Goal: Task Accomplishment & Management: Manage account settings

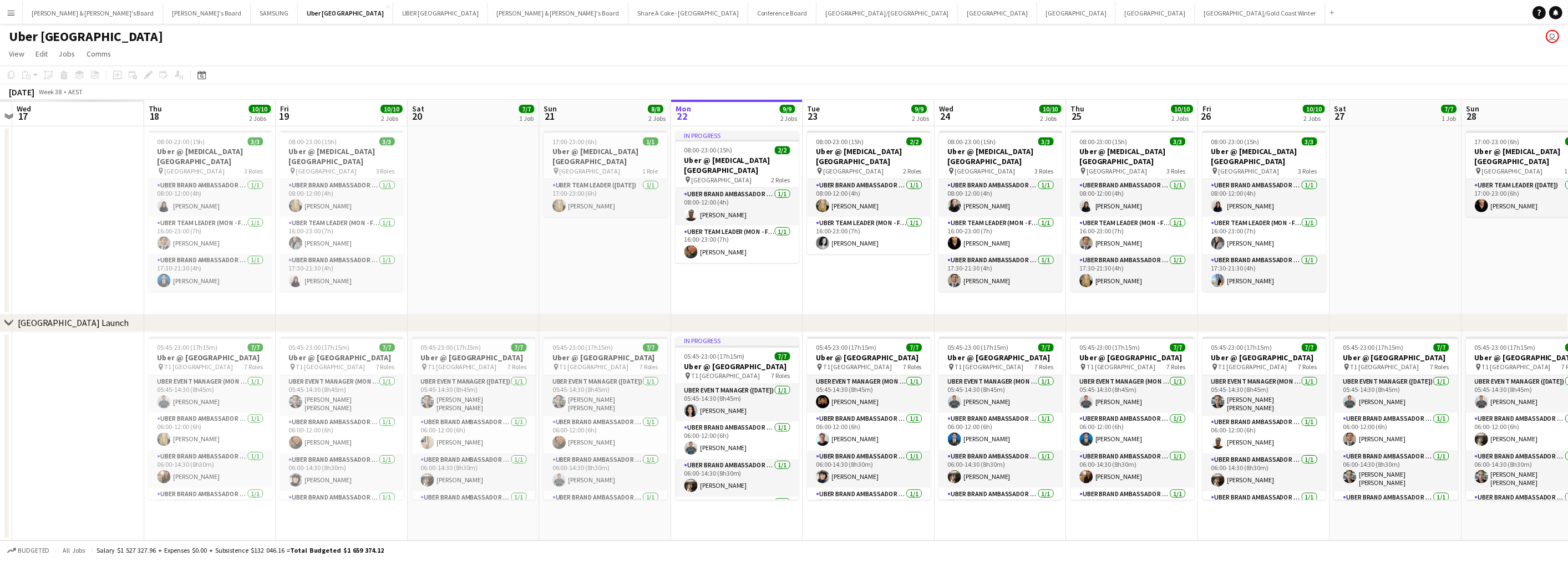
scroll to position [0, 309]
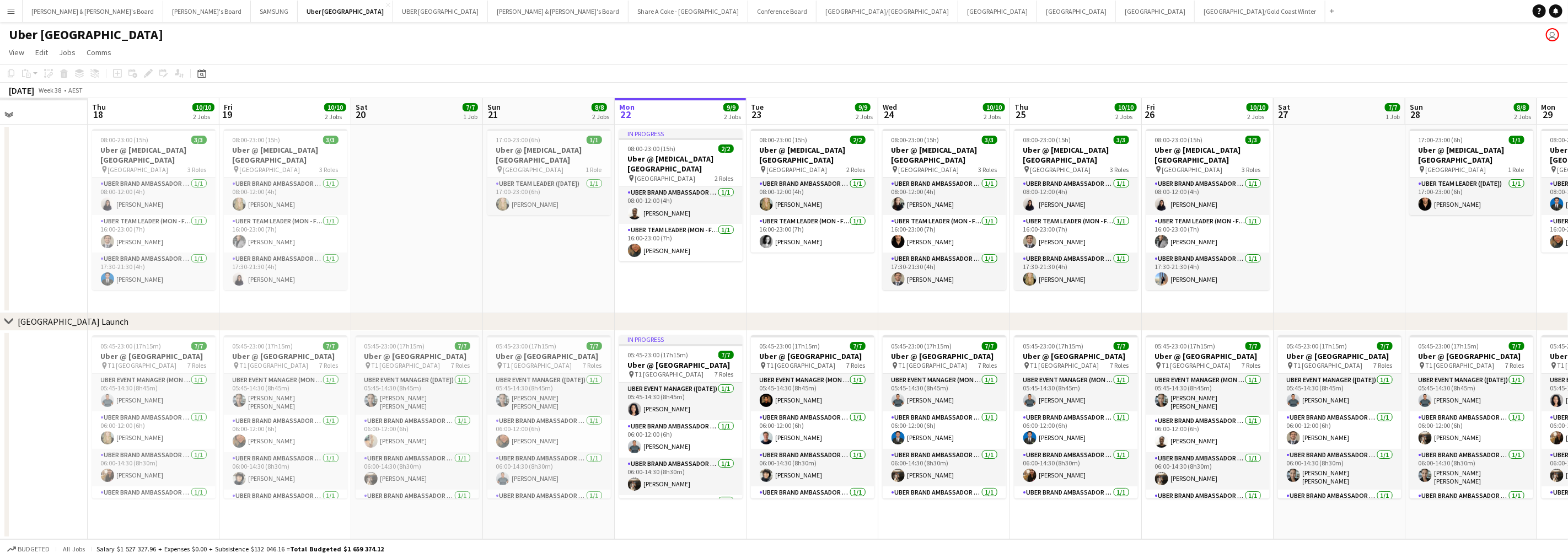
drag, startPoint x: 634, startPoint y: 512, endPoint x: 1251, endPoint y: 476, distance: 618.0
click at [1251, 476] on app-calendar-viewport "Mon 15 Tue 16 Wed 17 Thu 18 10/10 2 Jobs Fri 19 10/10 2 Jobs Sat 20 7/7 1 Job S…" at bounding box center [784, 318] width 1568 height 441
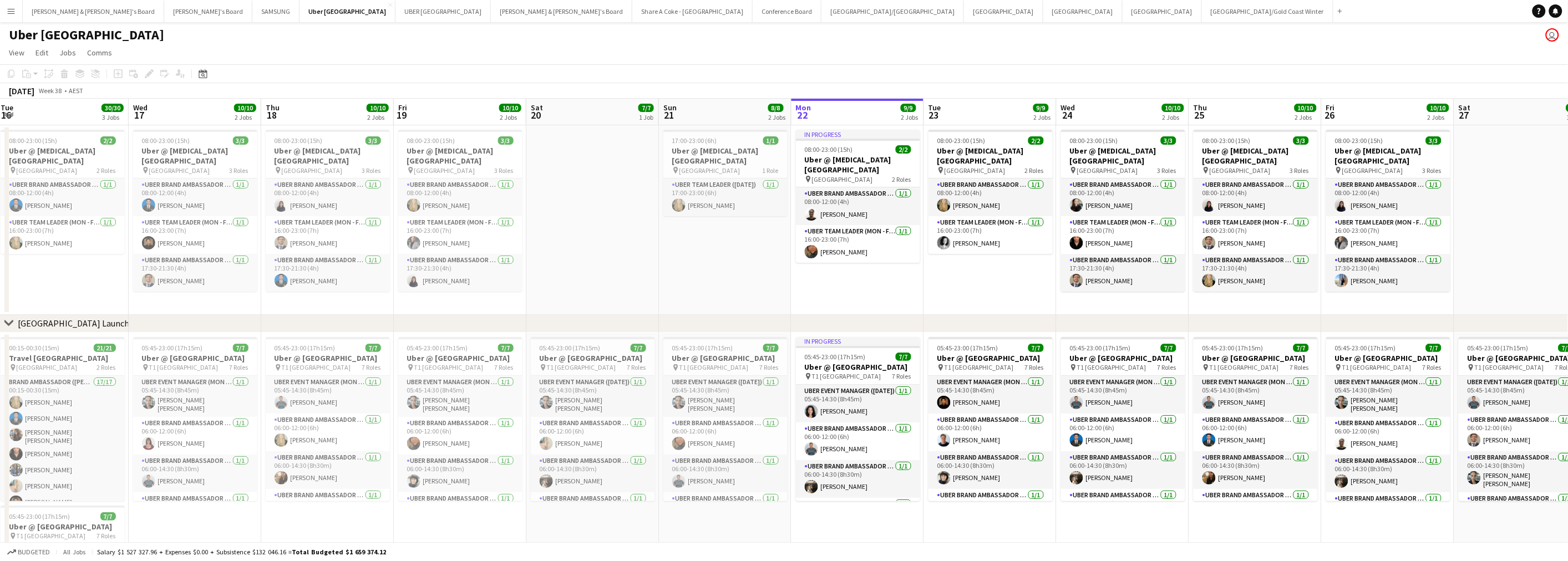
scroll to position [0, 268]
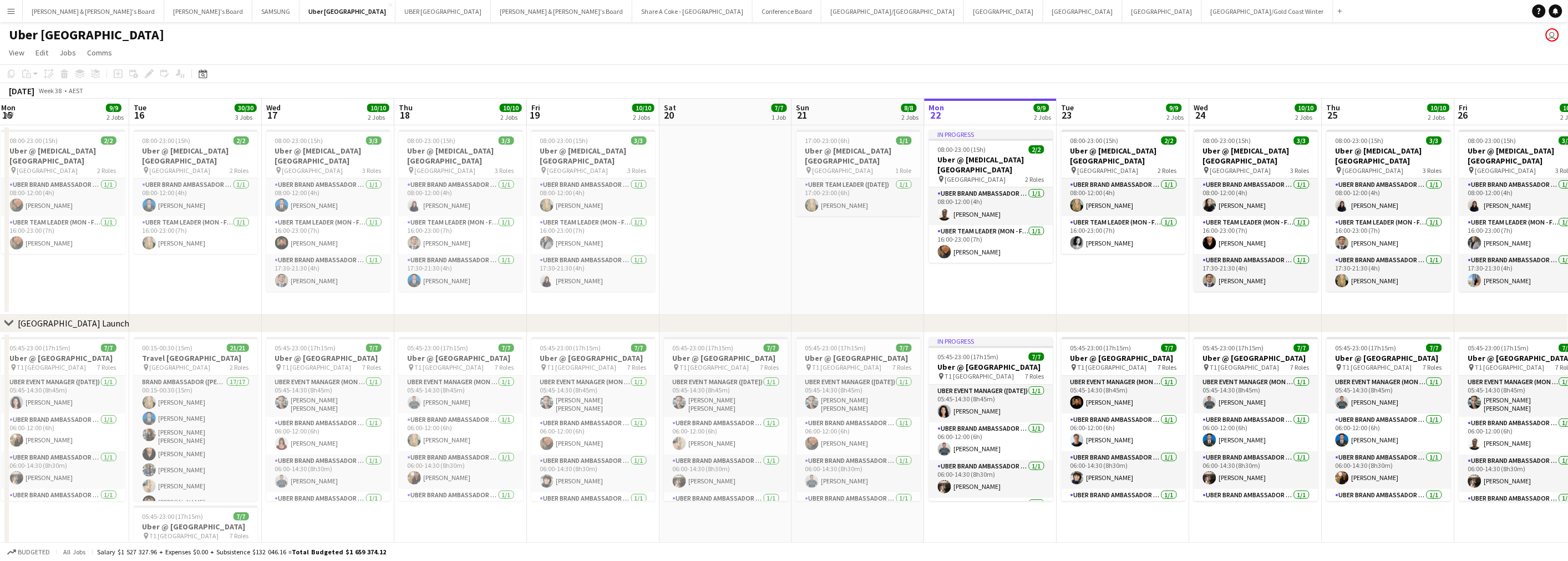
drag, startPoint x: 581, startPoint y: 243, endPoint x: 755, endPoint y: 248, distance: 174.1
click at [755, 248] on app-calendar-viewport "Sat 13 Sun 14 8/8 2 Jobs Mon 15 9/9 2 Jobs Tue 16 30/30 3 Jobs Wed 17 10/10 2 J…" at bounding box center [784, 395] width 1568 height 593
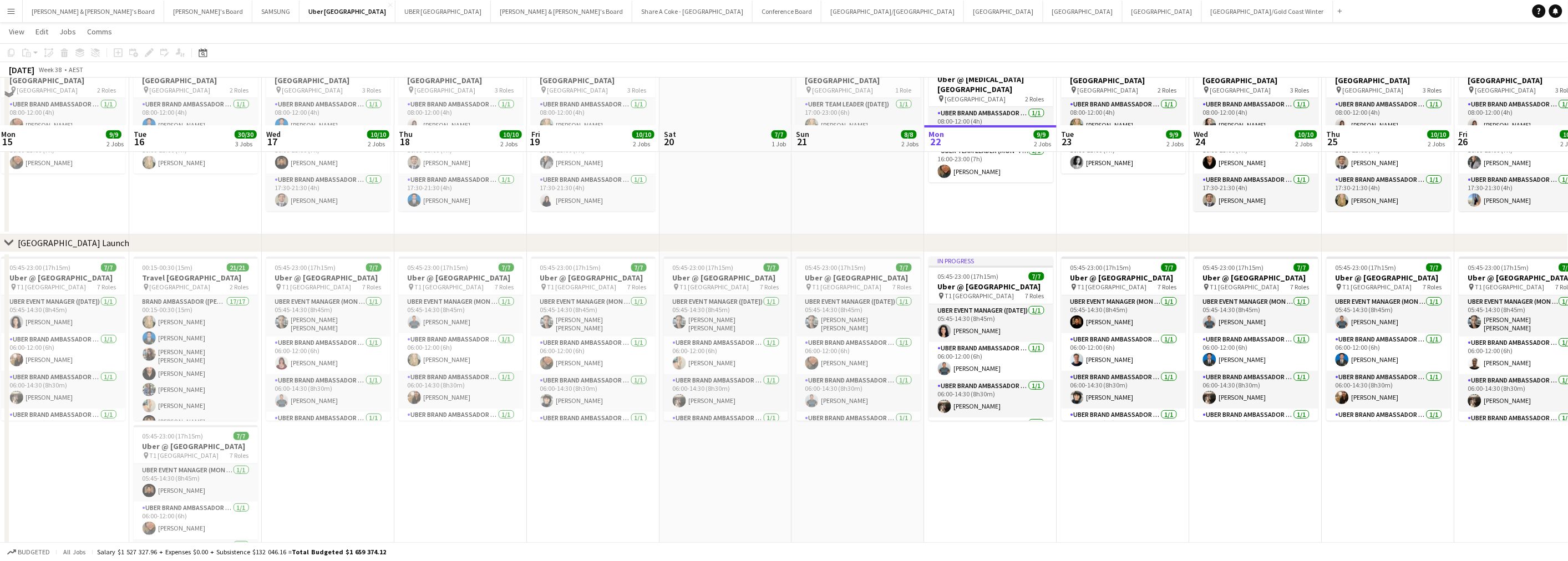
scroll to position [148, 0]
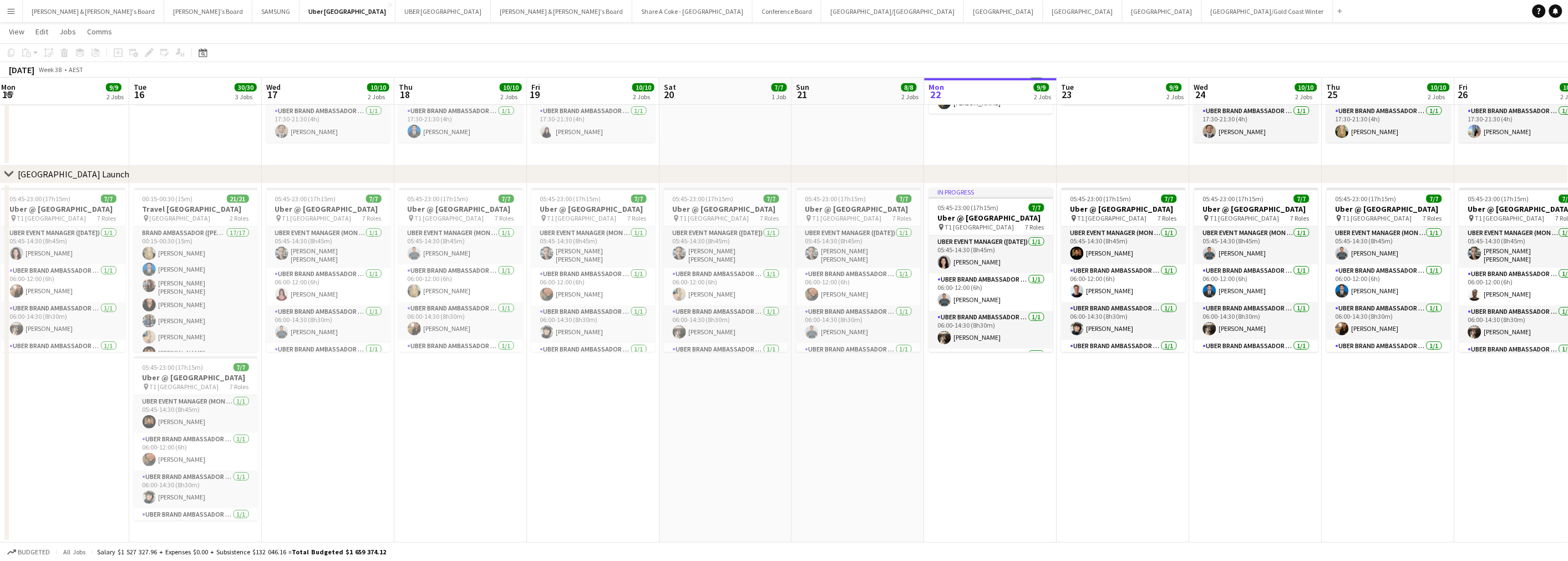
click at [13, 11] on app-icon "Menu" at bounding box center [11, 11] width 9 height 9
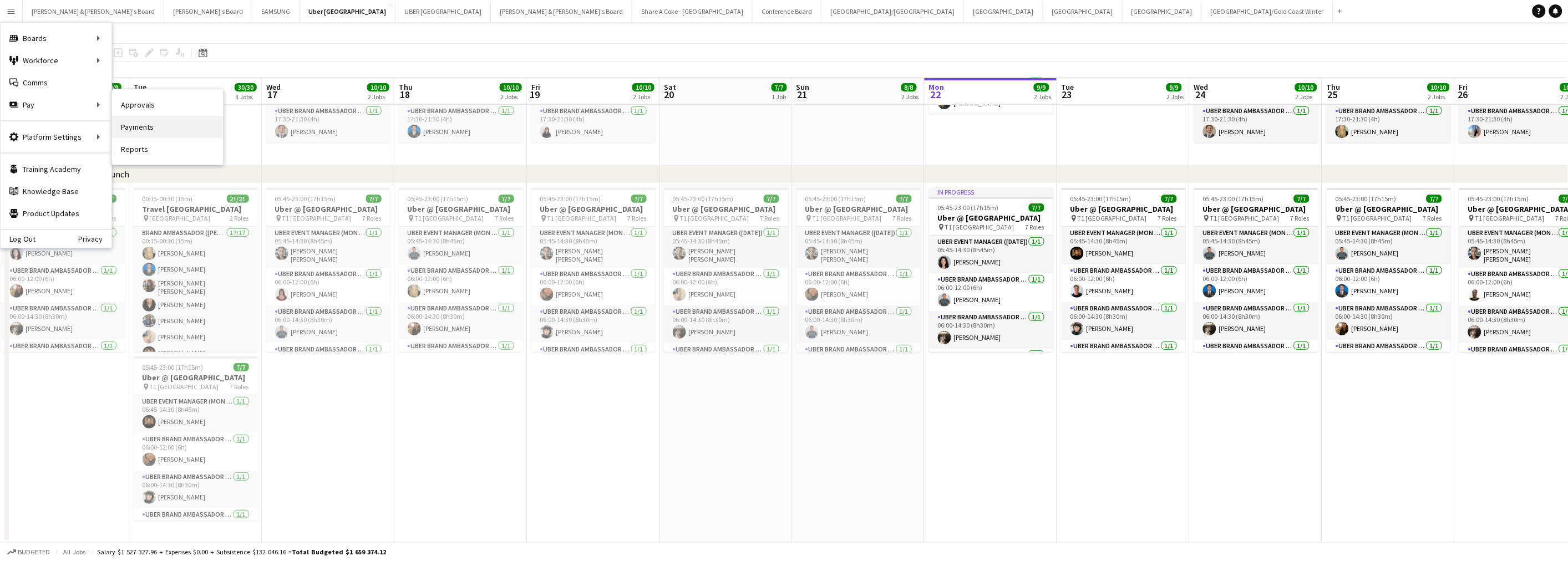
click at [124, 124] on link "Payments" at bounding box center [167, 127] width 111 height 22
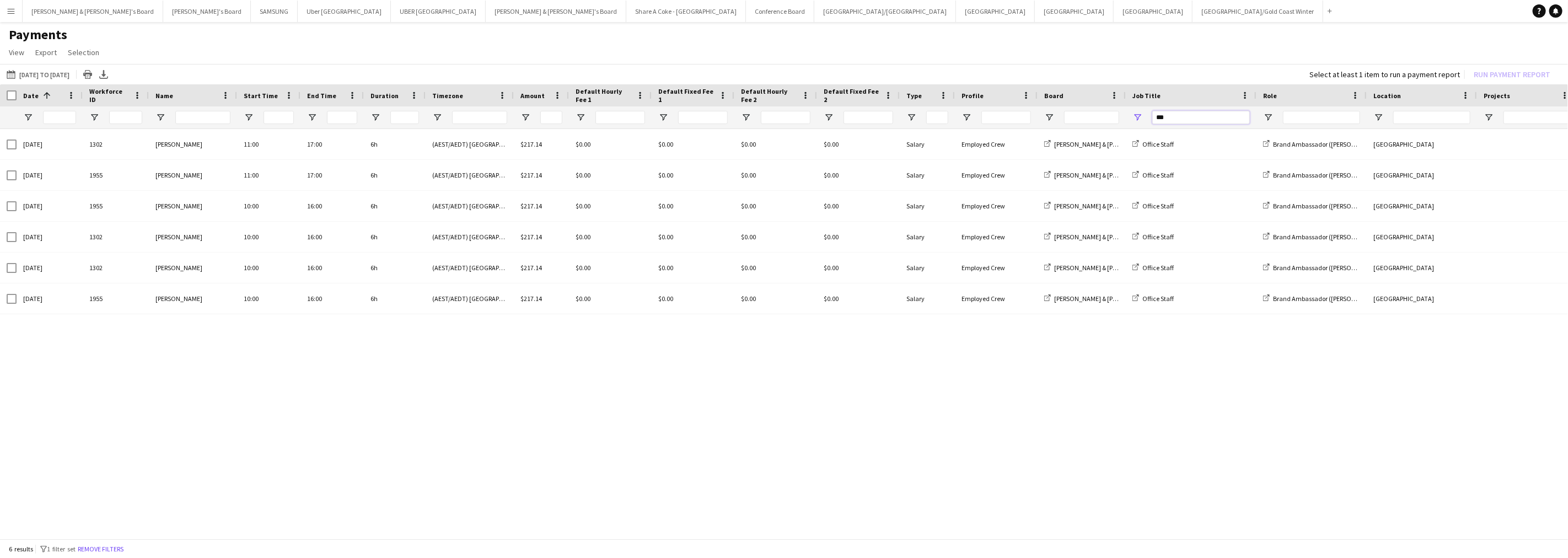
drag, startPoint x: 1195, startPoint y: 111, endPoint x: 1100, endPoint y: 118, distance: 95.3
click at [1100, 118] on div "***" at bounding box center [931, 117] width 1863 height 22
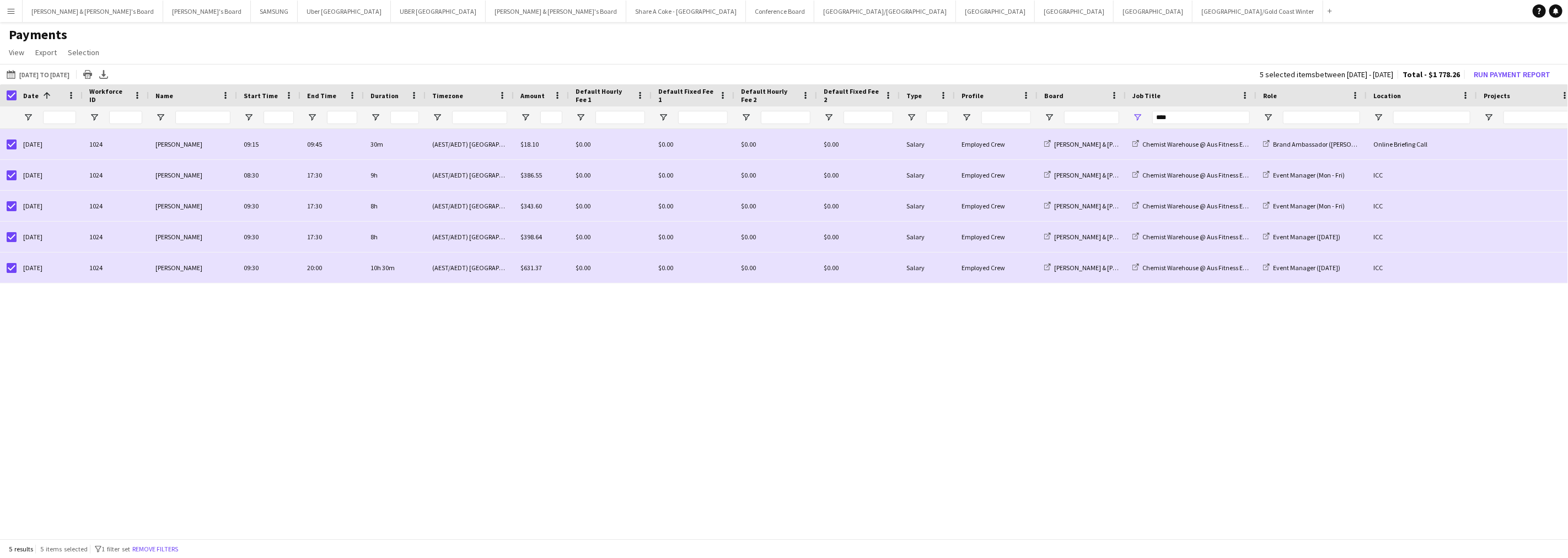
click at [898, 557] on html "Menu Boards Boards Boards All jobs Status Workforce Workforce My Workforce Recr…" at bounding box center [784, 279] width 1568 height 558
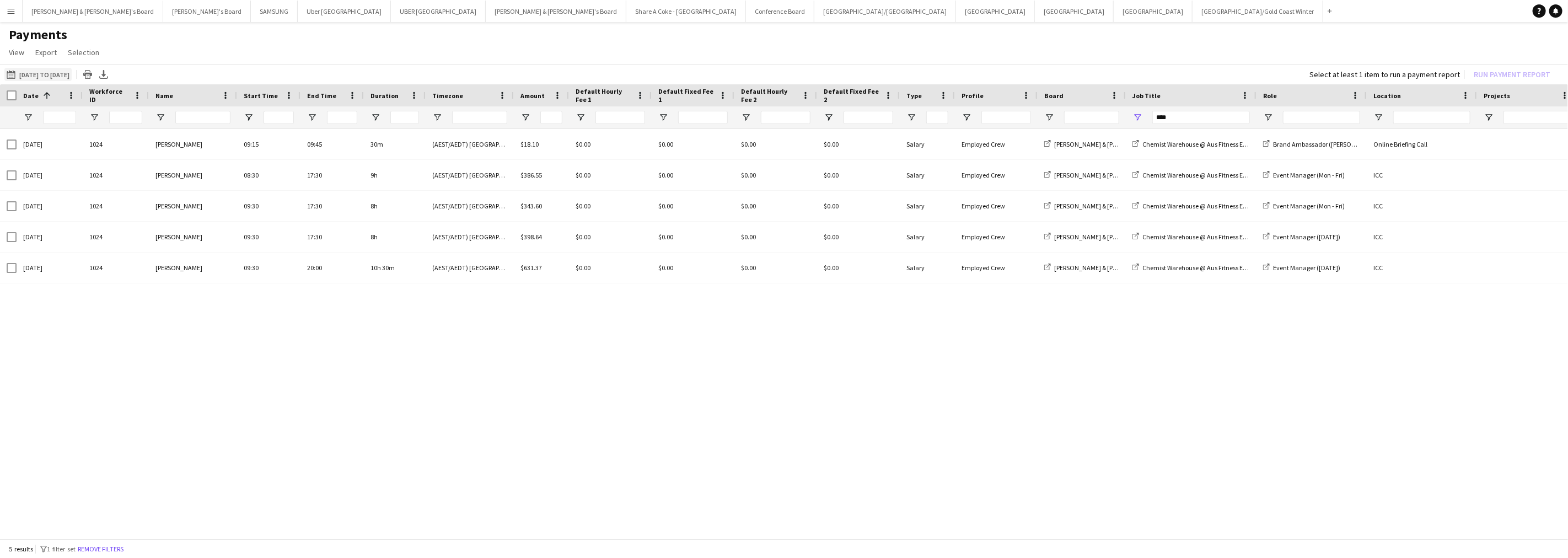
click at [61, 73] on button "[DATE] to [DATE] [DATE] to [DATE]" at bounding box center [38, 74] width 68 height 13
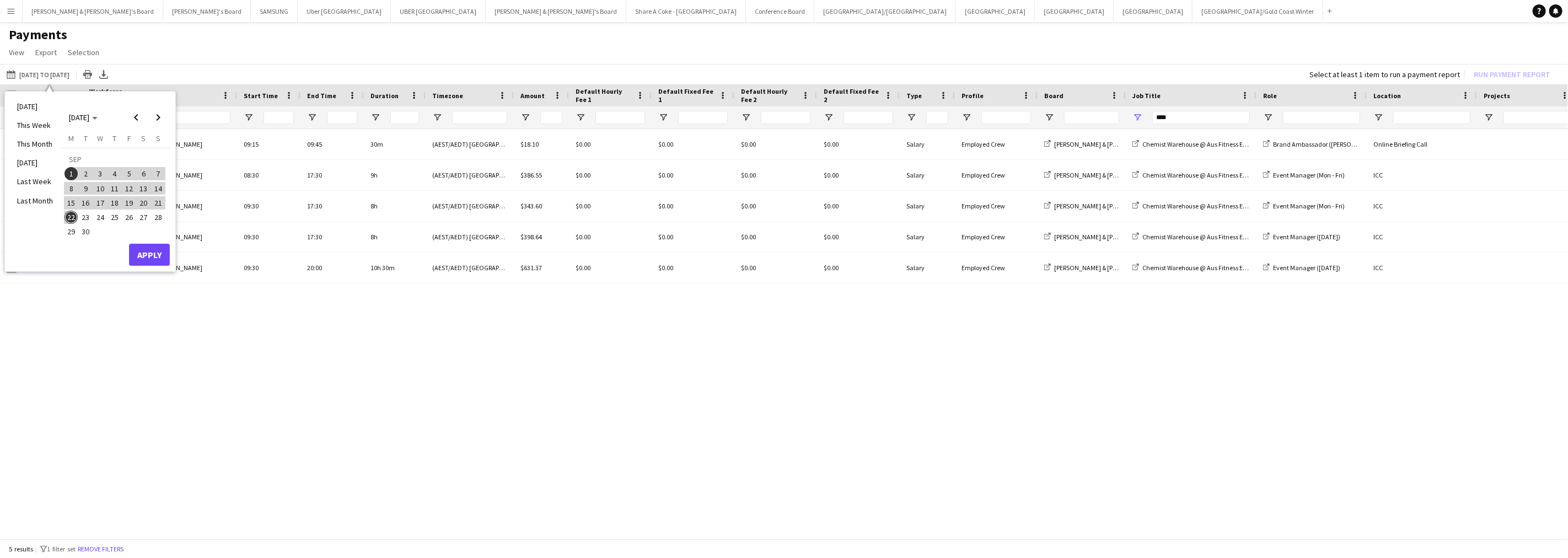
click at [69, 200] on span "15" at bounding box center [71, 203] width 13 height 13
click at [161, 201] on span "21" at bounding box center [158, 203] width 13 height 13
click at [155, 246] on button "Apply" at bounding box center [149, 254] width 41 height 22
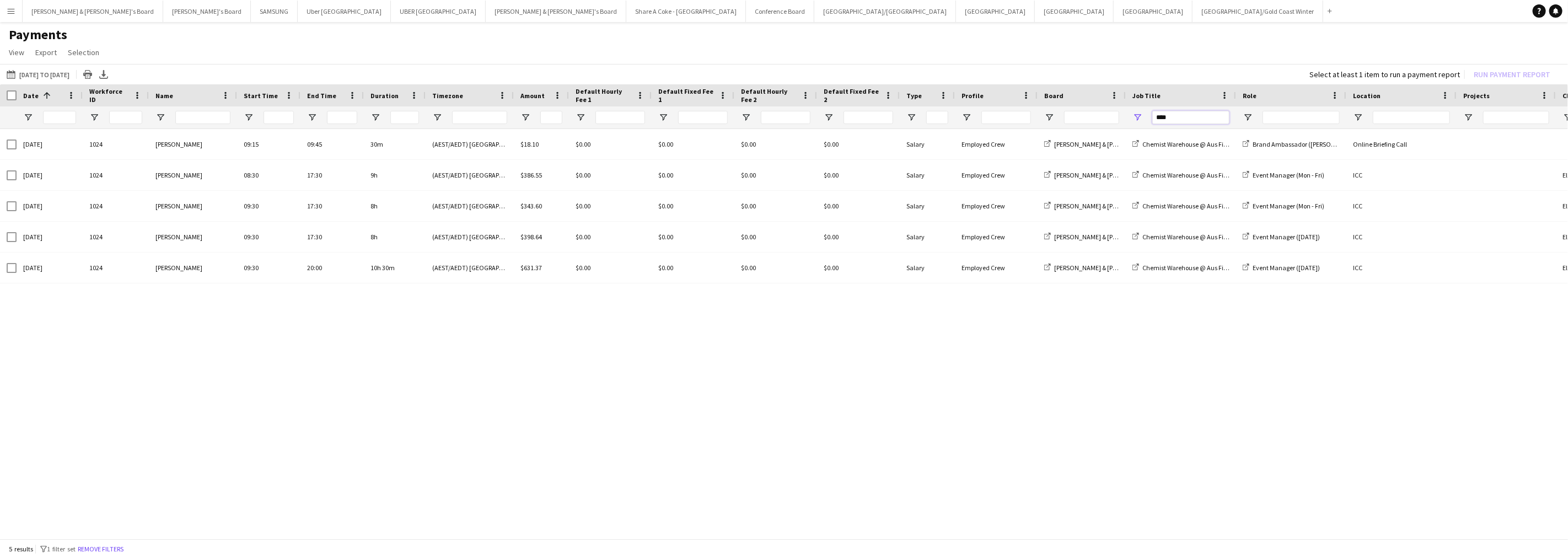
drag, startPoint x: 1200, startPoint y: 117, endPoint x: 1143, endPoint y: 123, distance: 57.3
click at [1143, 123] on div "****" at bounding box center [1181, 117] width 110 height 22
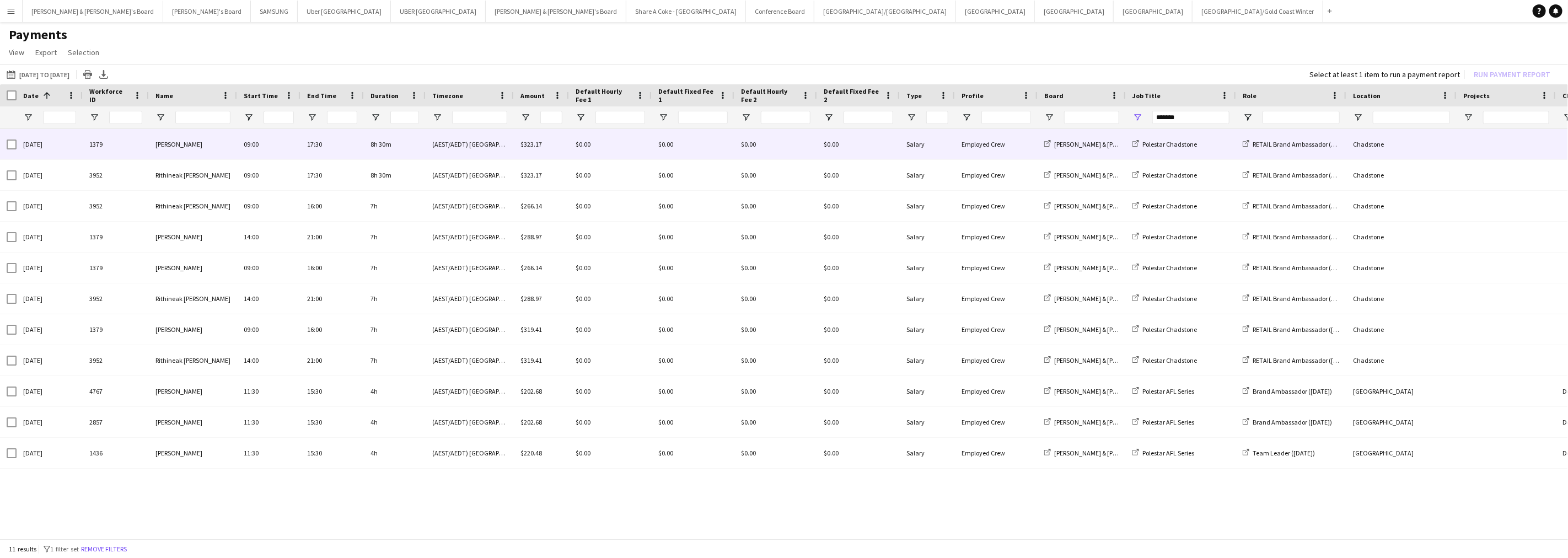
click at [141, 145] on div "1379" at bounding box center [116, 144] width 66 height 30
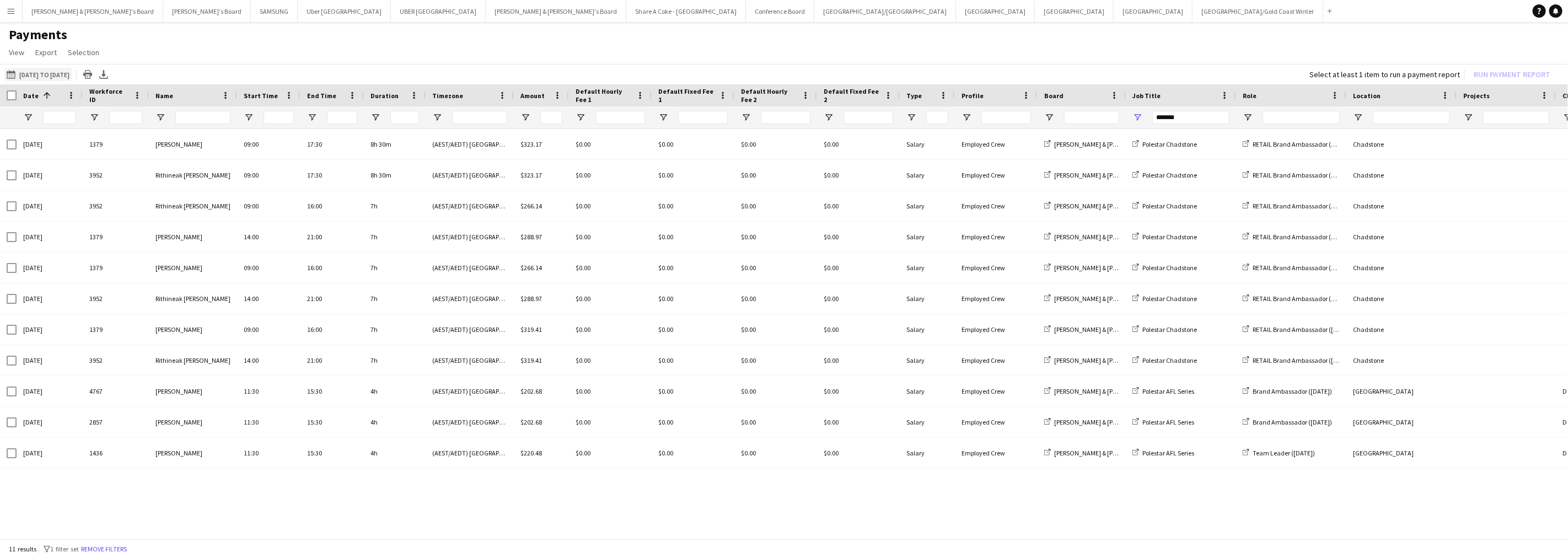
click at [65, 76] on button "[DATE] to [DATE] [DATE] to [DATE]" at bounding box center [38, 74] width 68 height 13
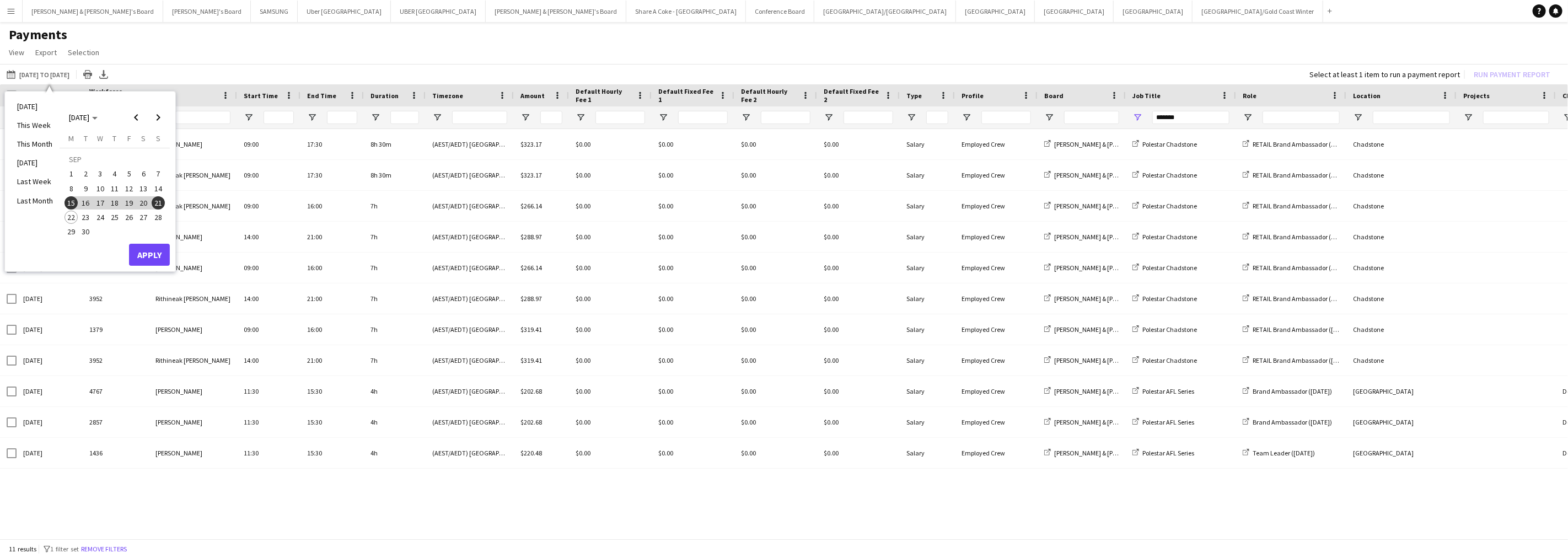
click at [278, 490] on div "[DATE] 1379 [PERSON_NAME] 09:00 17:30 8h 30m (AEST/AEDT) [GEOGRAPHIC_DATA] $323…" at bounding box center [784, 329] width 1568 height 401
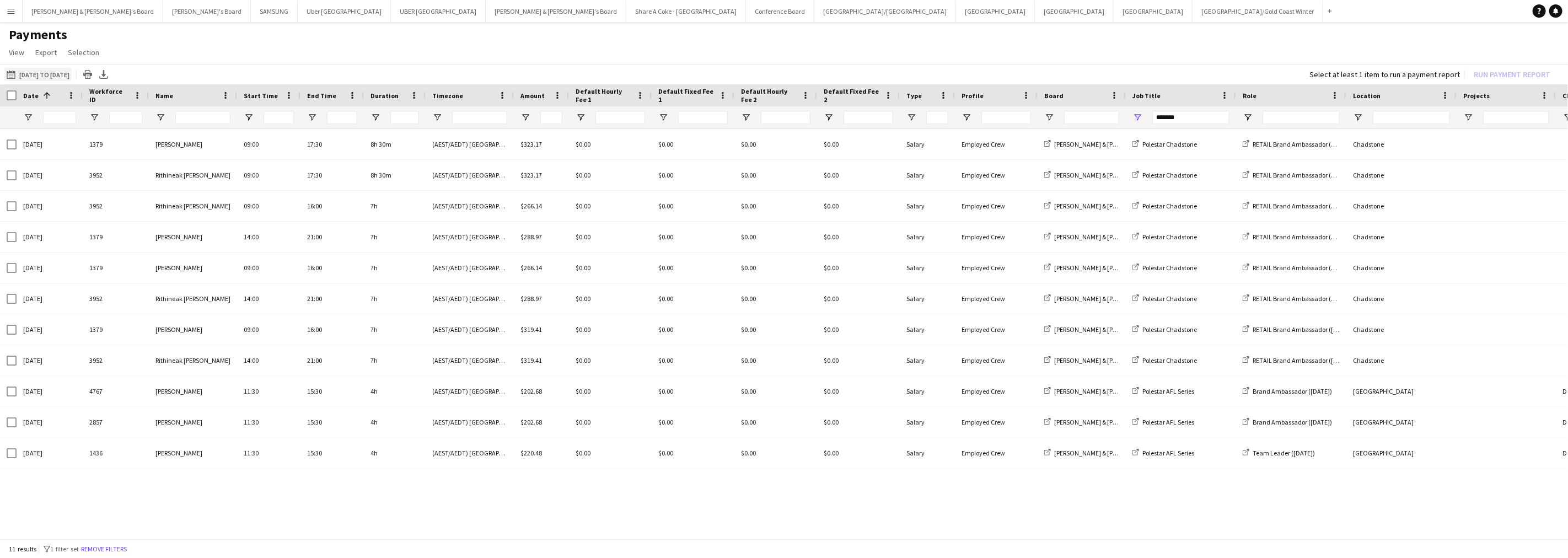
click at [34, 73] on button "[DATE] to [DATE] [DATE] to [DATE]" at bounding box center [38, 74] width 68 height 13
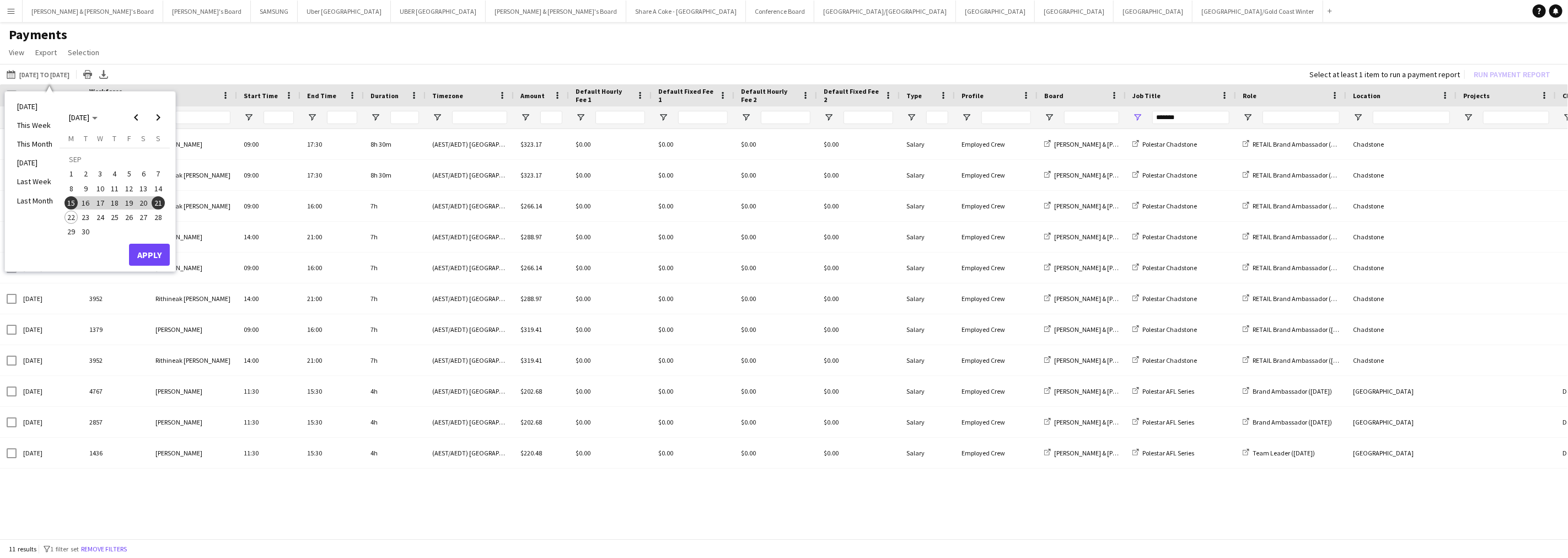
click at [141, 187] on span "13" at bounding box center [144, 189] width 13 height 13
click at [148, 256] on button "Apply" at bounding box center [149, 254] width 41 height 22
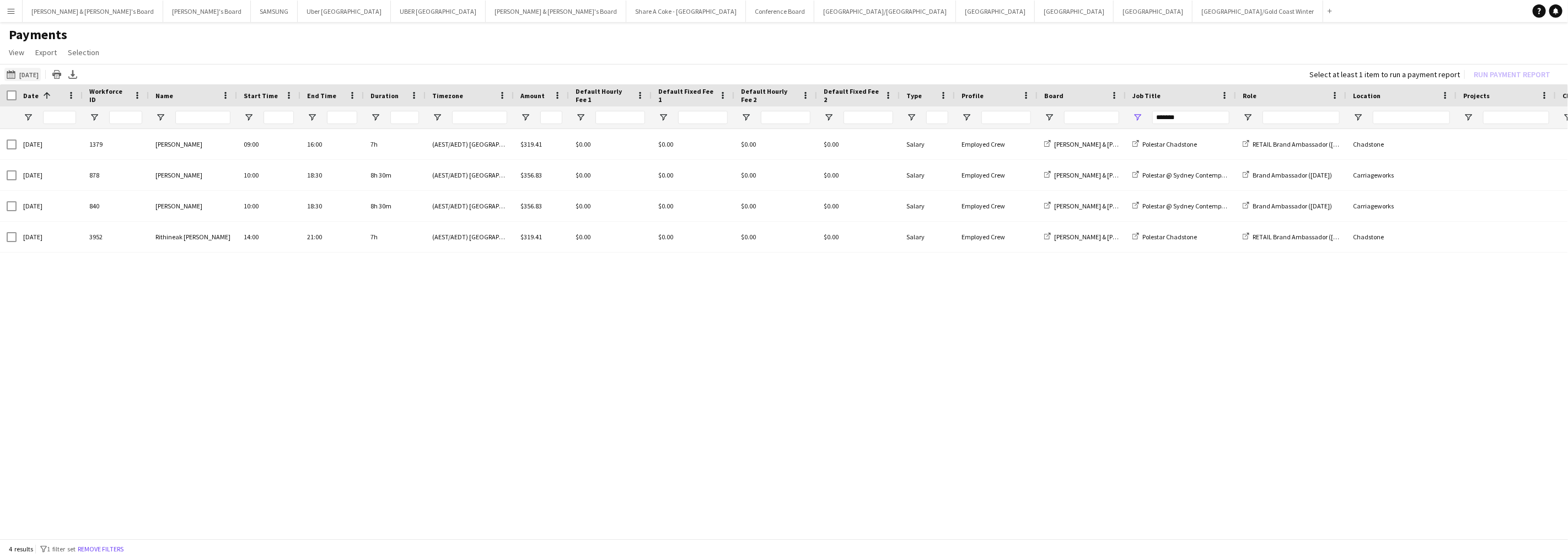
click at [36, 68] on button "[DATE] to [DATE] [DATE]" at bounding box center [23, 74] width 37 height 13
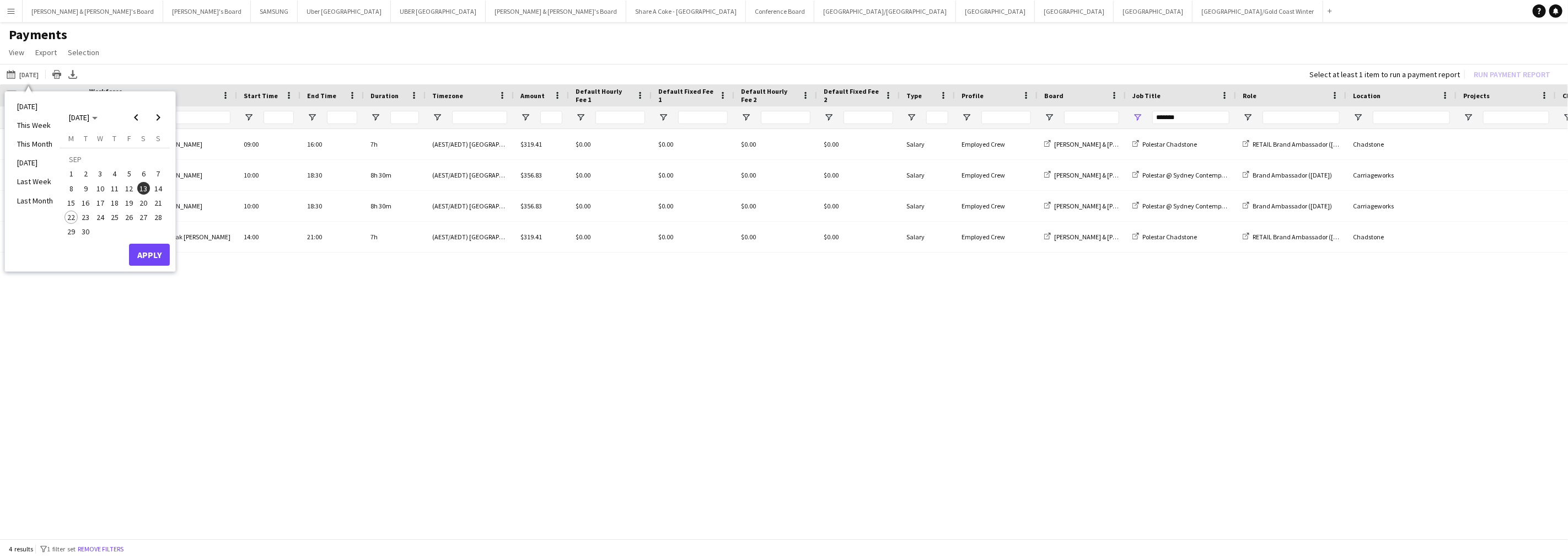
click at [72, 174] on span "1" at bounding box center [71, 173] width 13 height 13
click at [158, 204] on span "21" at bounding box center [158, 203] width 13 height 13
click at [149, 245] on button "Apply" at bounding box center [149, 254] width 41 height 22
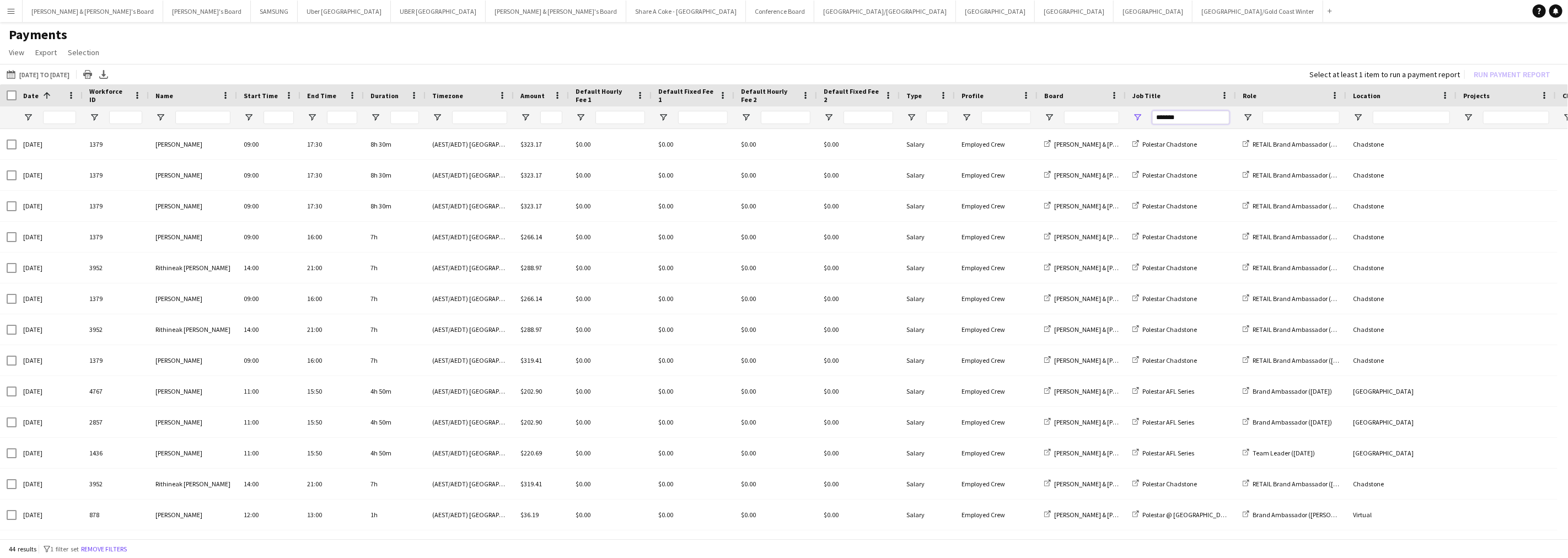
drag, startPoint x: 1185, startPoint y: 119, endPoint x: 1126, endPoint y: 119, distance: 59.0
click at [1126, 119] on div "*******" at bounding box center [1181, 117] width 110 height 22
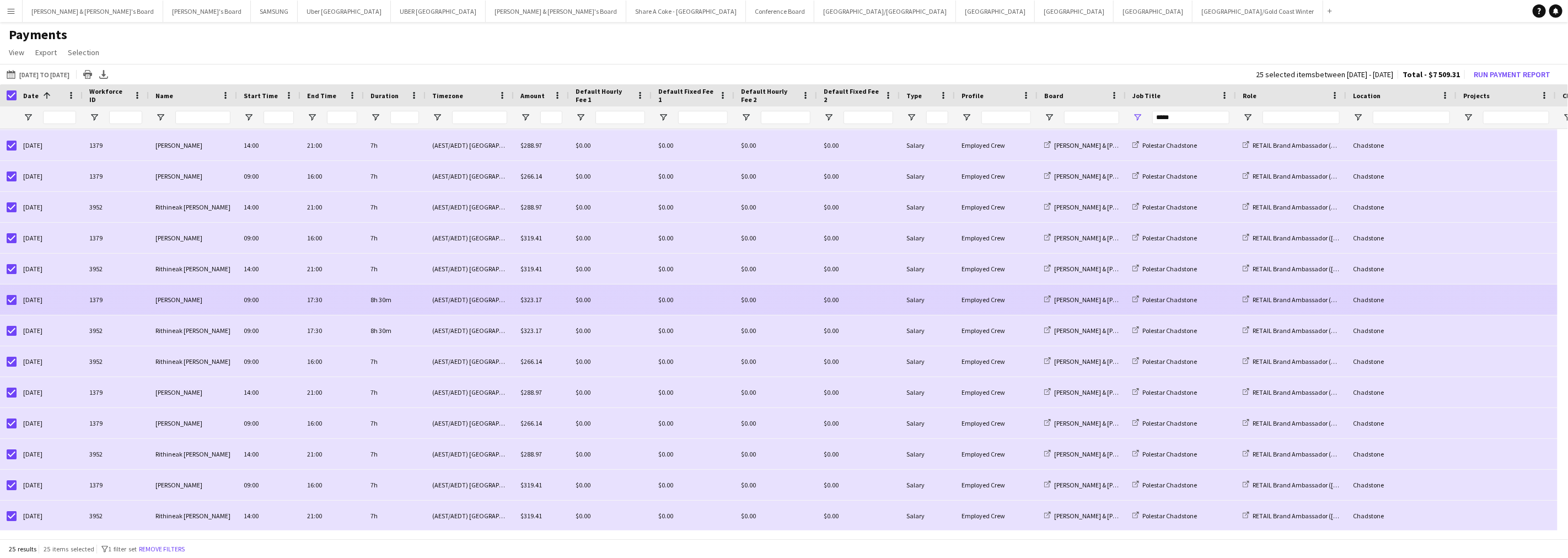
scroll to position [371, 0]
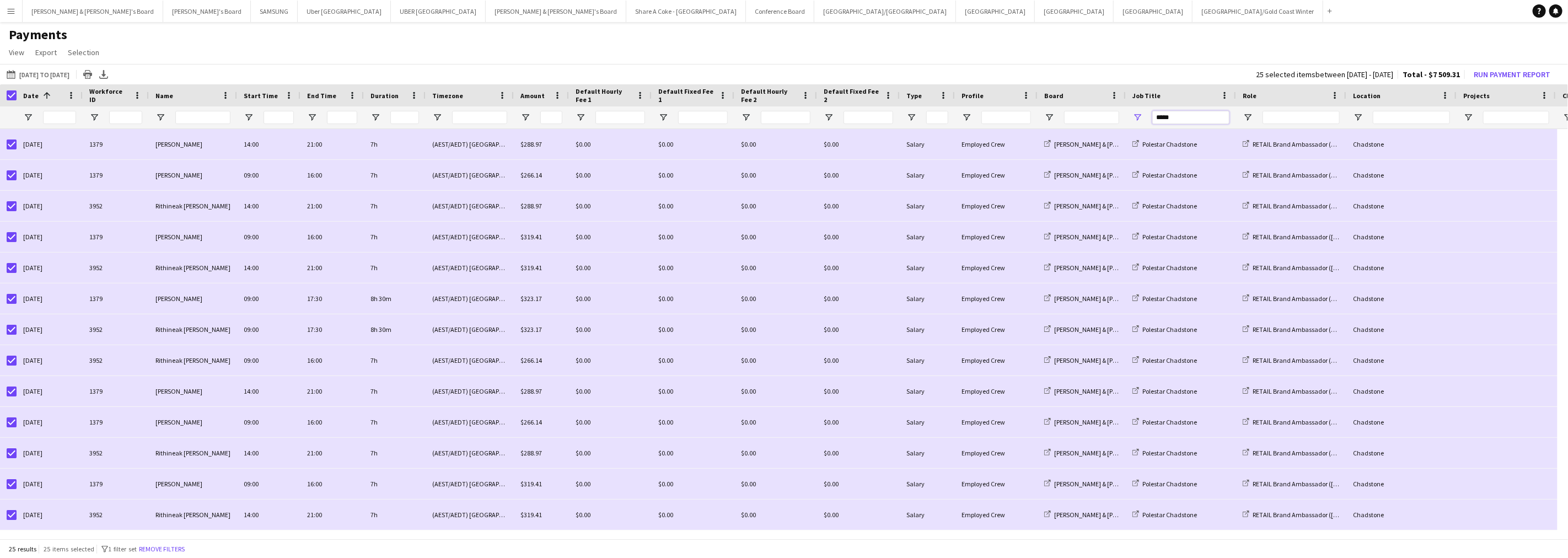
drag, startPoint x: 1189, startPoint y: 119, endPoint x: 1098, endPoint y: 119, distance: 91.0
click at [1098, 119] on div at bounding box center [921, 117] width 1843 height 22
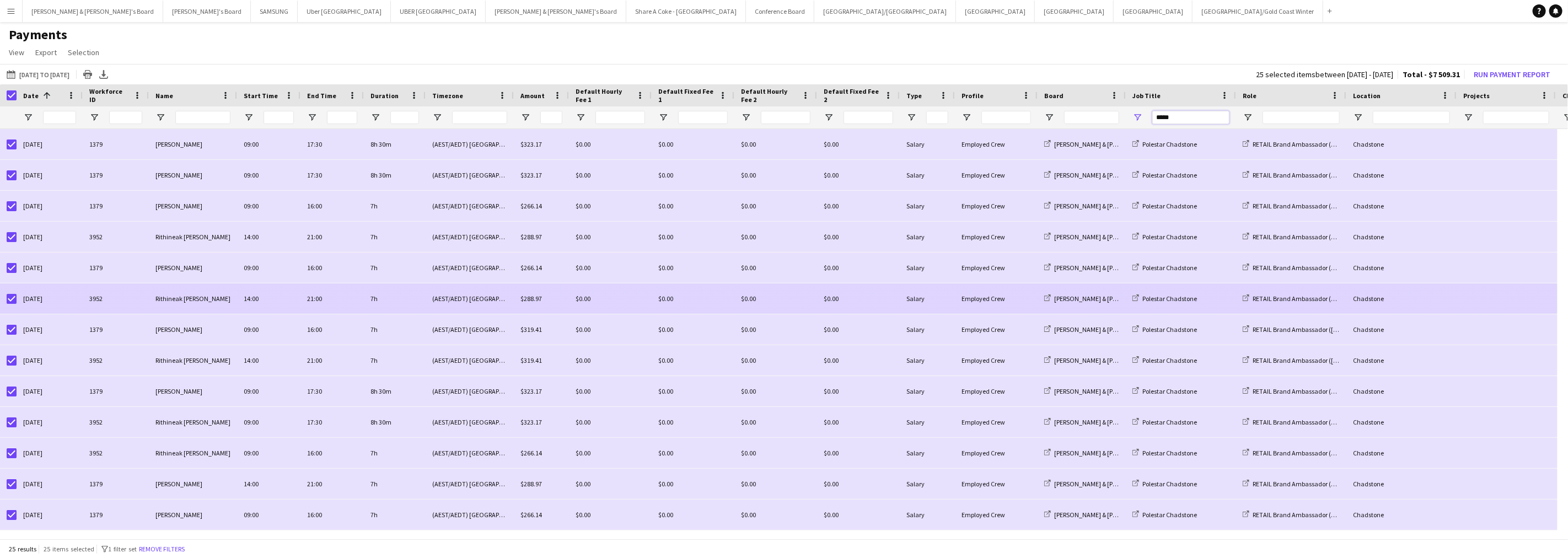
scroll to position [0, 0]
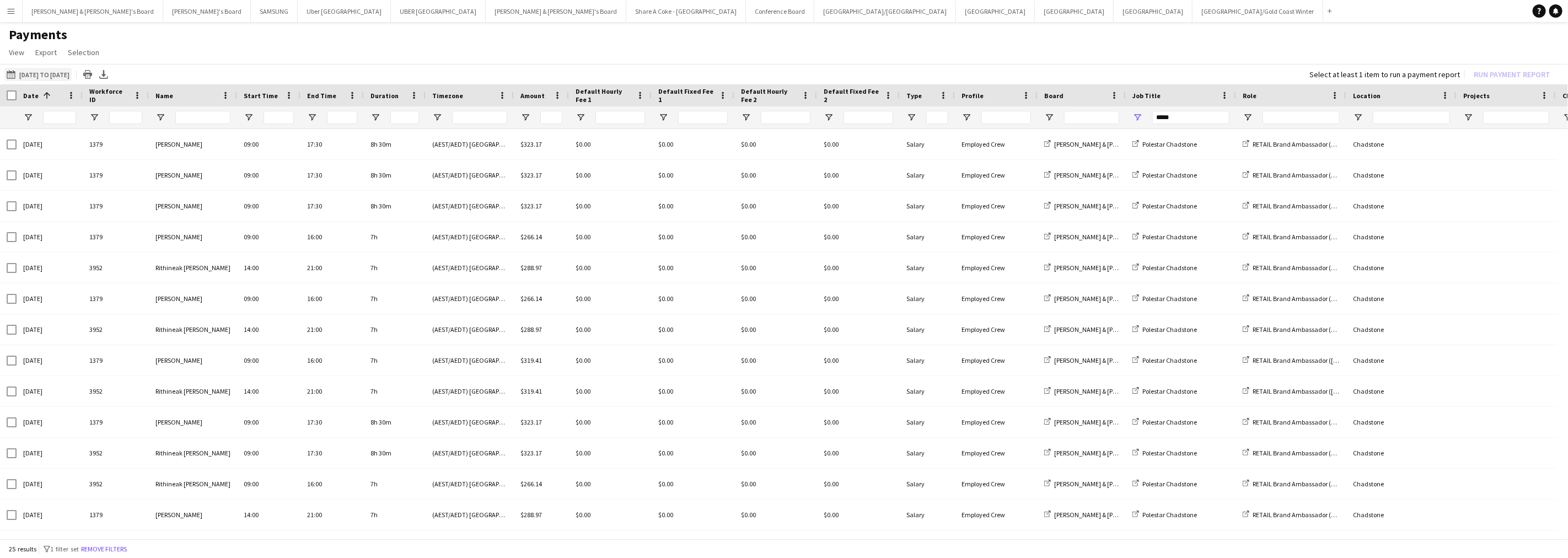
click at [72, 74] on button "[DATE] to [DATE] [DATE] to [DATE]" at bounding box center [38, 74] width 68 height 13
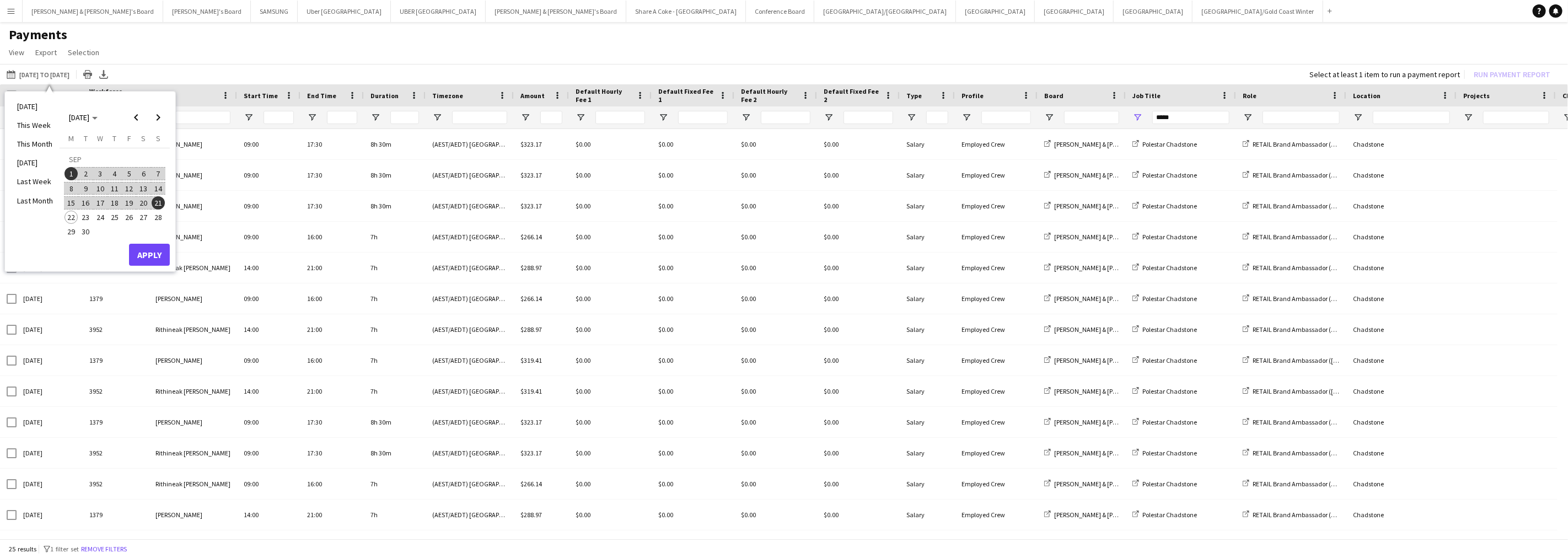
click at [74, 168] on span "1" at bounding box center [71, 173] width 13 height 13
click at [161, 173] on span "7" at bounding box center [158, 173] width 13 height 13
click at [158, 250] on button "Apply" at bounding box center [149, 254] width 41 height 22
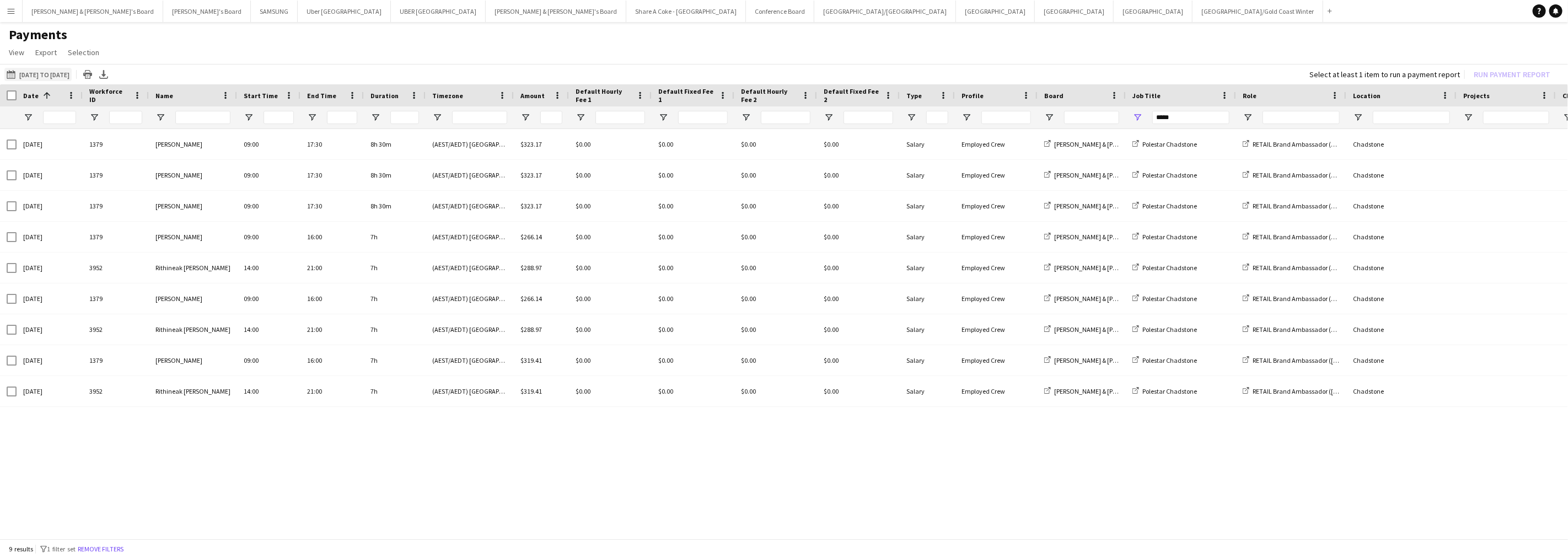
click at [50, 74] on button "[DATE] to [DATE] [DATE] to [DATE]" at bounding box center [38, 74] width 68 height 13
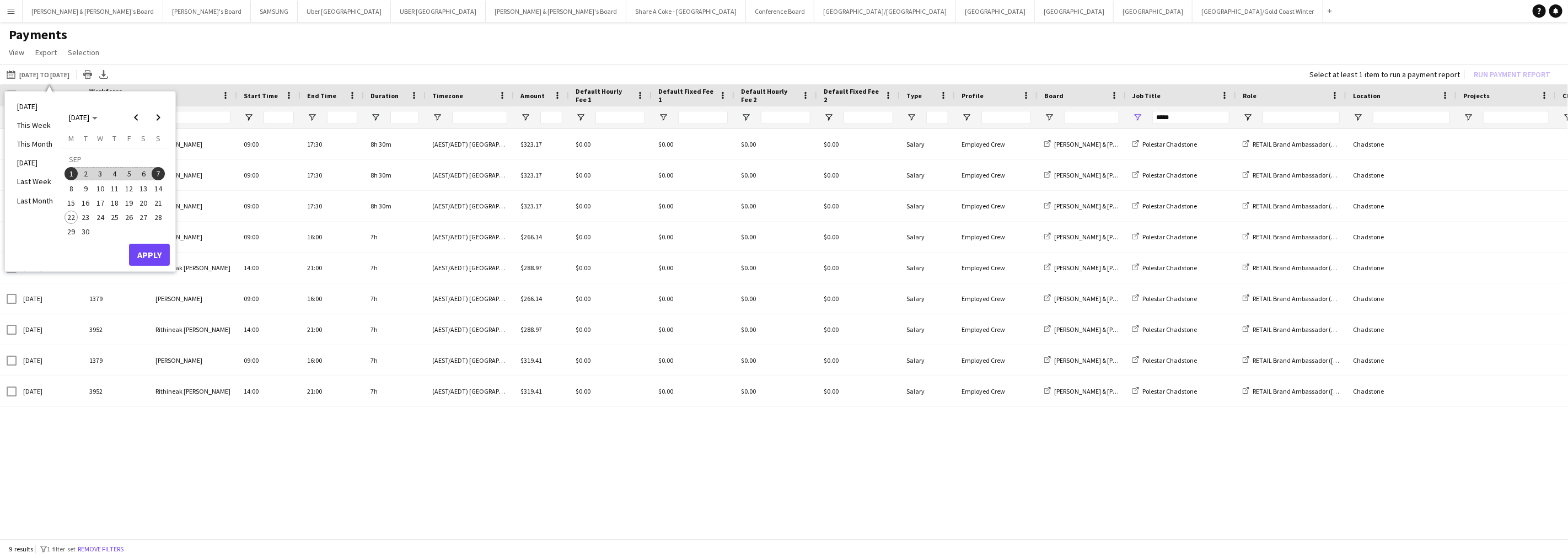
click at [71, 173] on span "1" at bounding box center [71, 173] width 13 height 13
click at [155, 184] on span "14" at bounding box center [158, 189] width 13 height 13
click at [159, 249] on button "Apply" at bounding box center [149, 254] width 41 height 22
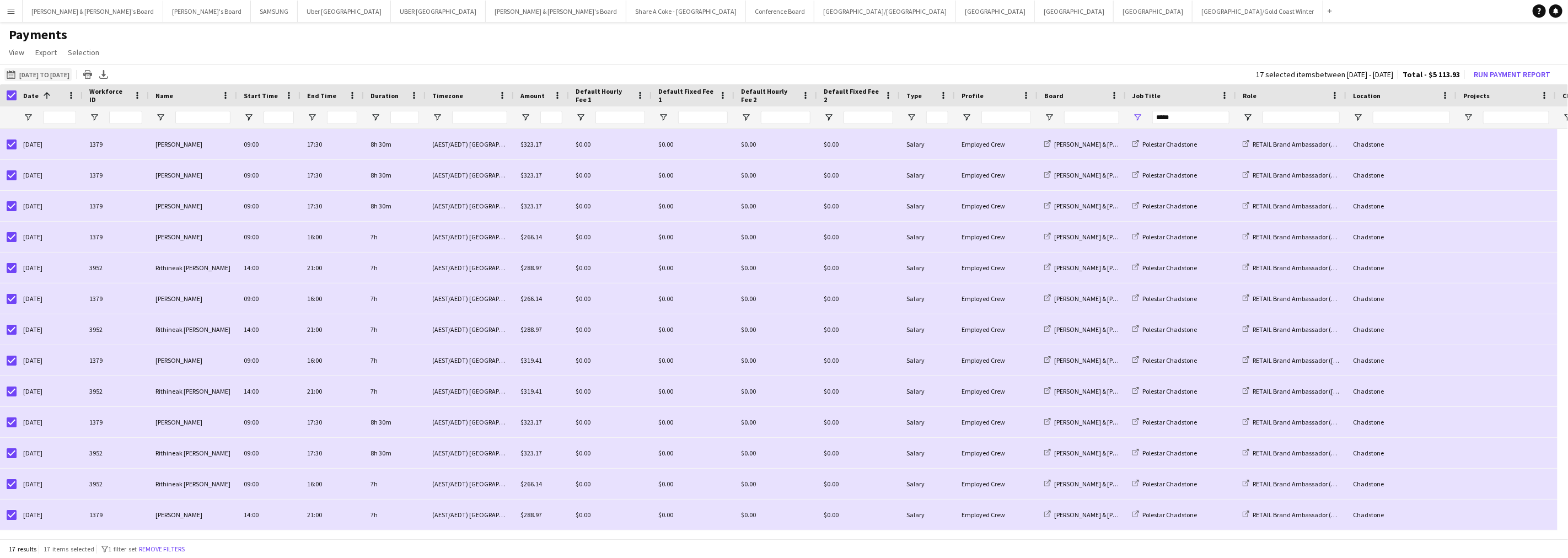
click at [72, 75] on button "[DATE] to [DATE] [DATE] to [DATE]" at bounding box center [38, 74] width 68 height 13
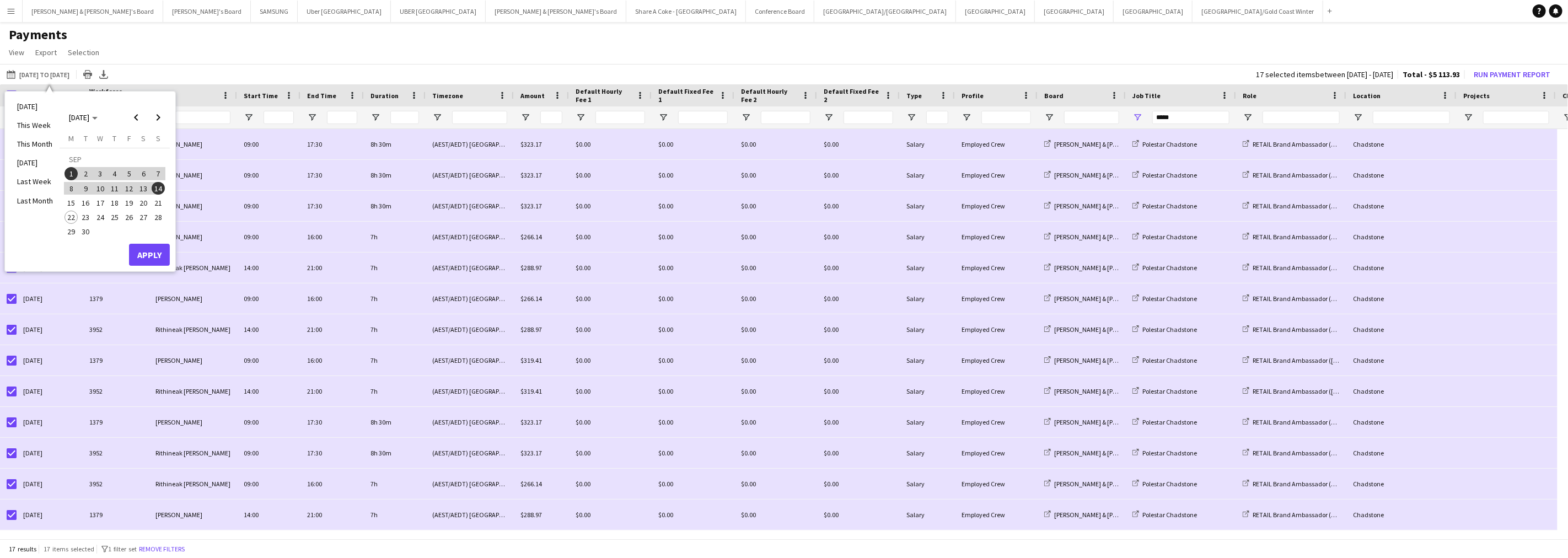
click at [330, 50] on app-page-menu "View Customise view Customise filters Reset Filters Reset View Reset All Export…" at bounding box center [784, 54] width 1568 height 21
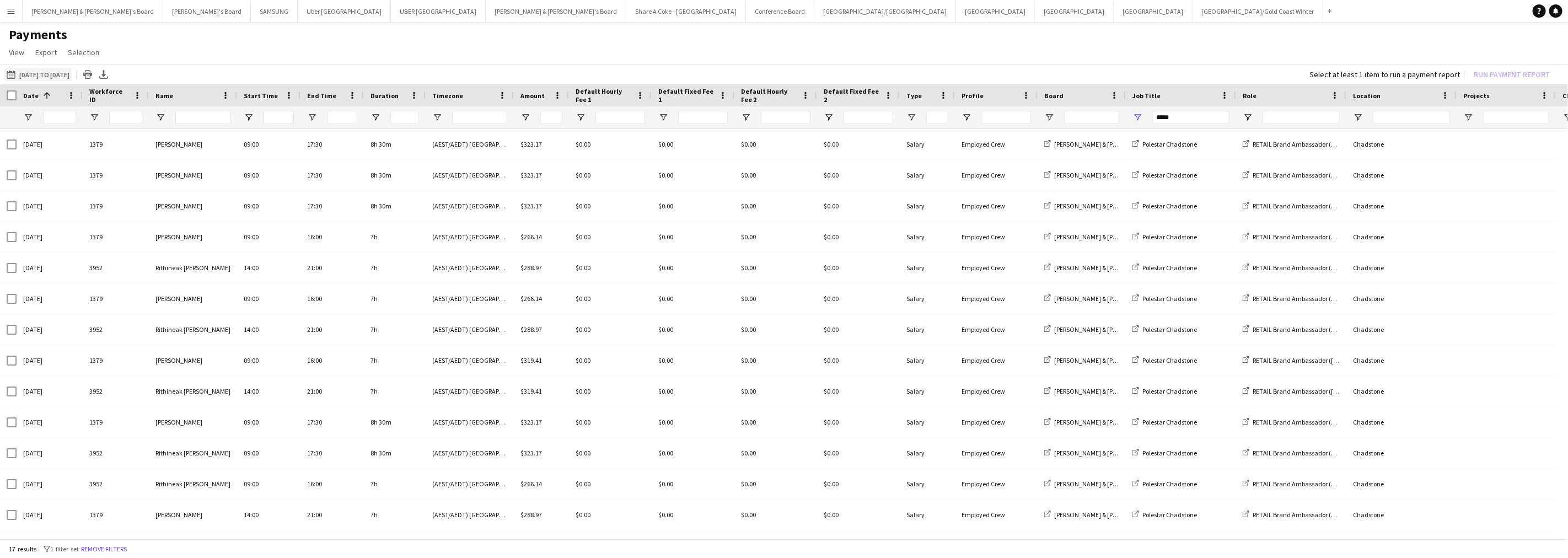
click at [50, 78] on button "[DATE] to [DATE] [DATE] to [DATE]" at bounding box center [38, 74] width 68 height 13
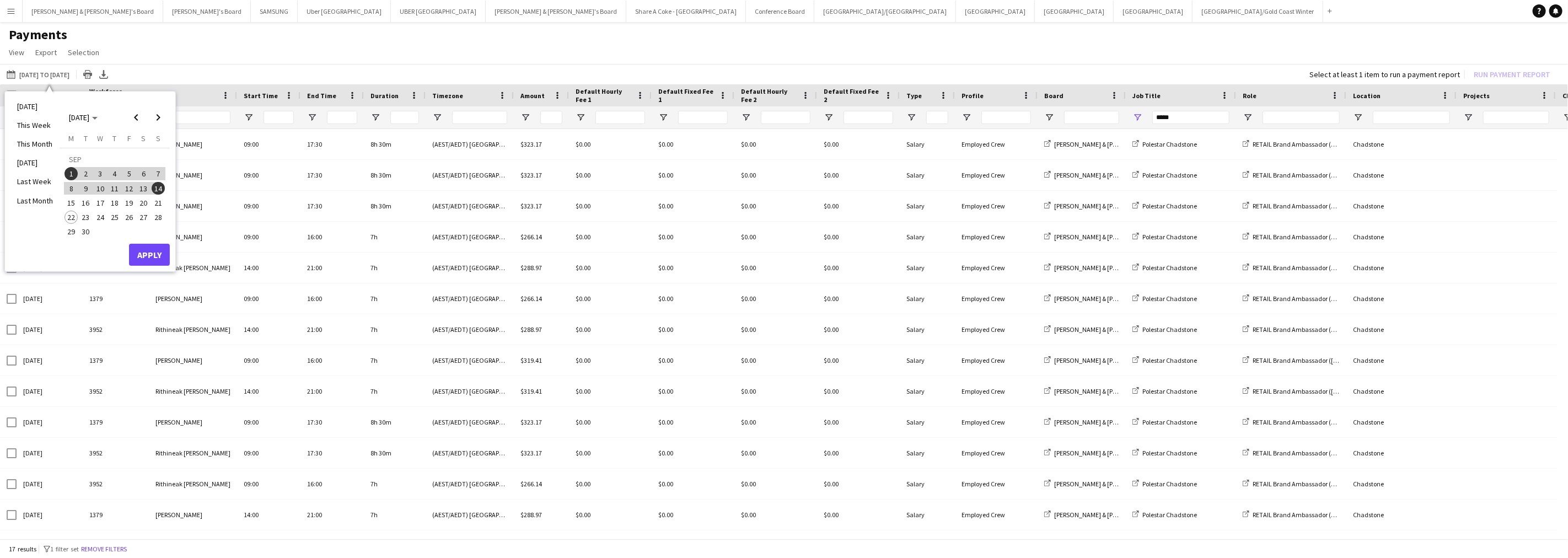
click at [66, 169] on span "1" at bounding box center [71, 173] width 13 height 13
click at [155, 202] on span "21" at bounding box center [158, 203] width 13 height 13
click at [158, 254] on button "Apply" at bounding box center [149, 254] width 41 height 22
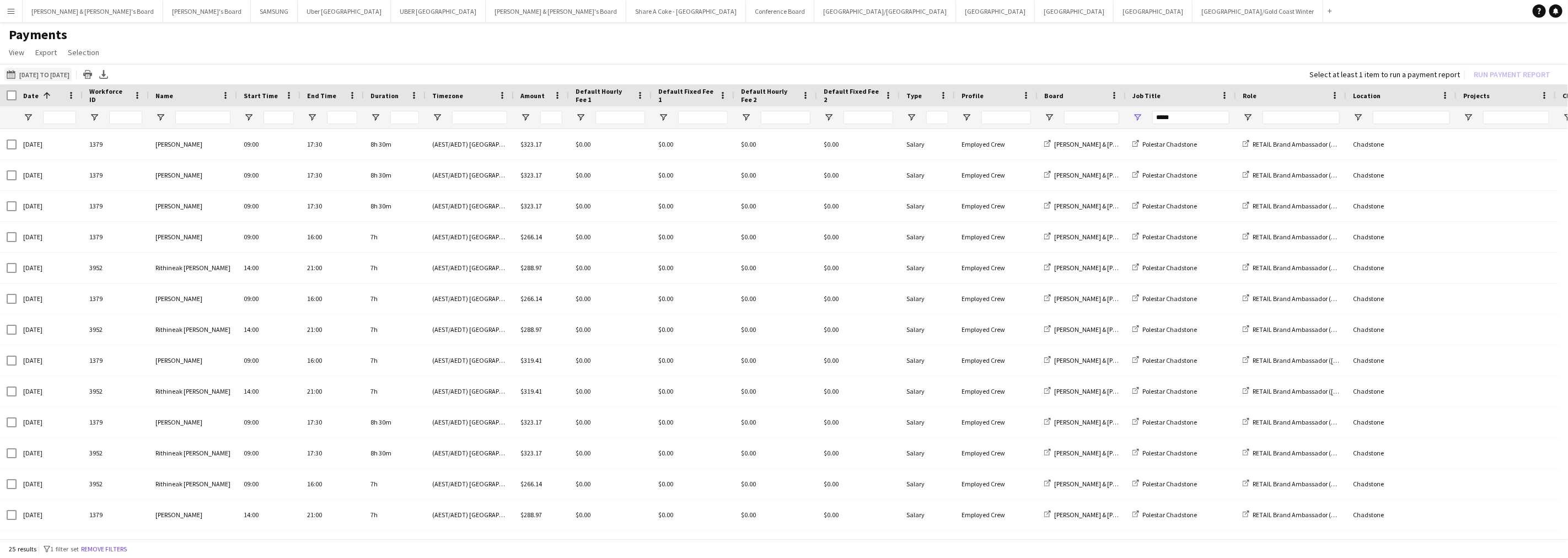
click at [43, 72] on button "[DATE] to [DATE] [DATE] to [DATE]" at bounding box center [38, 74] width 68 height 13
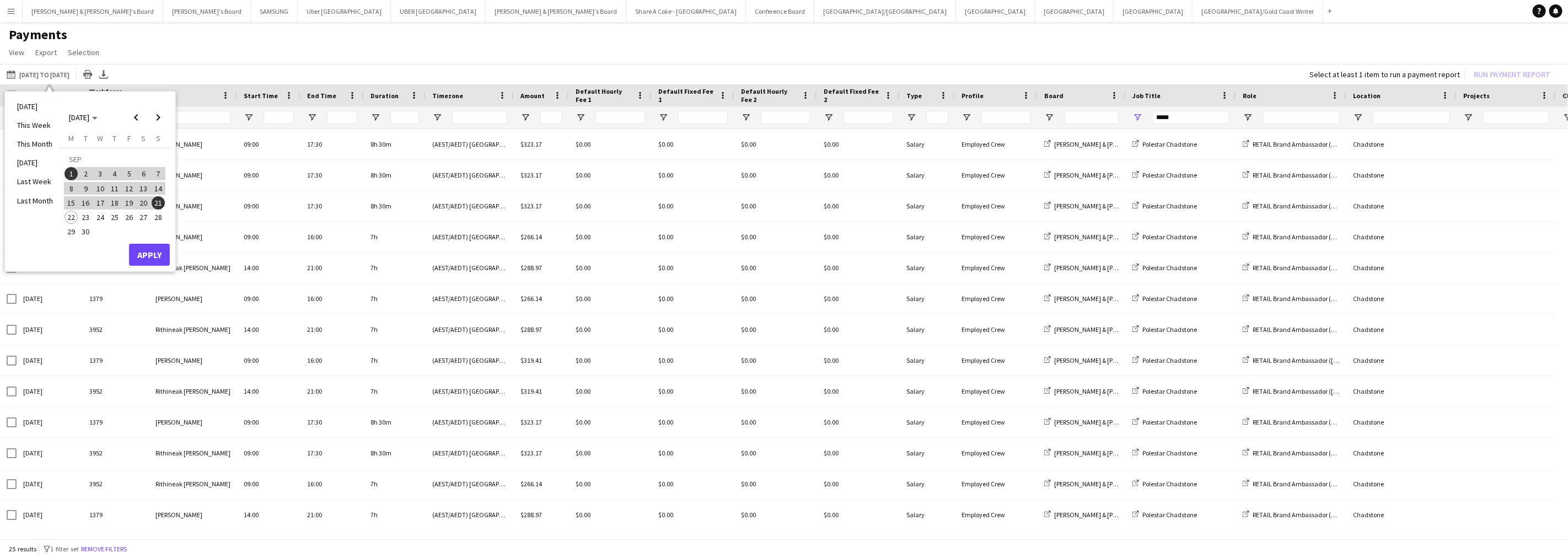
click at [68, 200] on span "15" at bounding box center [71, 203] width 13 height 13
click at [158, 201] on span "21" at bounding box center [158, 203] width 13 height 13
click at [153, 249] on button "Apply" at bounding box center [149, 254] width 41 height 22
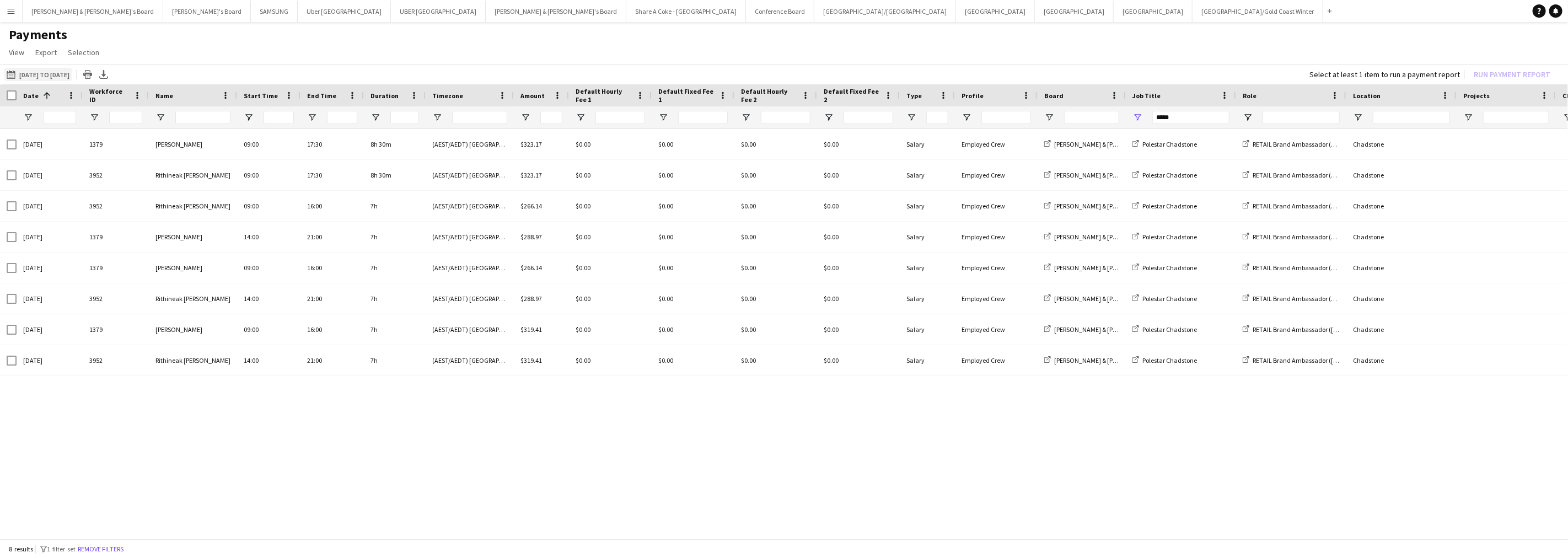
click at [45, 70] on button "[DATE] to [DATE] [DATE] to [DATE]" at bounding box center [38, 74] width 68 height 13
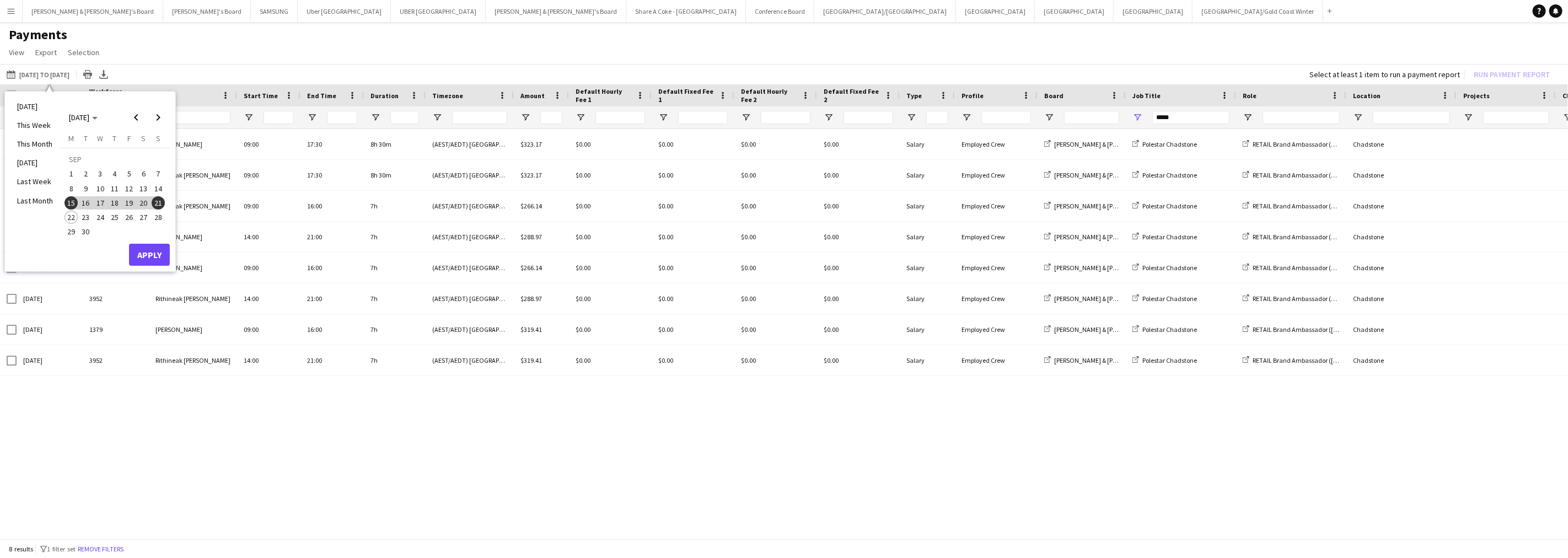
click at [72, 168] on span "1" at bounding box center [71, 173] width 13 height 13
click at [151, 200] on button "21" at bounding box center [158, 203] width 15 height 15
click at [155, 256] on button "Apply" at bounding box center [149, 254] width 41 height 22
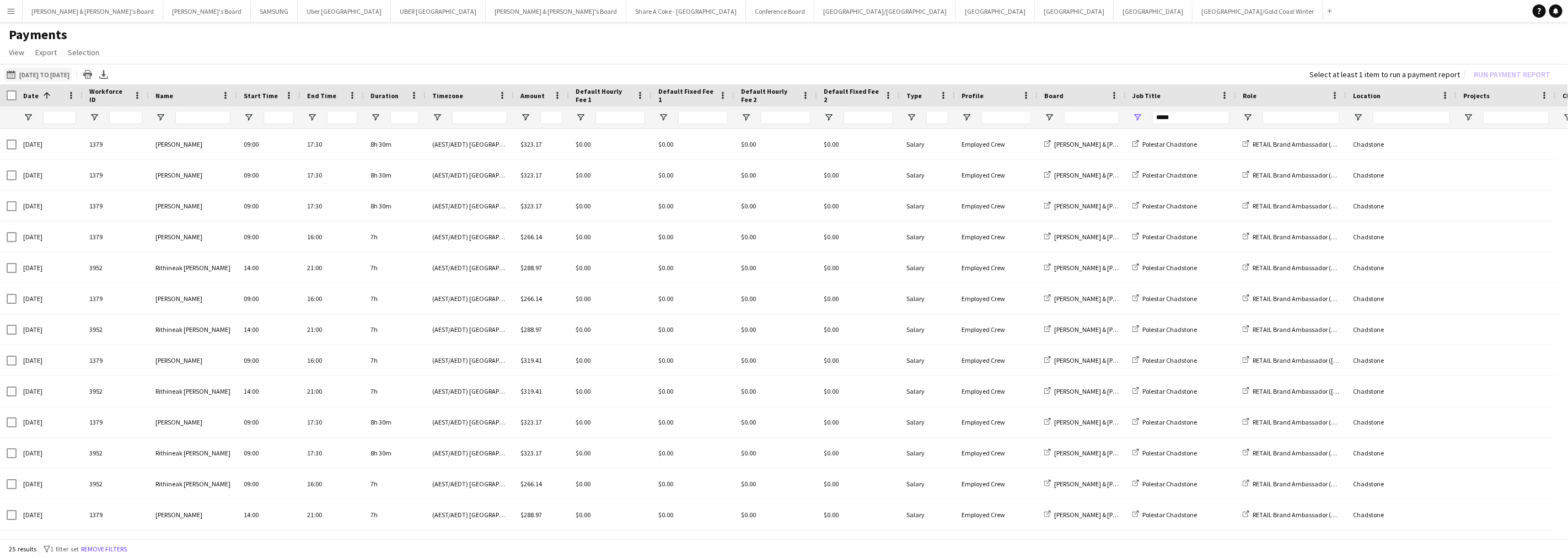
click at [56, 74] on button "[DATE] to [DATE] [DATE] to [DATE]" at bounding box center [38, 74] width 68 height 13
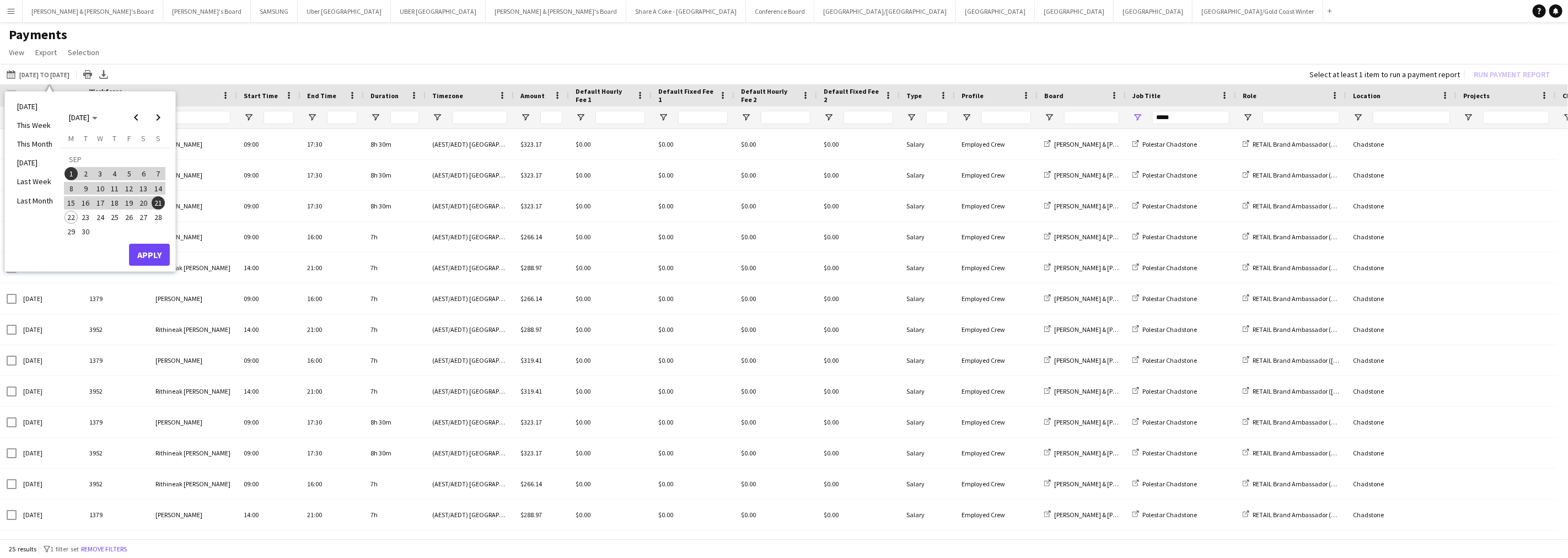
click at [69, 200] on span "15" at bounding box center [71, 203] width 13 height 13
click at [159, 196] on span "21" at bounding box center [158, 203] width 13 height 13
click at [161, 246] on button "Apply" at bounding box center [149, 254] width 41 height 22
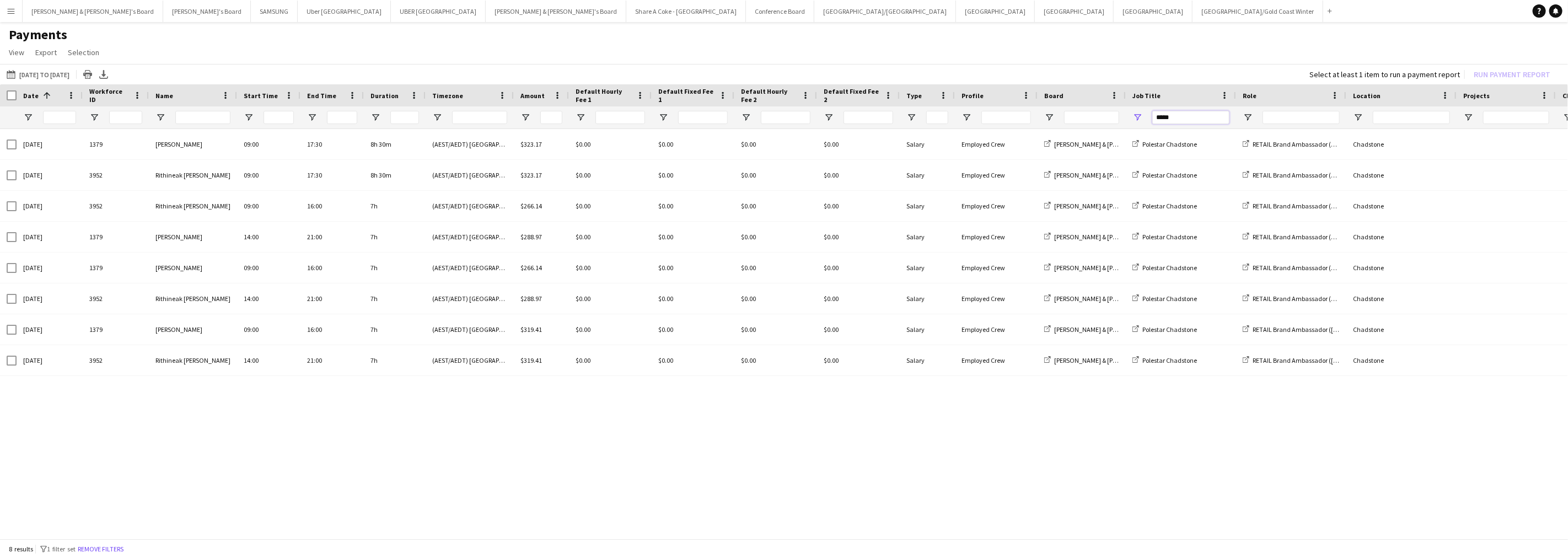
drag, startPoint x: 1183, startPoint y: 114, endPoint x: 1099, endPoint y: 119, distance: 84.1
click at [1099, 119] on div at bounding box center [921, 117] width 1843 height 22
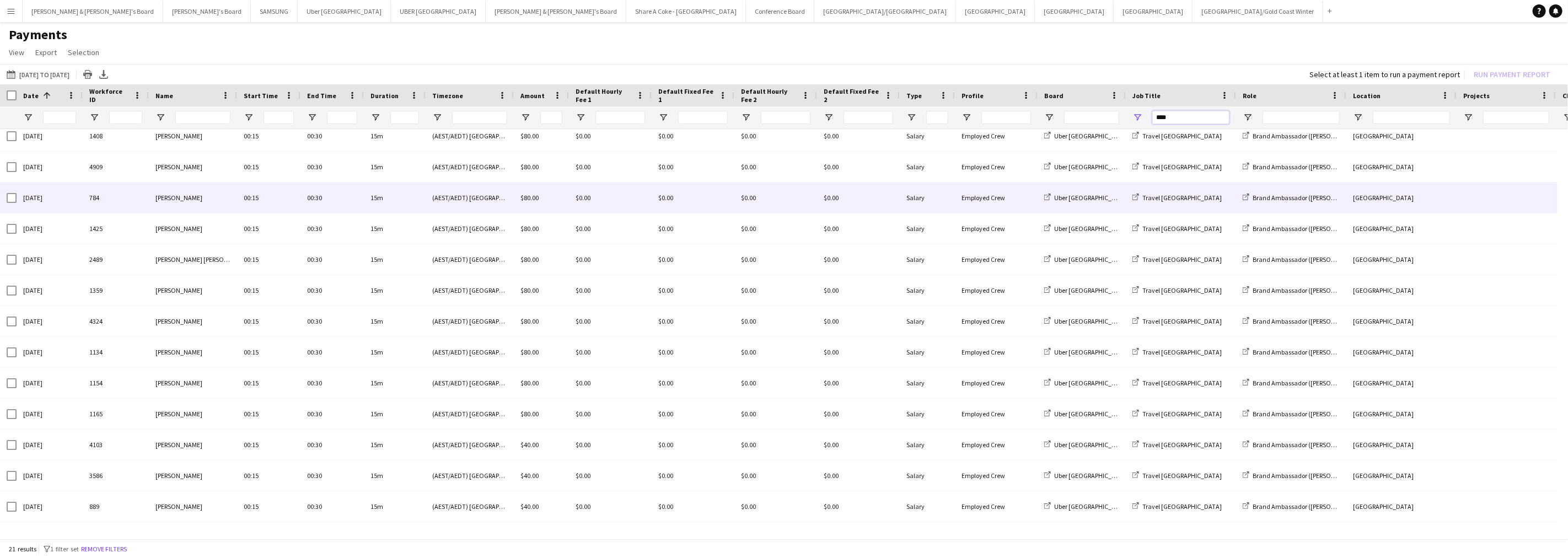
scroll to position [246, 0]
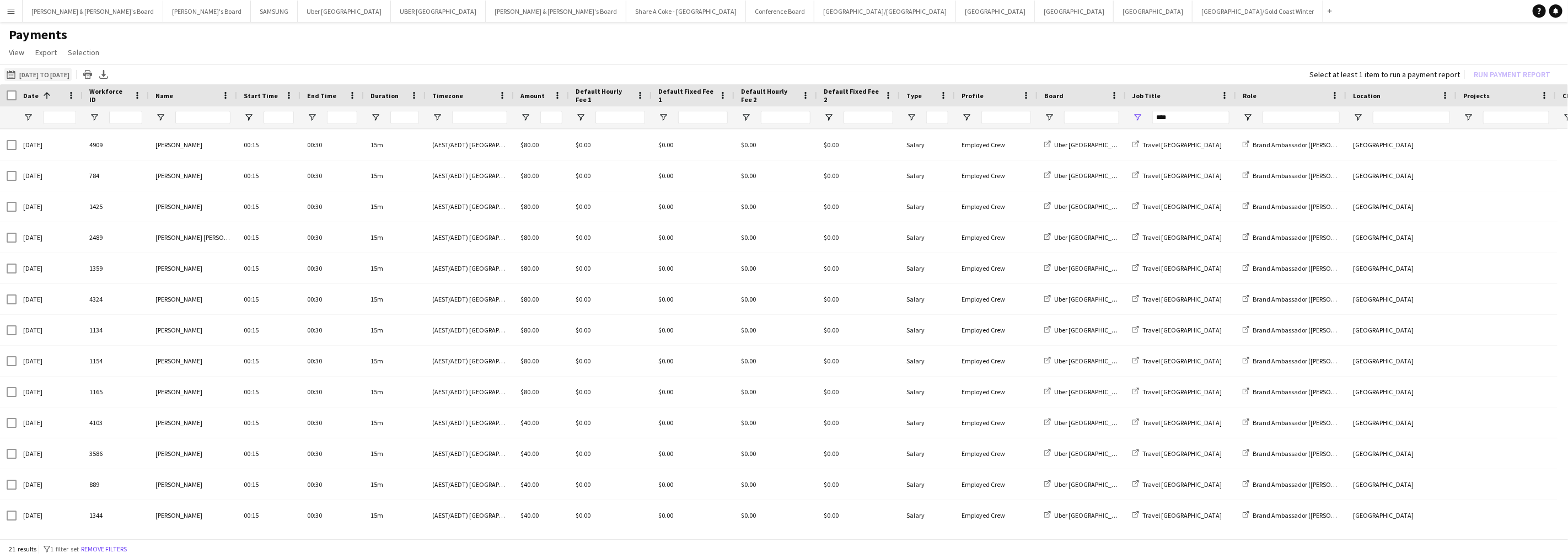
click at [50, 74] on button "[DATE] to [DATE] [DATE] to [DATE]" at bounding box center [38, 74] width 68 height 13
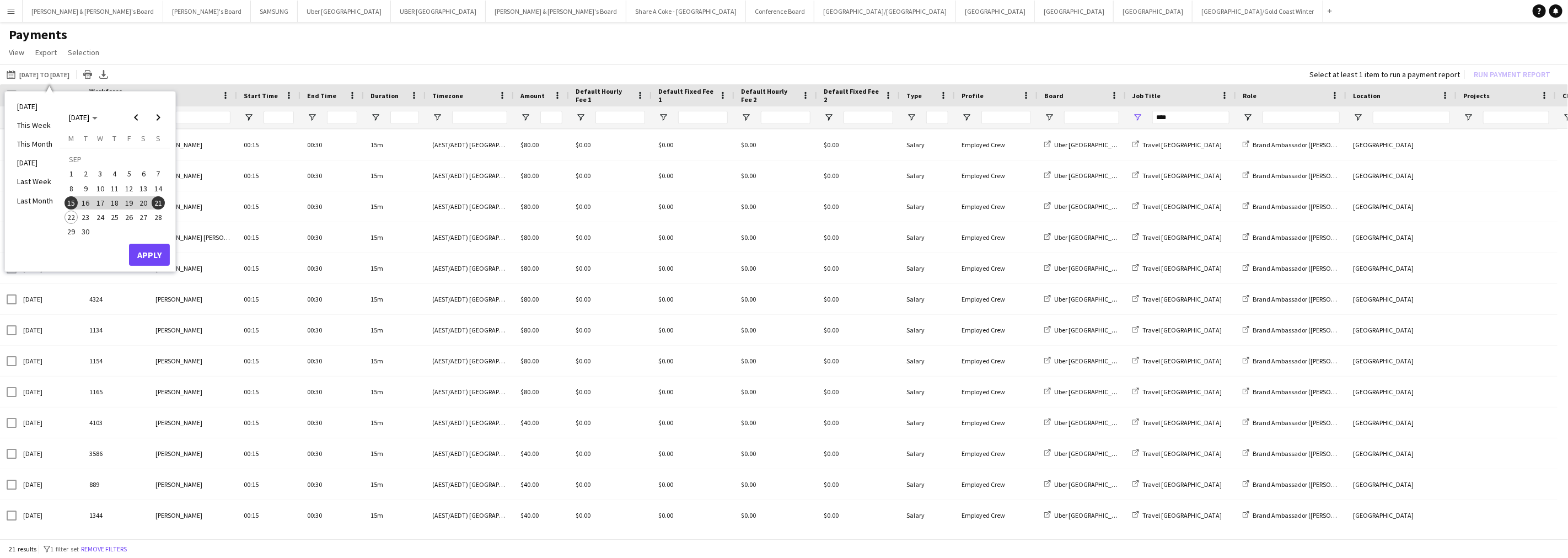
click at [70, 172] on span "1" at bounding box center [71, 173] width 13 height 13
click at [163, 201] on span "21" at bounding box center [158, 203] width 13 height 13
click at [160, 256] on button "Apply" at bounding box center [149, 254] width 41 height 22
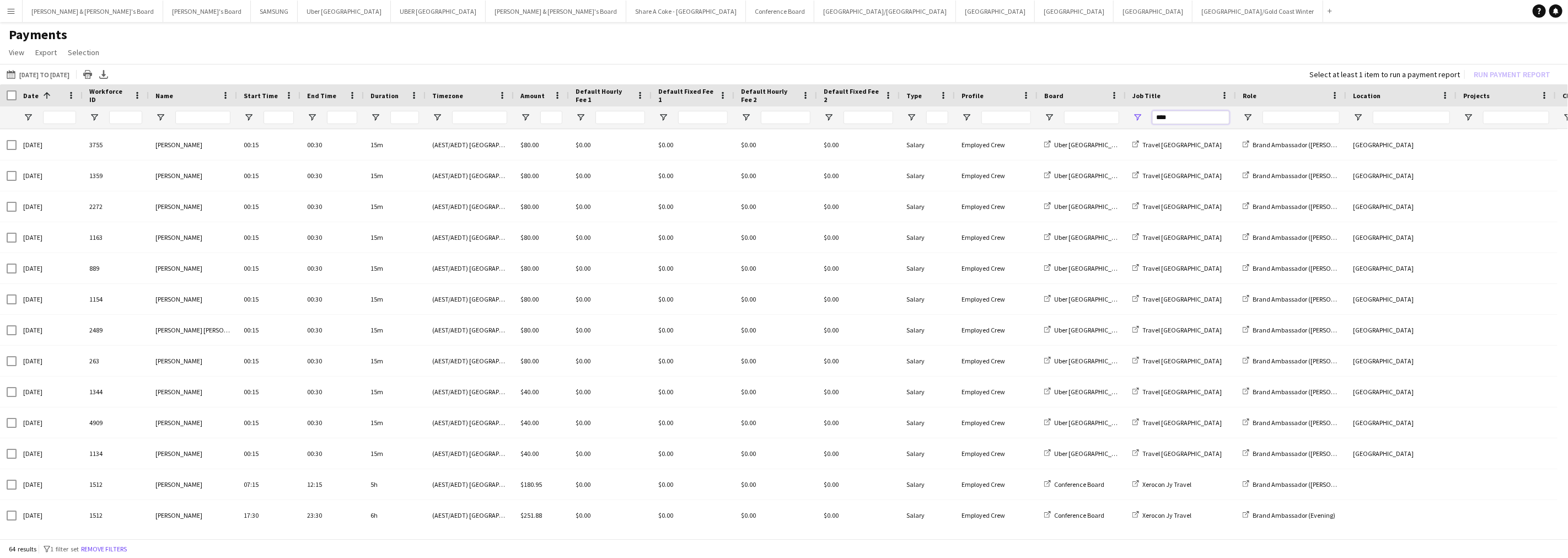
drag, startPoint x: 1177, startPoint y: 119, endPoint x: 1144, endPoint y: 120, distance: 33.0
click at [1144, 120] on div "****" at bounding box center [1181, 117] width 110 height 22
type input "**"
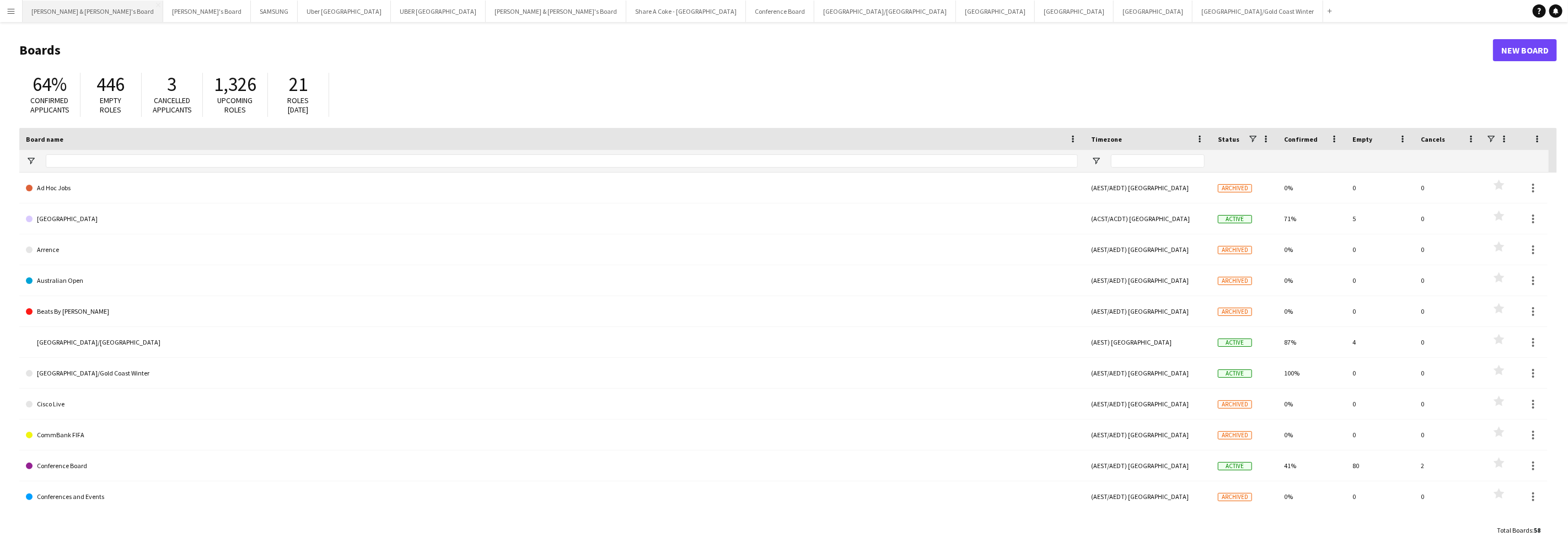
click at [49, 9] on button "Neil & Jenny's Board Close" at bounding box center [93, 11] width 141 height 21
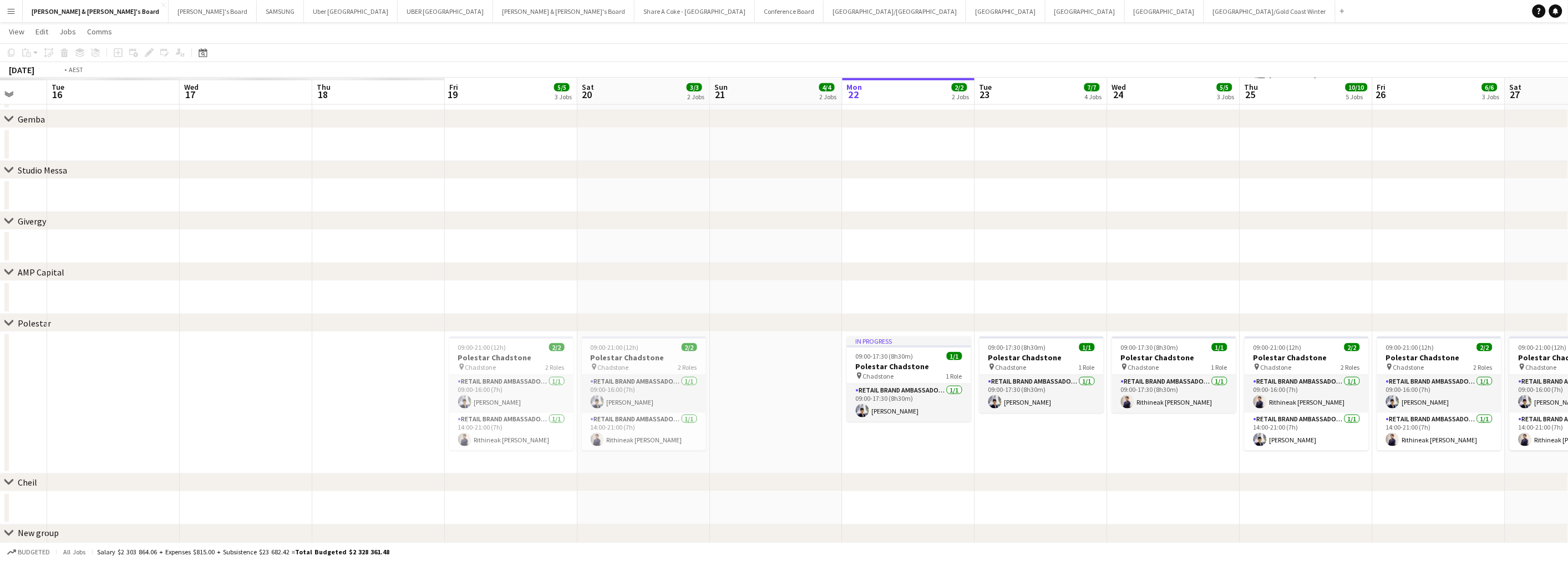
scroll to position [0, 323]
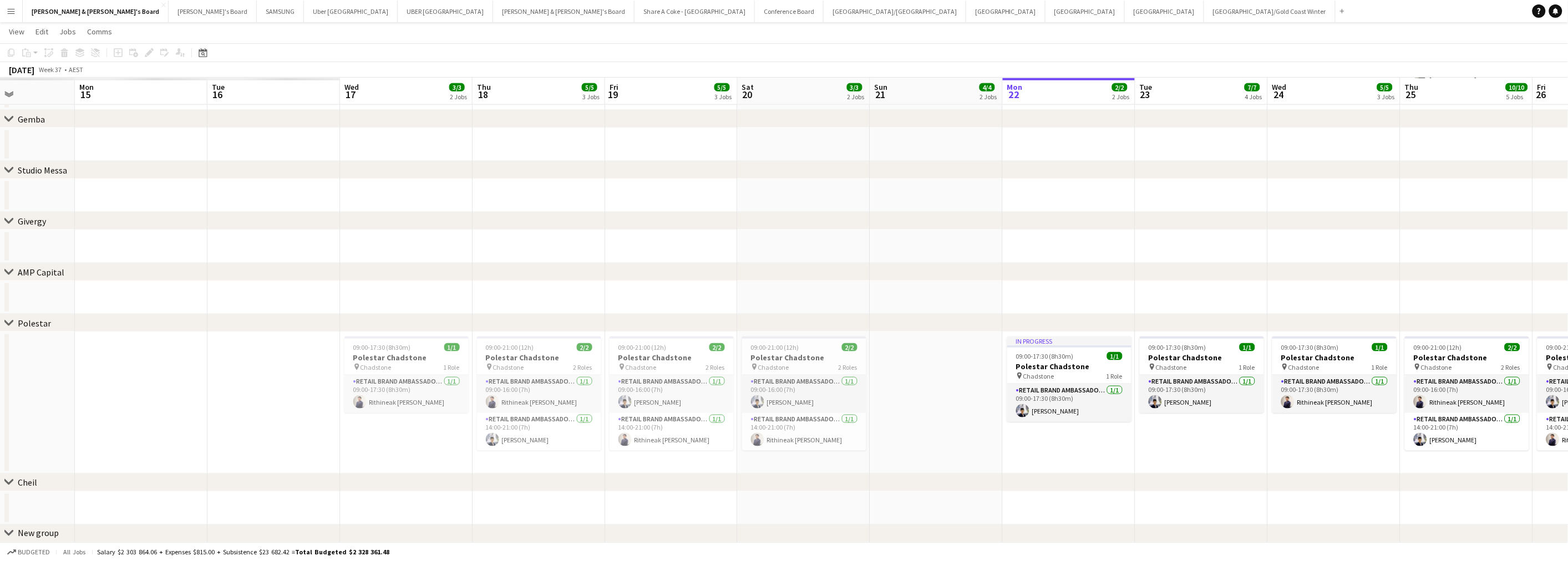
drag, startPoint x: 320, startPoint y: 428, endPoint x: 1190, endPoint y: 423, distance: 870.0
click at [1190, 423] on app-calendar-viewport "Fri 12 Sat 13 Sun 14 Mon 15 Tue 16 Wed 17 3/3 2 Jobs Thu 18 5/5 3 Jobs Fri 19 5…" at bounding box center [784, 63] width 1568 height 1025
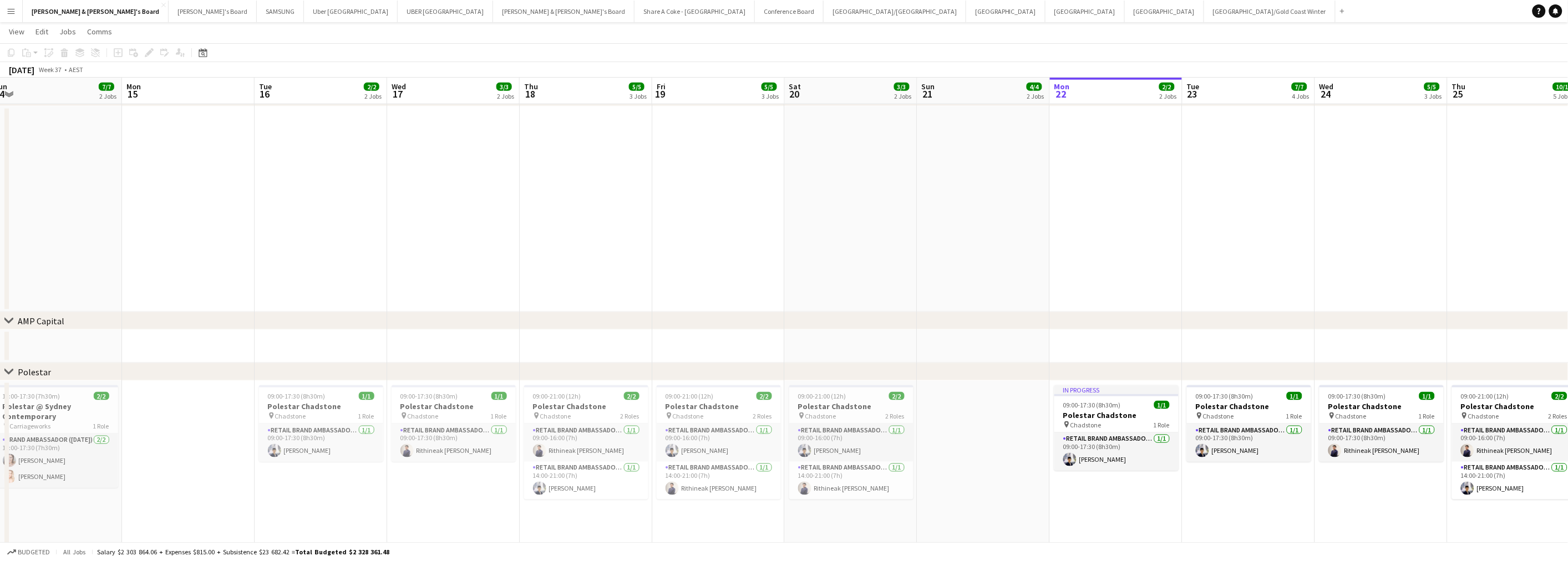
scroll to position [0, 261]
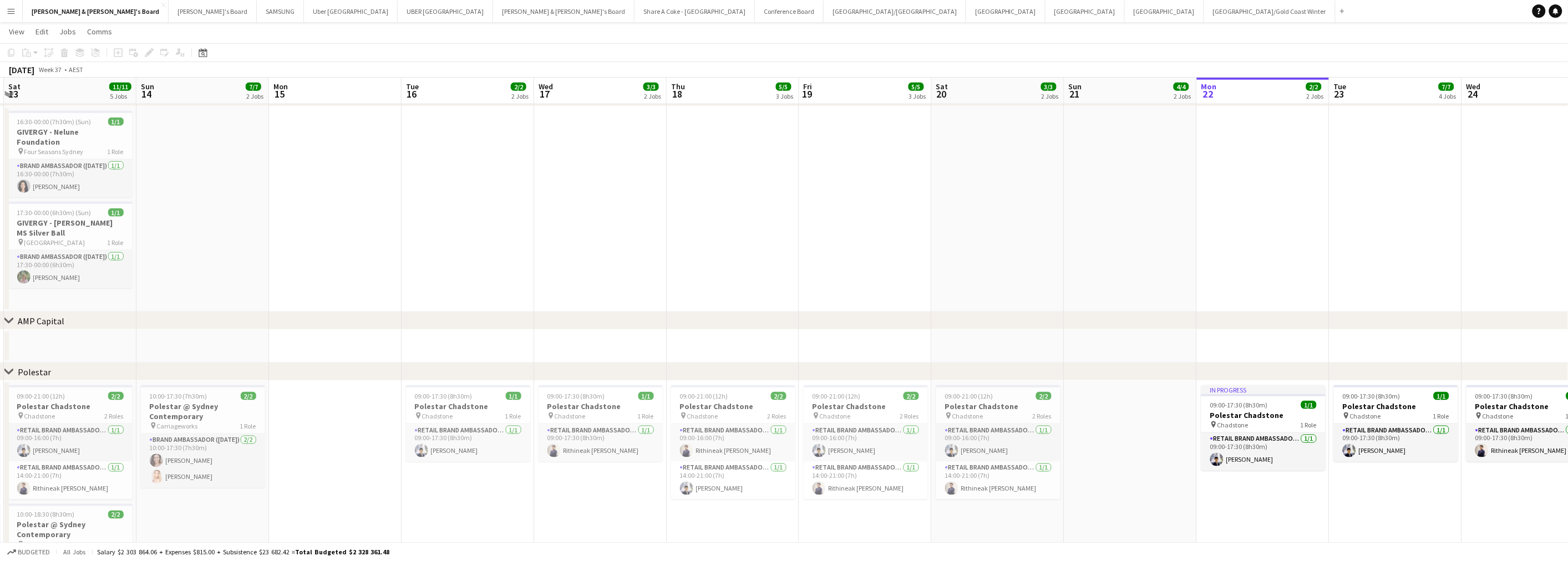
drag, startPoint x: 165, startPoint y: 480, endPoint x: 359, endPoint y: 480, distance: 194.0
click at [359, 480] on app-calendar-viewport "Thu 11 9/9 3 Jobs Fri 12 8/8 3 Jobs Sat 13 11/11 5 Jobs Sun 14 7/7 2 Jobs Mon 1…" at bounding box center [784, 158] width 1568 height 1462
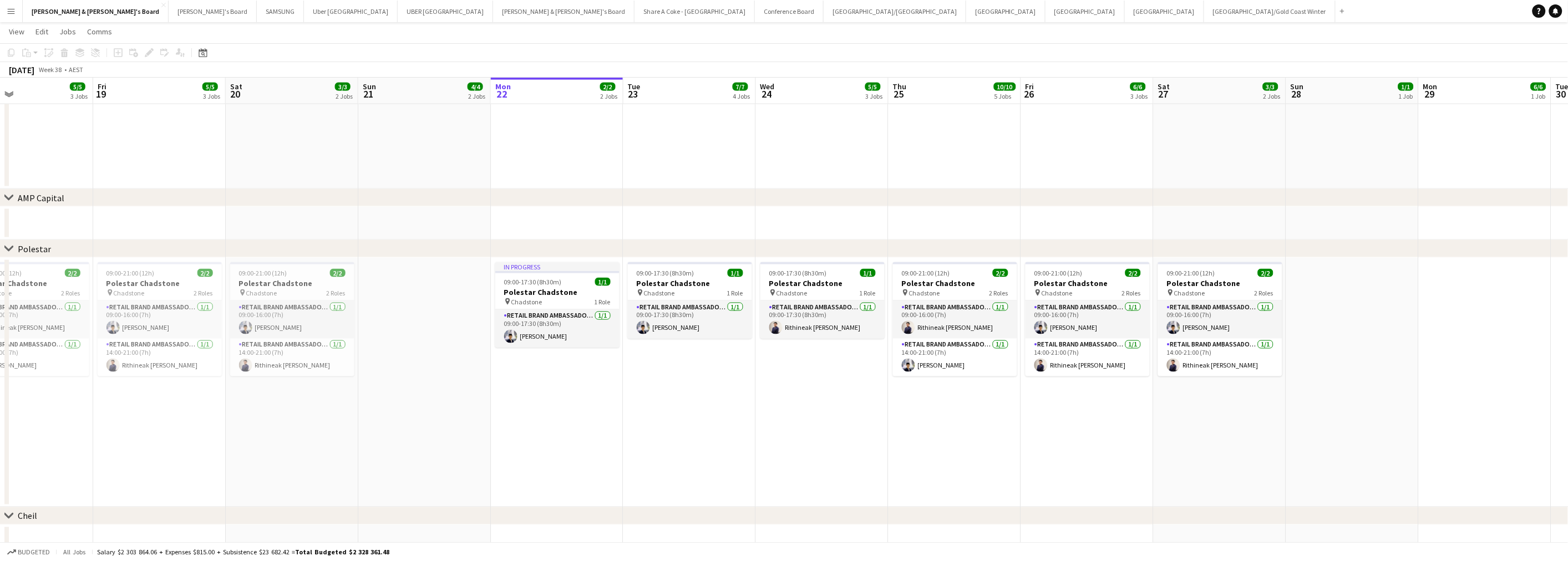
scroll to position [0, 454]
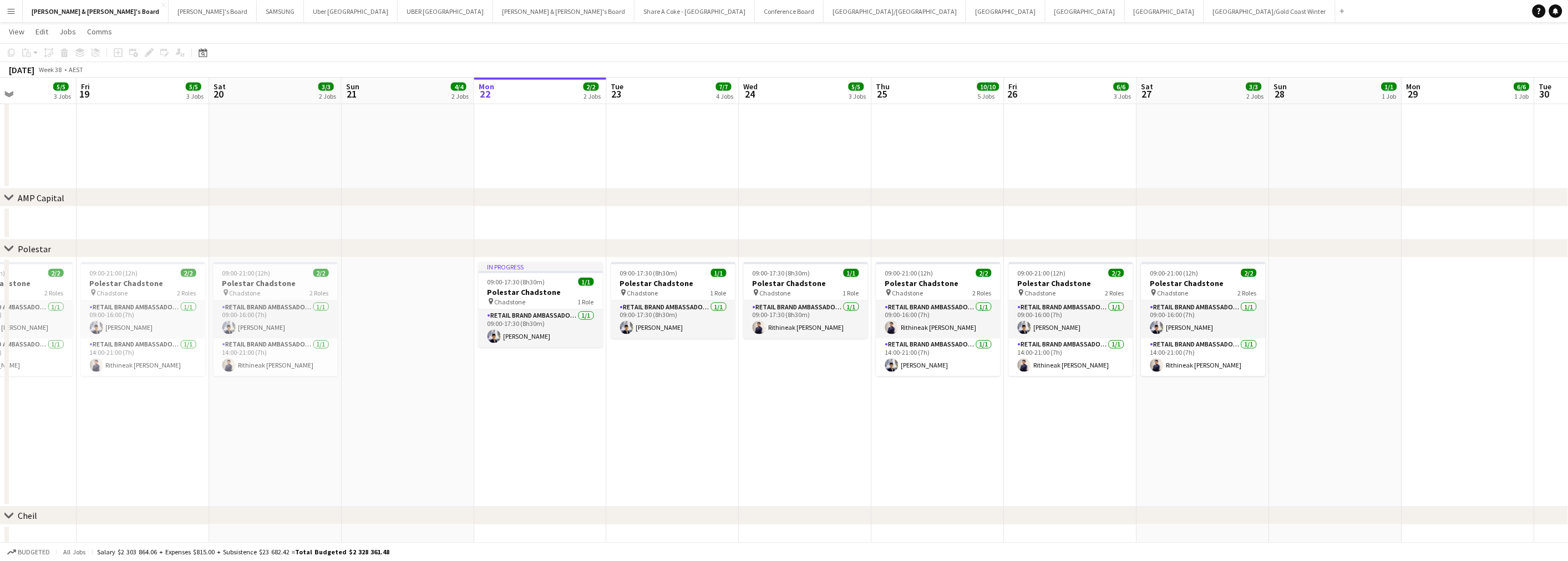
drag, startPoint x: 1076, startPoint y: 449, endPoint x: 353, endPoint y: 455, distance: 723.0
click at [353, 455] on app-calendar-viewport "Mon 15 Tue 16 2/2 2 Jobs Wed 17 3/3 2 Jobs Thu 18 5/5 3 Jobs Fri 19 5/5 3 Jobs …" at bounding box center [784, 35] width 1568 height 1462
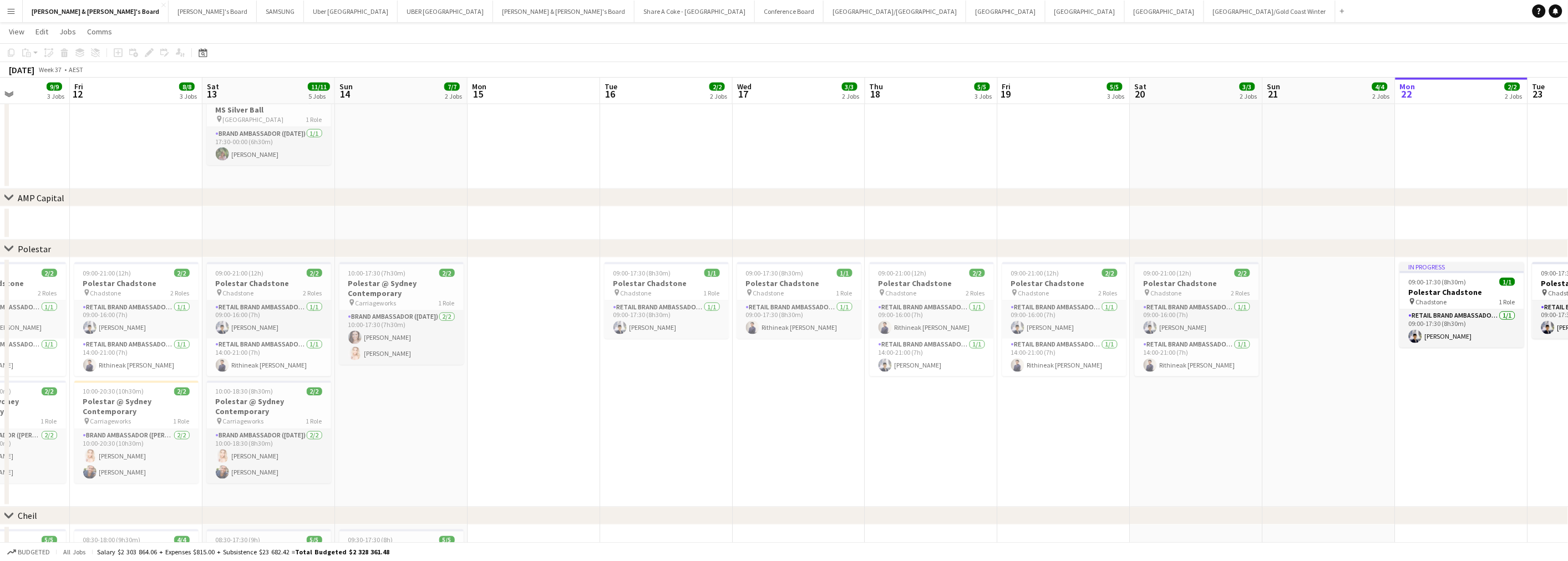
scroll to position [0, 298]
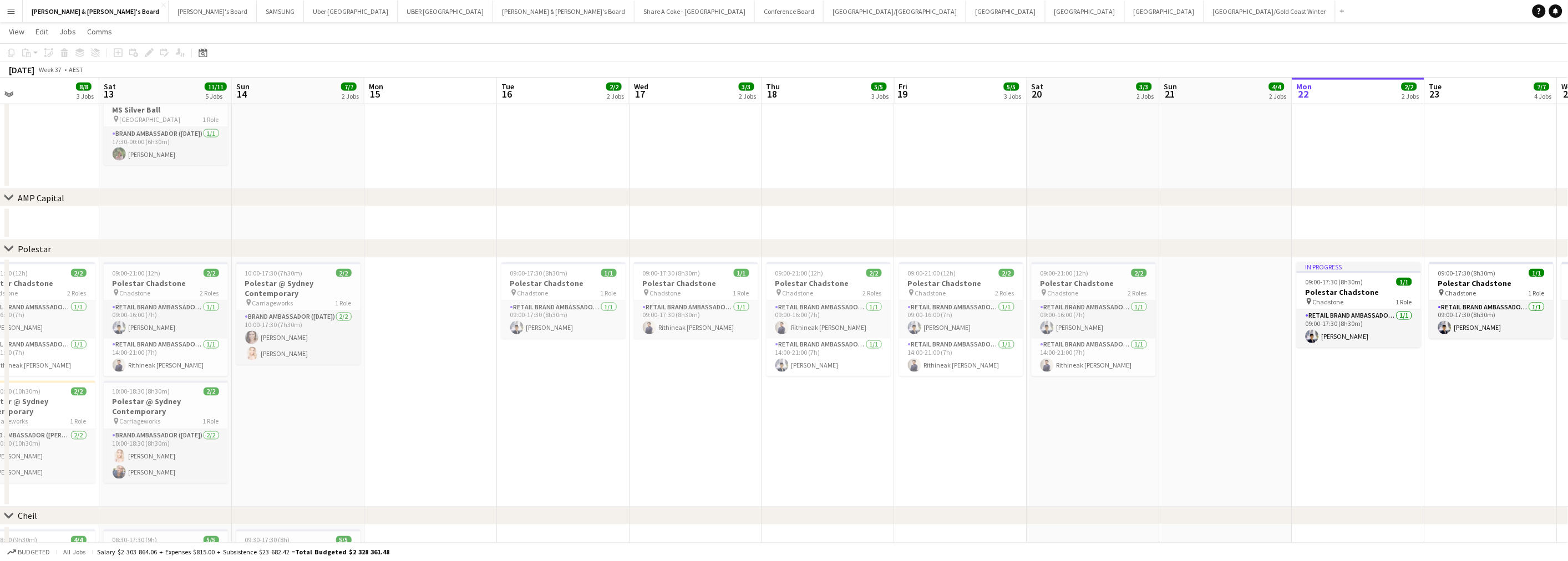
drag, startPoint x: 332, startPoint y: 425, endPoint x: 1256, endPoint y: 425, distance: 924.0
click at [1283, 420] on app-calendar-viewport "Wed 10 Thu 11 9/9 3 Jobs Fri 12 8/8 3 Jobs Sat 13 11/11 5 Jobs Sun 14 7/7 2 Job…" at bounding box center [784, 35] width 1568 height 1462
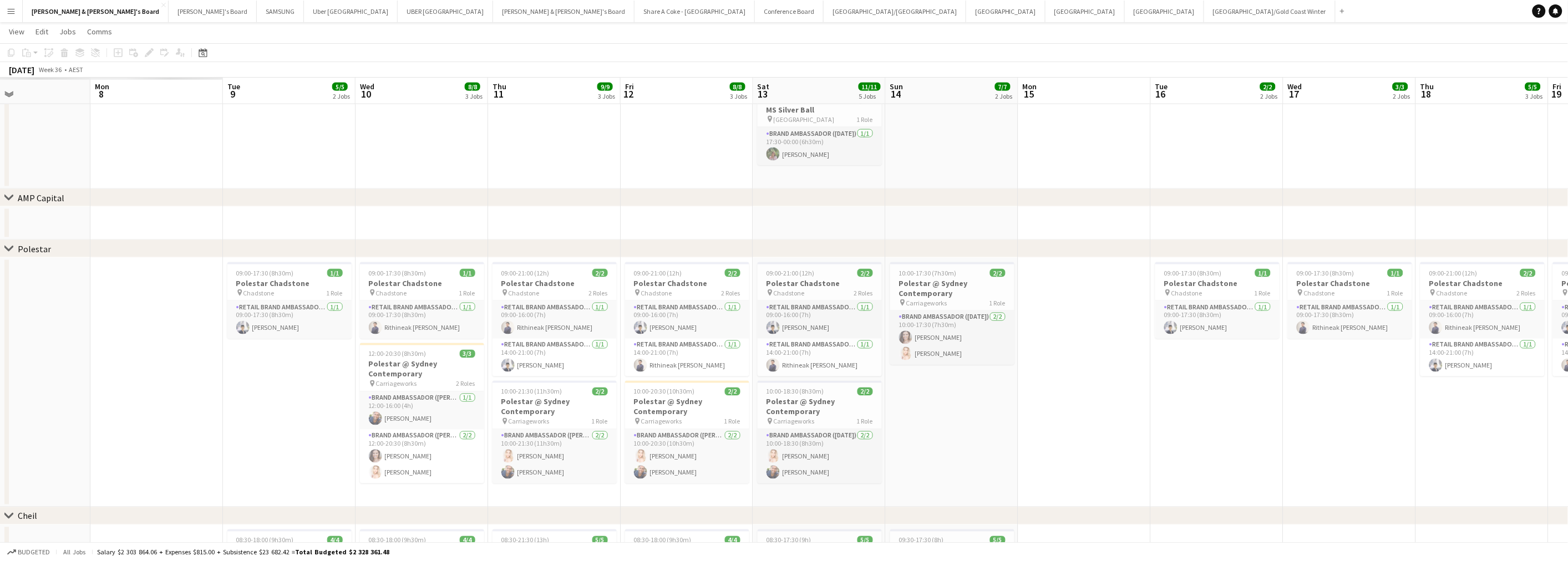
drag, startPoint x: 608, startPoint y: 453, endPoint x: 1130, endPoint y: 411, distance: 523.7
click at [1130, 411] on app-calendar-viewport "Fri 5 Sat 6 Sun 7 Mon 8 Tue 9 5/5 2 Jobs Wed 10 8/8 3 Jobs Thu 11 9/9 3 Jobs Fr…" at bounding box center [784, 35] width 1568 height 1462
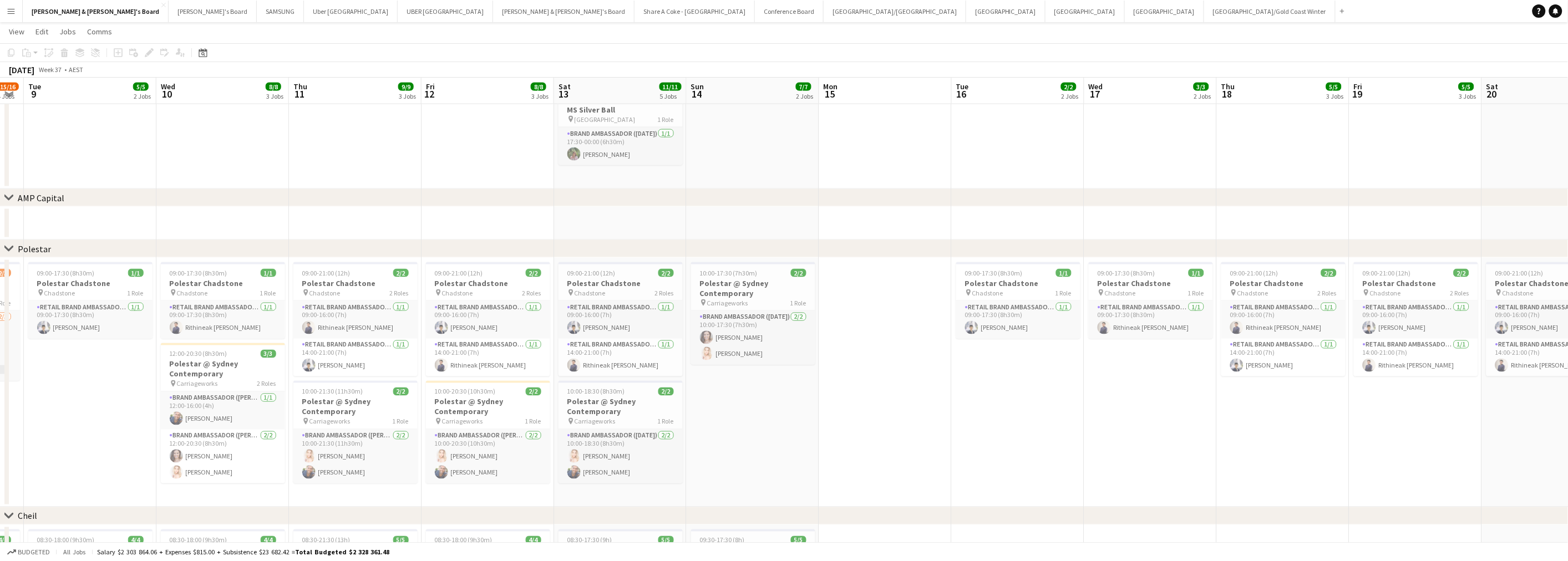
drag, startPoint x: 1179, startPoint y: 429, endPoint x: 588, endPoint y: 450, distance: 591.4
click at [588, 450] on app-calendar-viewport "Sat 6 15/15 4 Jobs Sun 7 19/19 3 Jobs Mon 8 15/16 4 Jobs Tue 9 5/5 2 Jobs Wed 1…" at bounding box center [784, 119] width 1568 height 1630
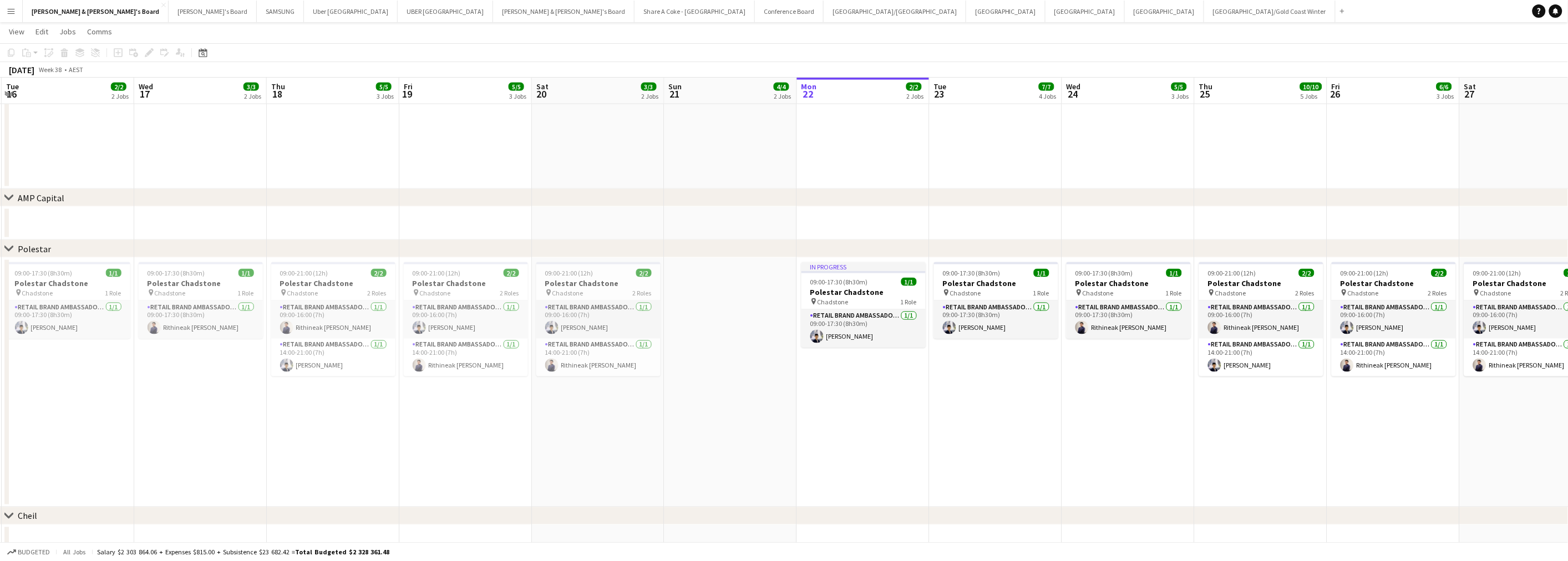
drag, startPoint x: 1163, startPoint y: 428, endPoint x: 566, endPoint y: 445, distance: 597.2
click at [571, 446] on app-calendar-viewport "Sat 13 11/11 5 Jobs Sun 14 7/7 2 Jobs Mon 15 Tue 16 2/2 2 Jobs Wed 17 3/3 2 Job…" at bounding box center [784, 119] width 1568 height 1630
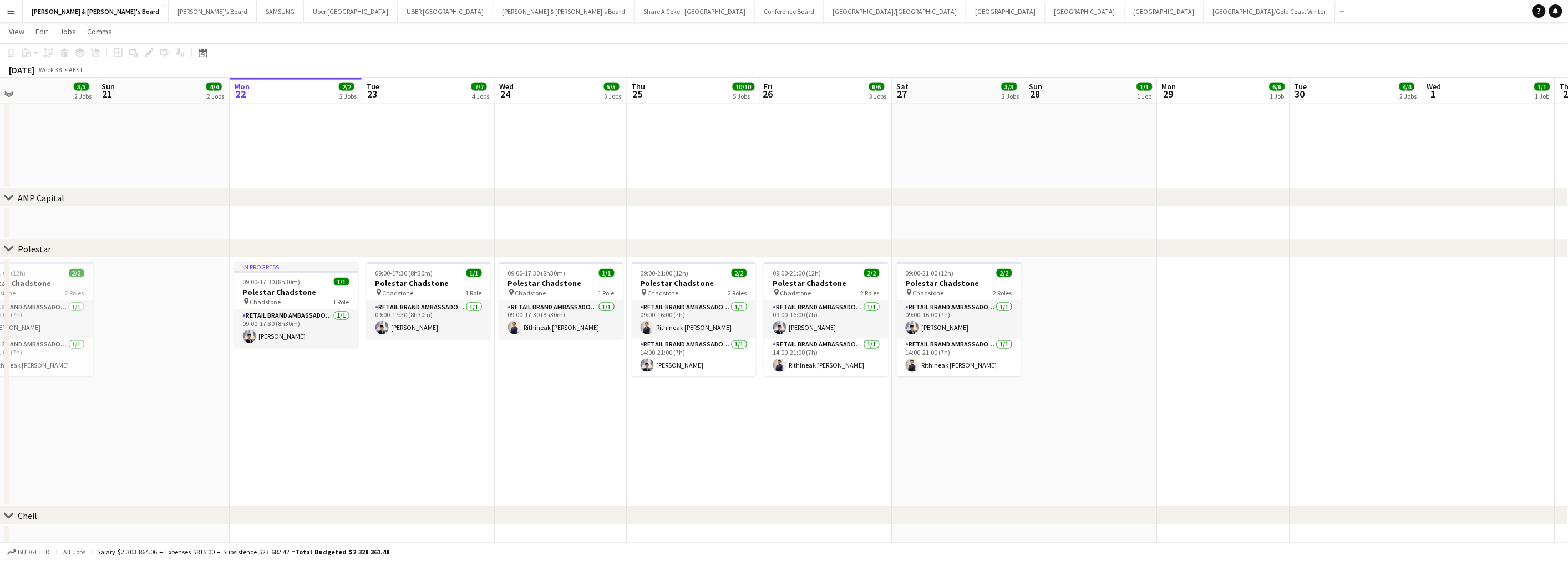
drag, startPoint x: 1079, startPoint y: 449, endPoint x: 618, endPoint y: 452, distance: 461.0
click at [618, 452] on app-calendar-viewport "Wed 17 3/3 2 Jobs Thu 18 5/5 3 Jobs Fri 19 5/5 3 Jobs Sat 20 3/3 2 Jobs Sun 21 …" at bounding box center [784, 119] width 1568 height 1630
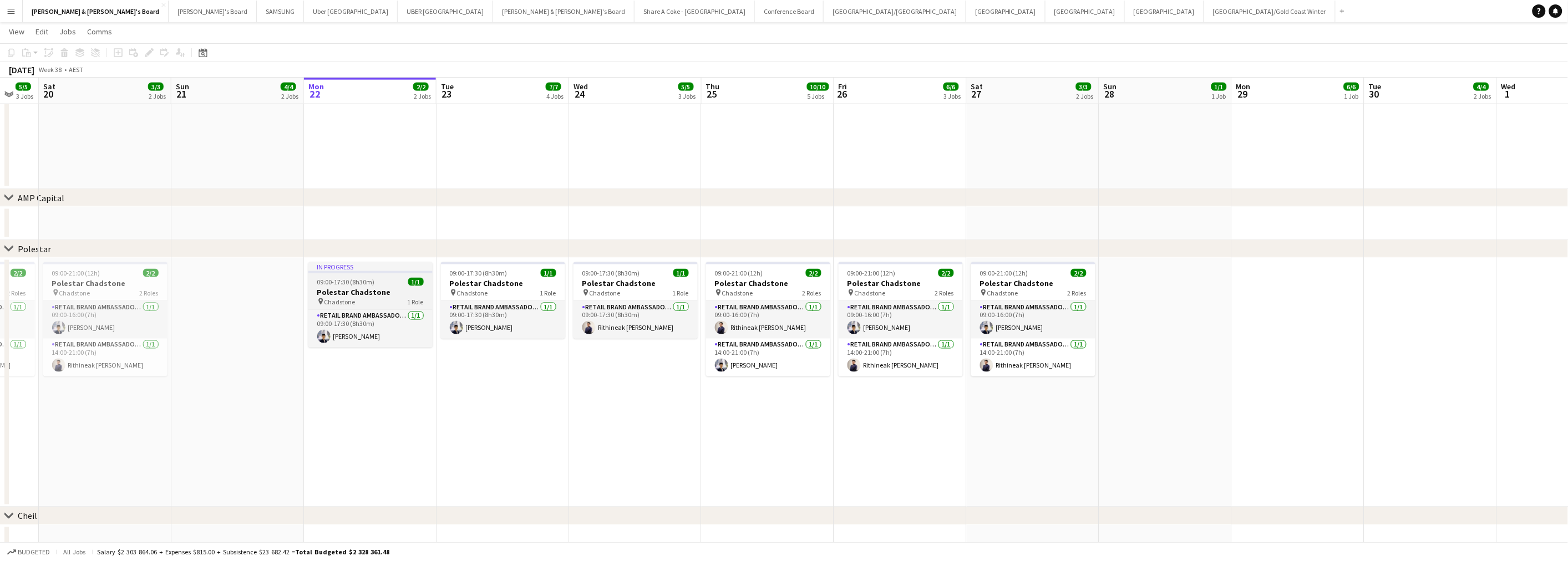
click at [362, 284] on span "09:00-17:30 (8h30m)" at bounding box center [346, 282] width 58 height 9
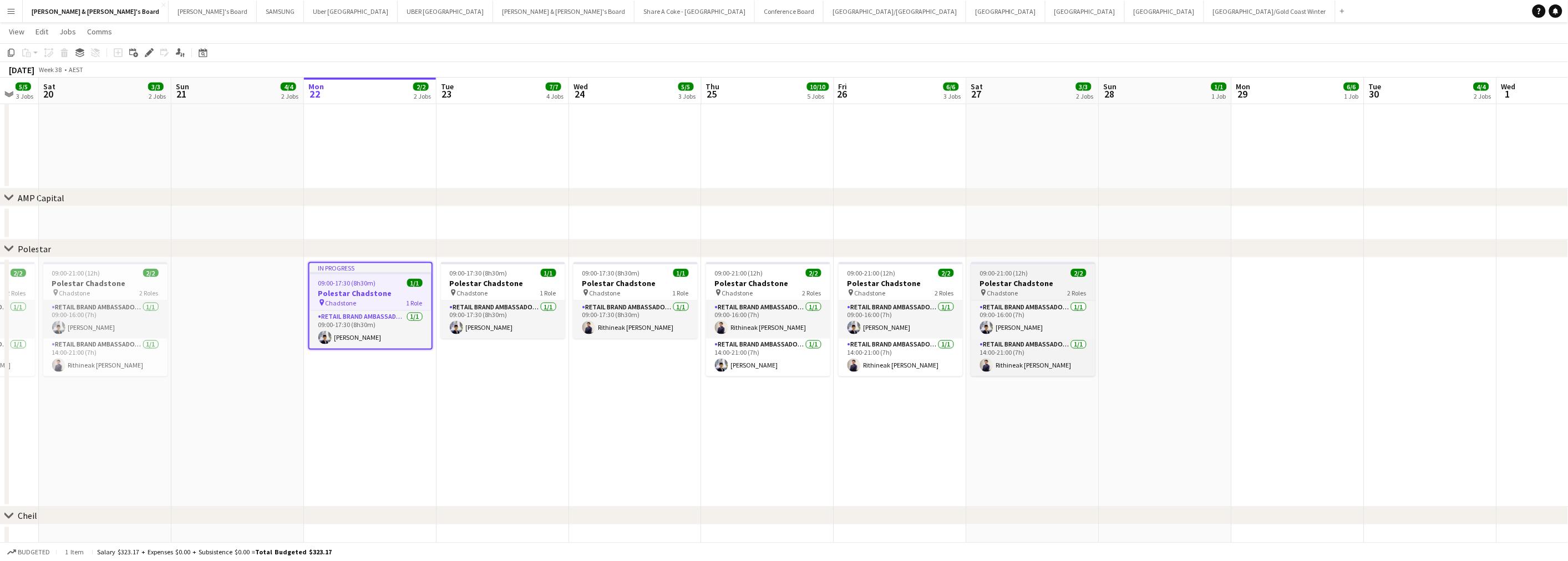
click at [1003, 283] on h3 "Polestar Chadstone" at bounding box center [1033, 283] width 124 height 10
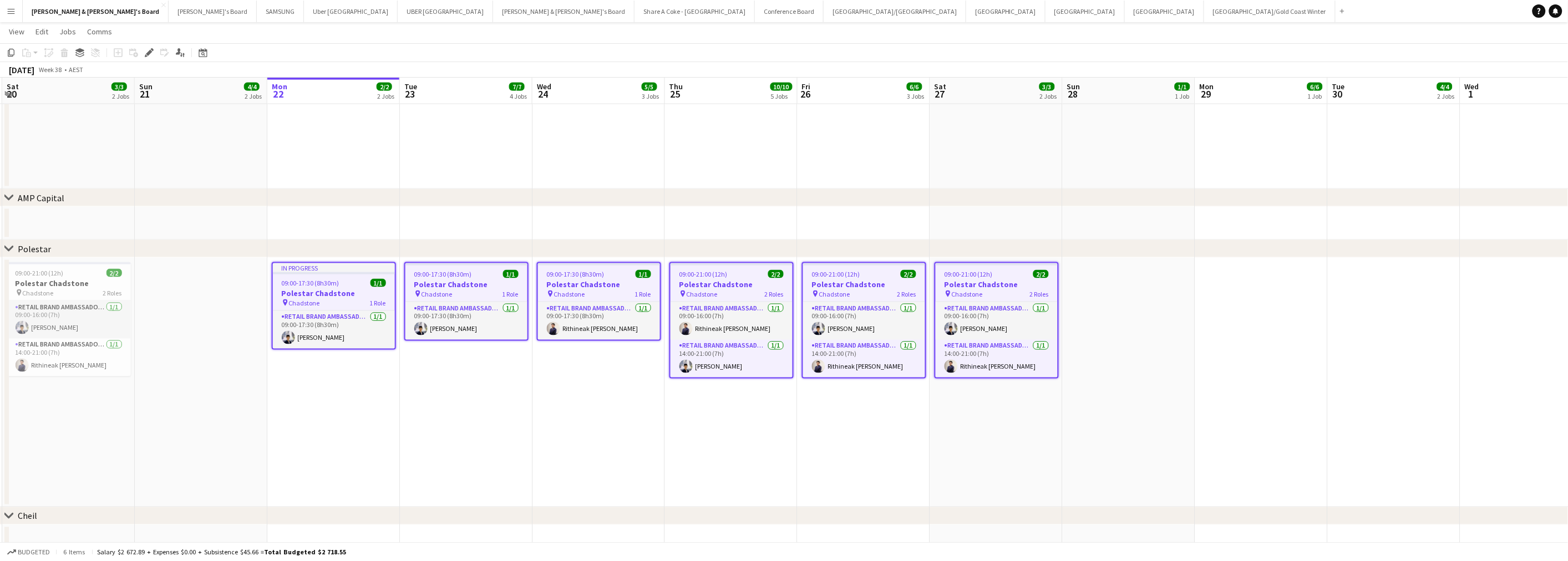
scroll to position [0, 403]
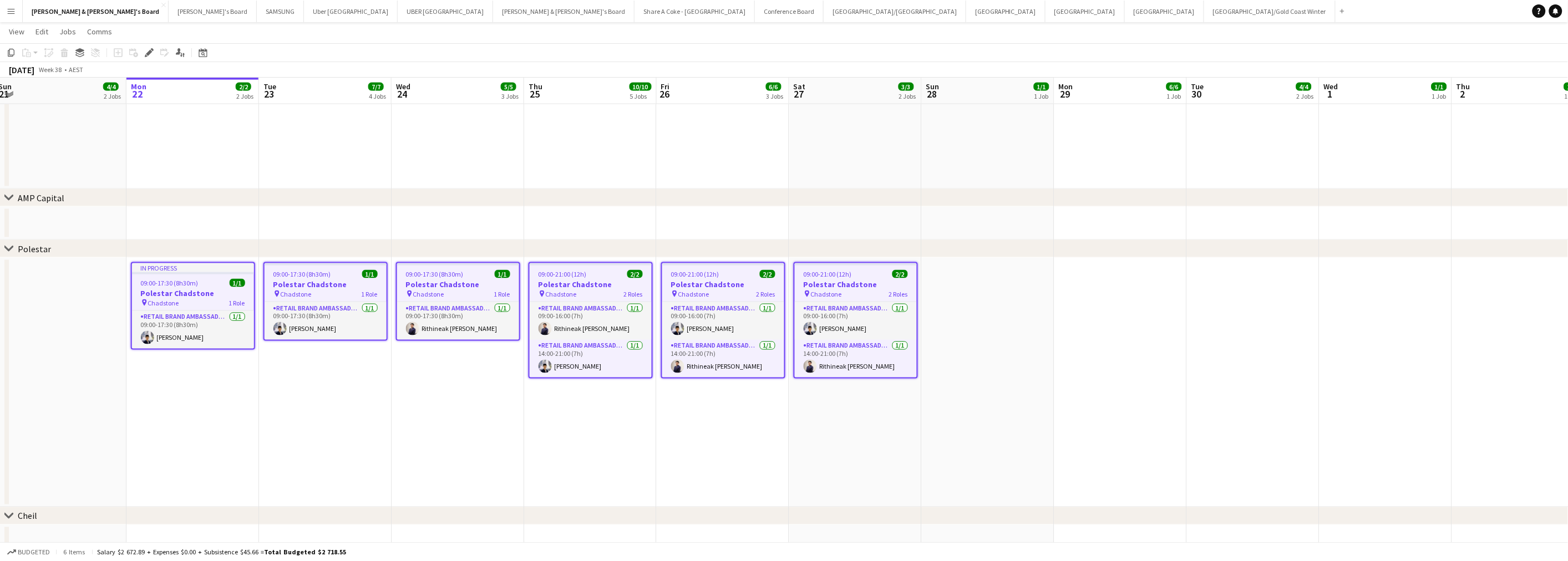
drag, startPoint x: 1245, startPoint y: 402, endPoint x: 1068, endPoint y: 398, distance: 177.0
click at [1068, 398] on app-calendar-viewport "Thu 18 5/5 3 Jobs Fri 19 5/5 3 Jobs Sat 20 3/3 2 Jobs Sun 21 4/4 2 Jobs Mon 22 …" at bounding box center [784, 119] width 1568 height 1630
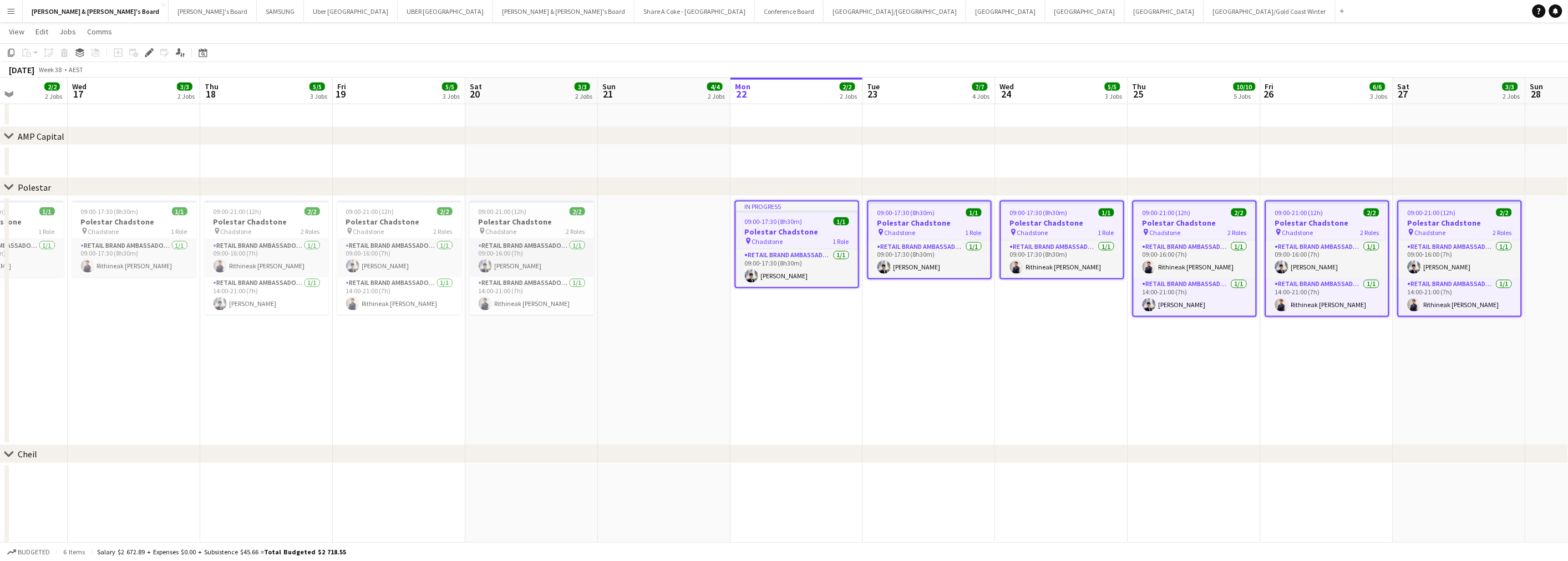
scroll to position [0, 280]
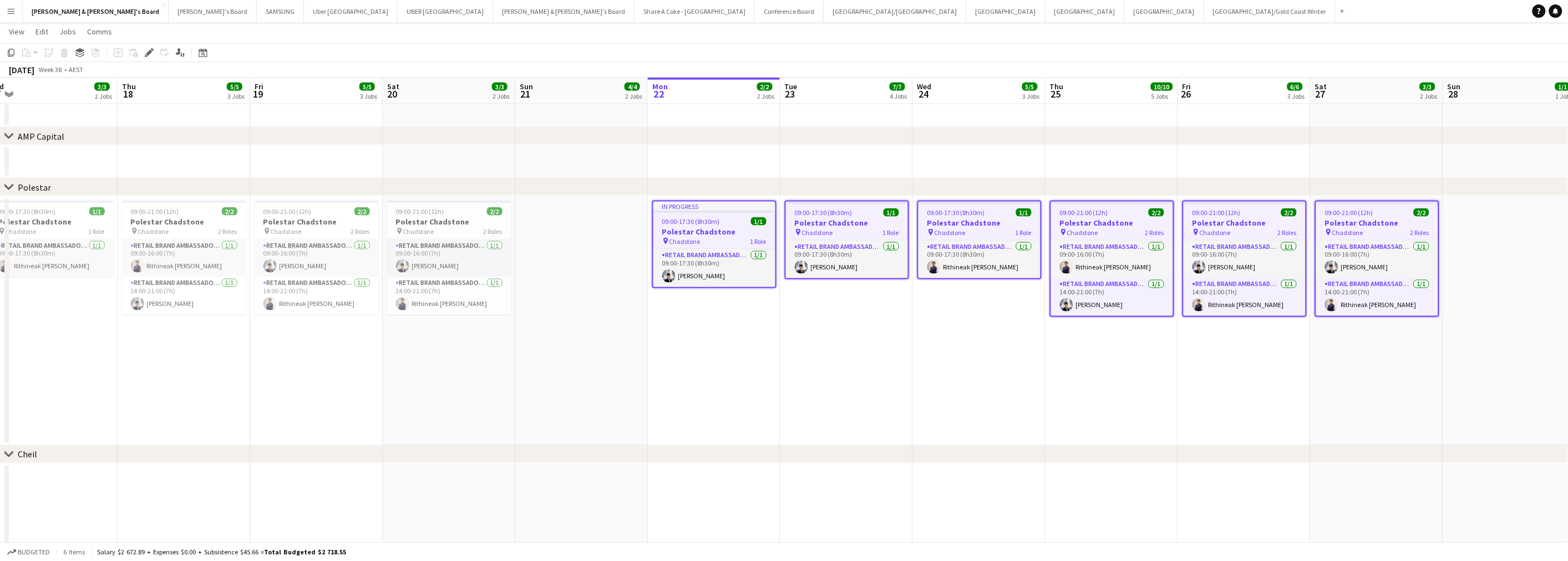
drag, startPoint x: 955, startPoint y: 391, endPoint x: 1476, endPoint y: 326, distance: 525.0
click at [1476, 326] on app-calendar-viewport "Mon 15 Tue 16 2/2 2 Jobs Wed 17 3/3 2 Jobs Thu 18 5/5 3 Jobs Fri 19 5/5 3 Jobs …" at bounding box center [784, 58] width 1568 height 1630
click at [691, 273] on app-card-role "RETAIL Brand Ambassador (Mon - Fri) 1/1 09:00-17:30 (8h30m) Aldy Putra" at bounding box center [714, 269] width 122 height 38
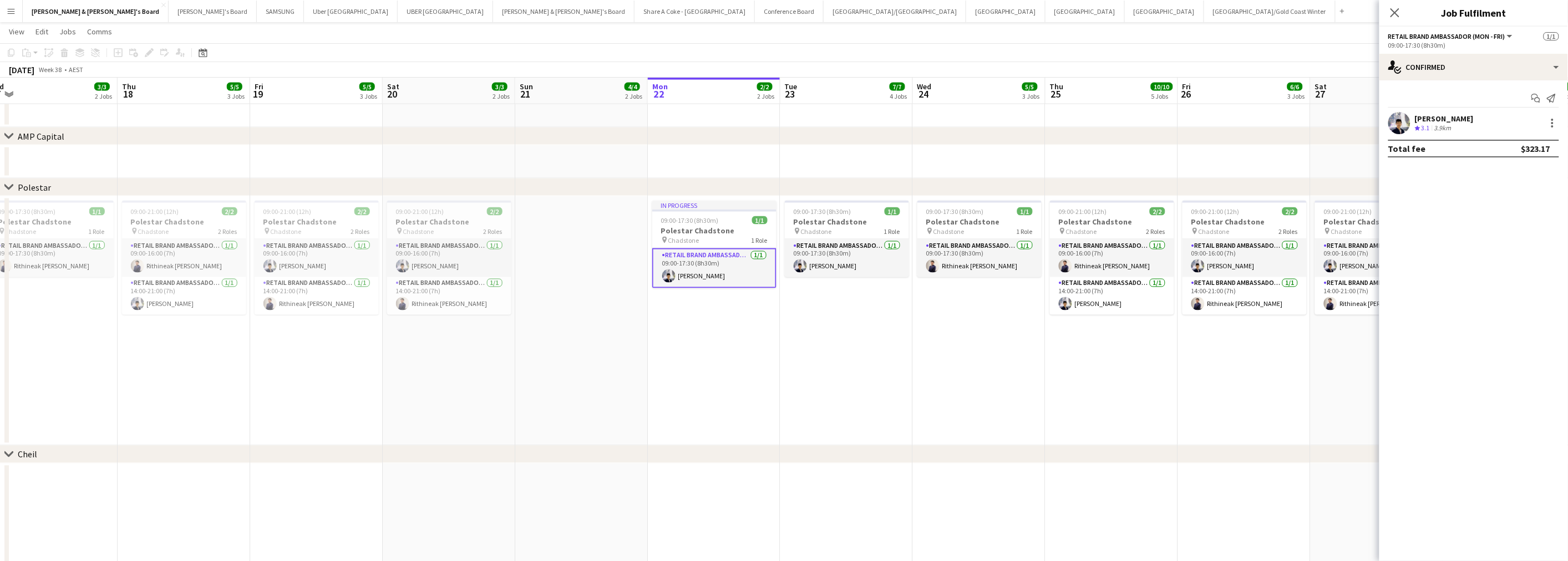
click at [1437, 117] on div "[PERSON_NAME]" at bounding box center [1444, 119] width 59 height 10
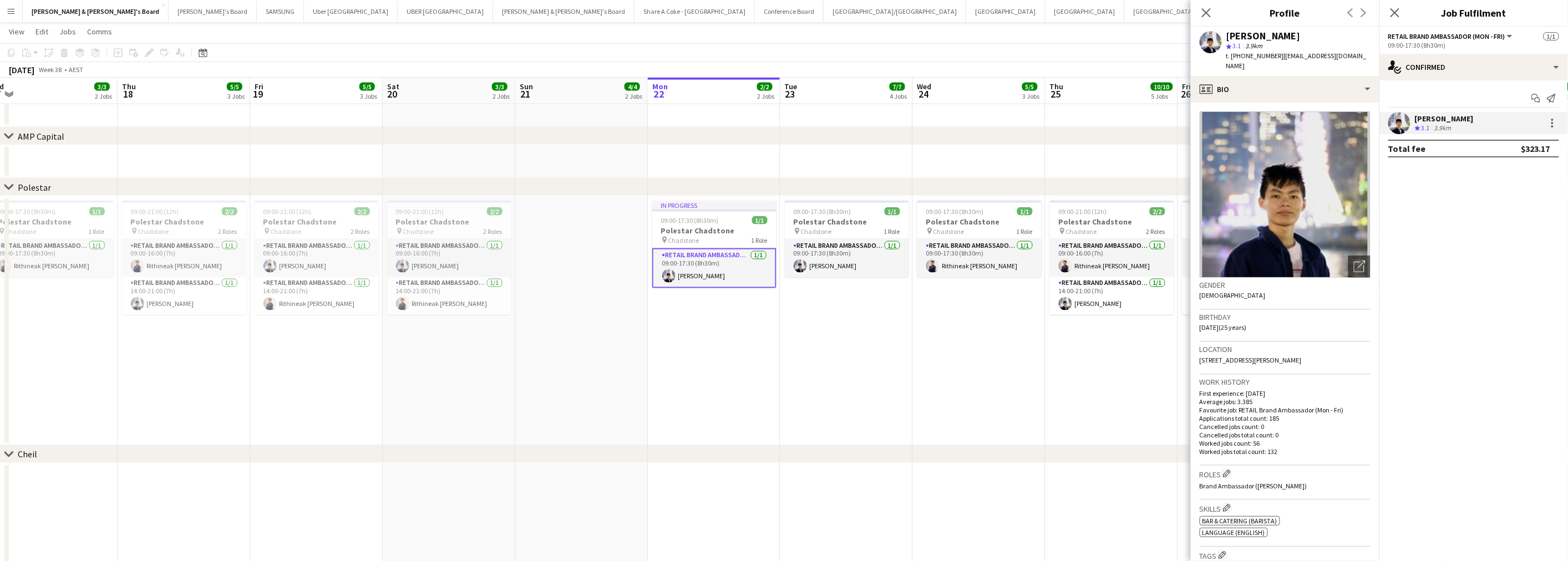
scroll to position [62, 0]
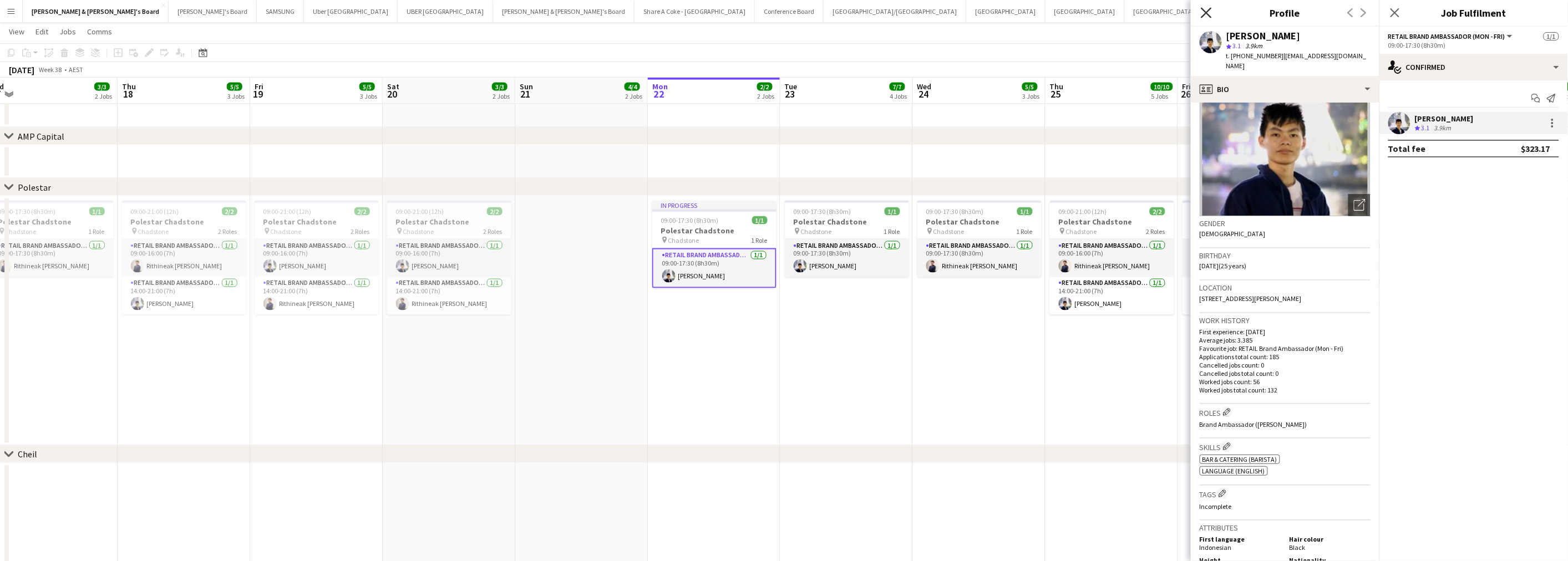
click at [1206, 12] on icon "Close pop-in" at bounding box center [1206, 12] width 10 height 10
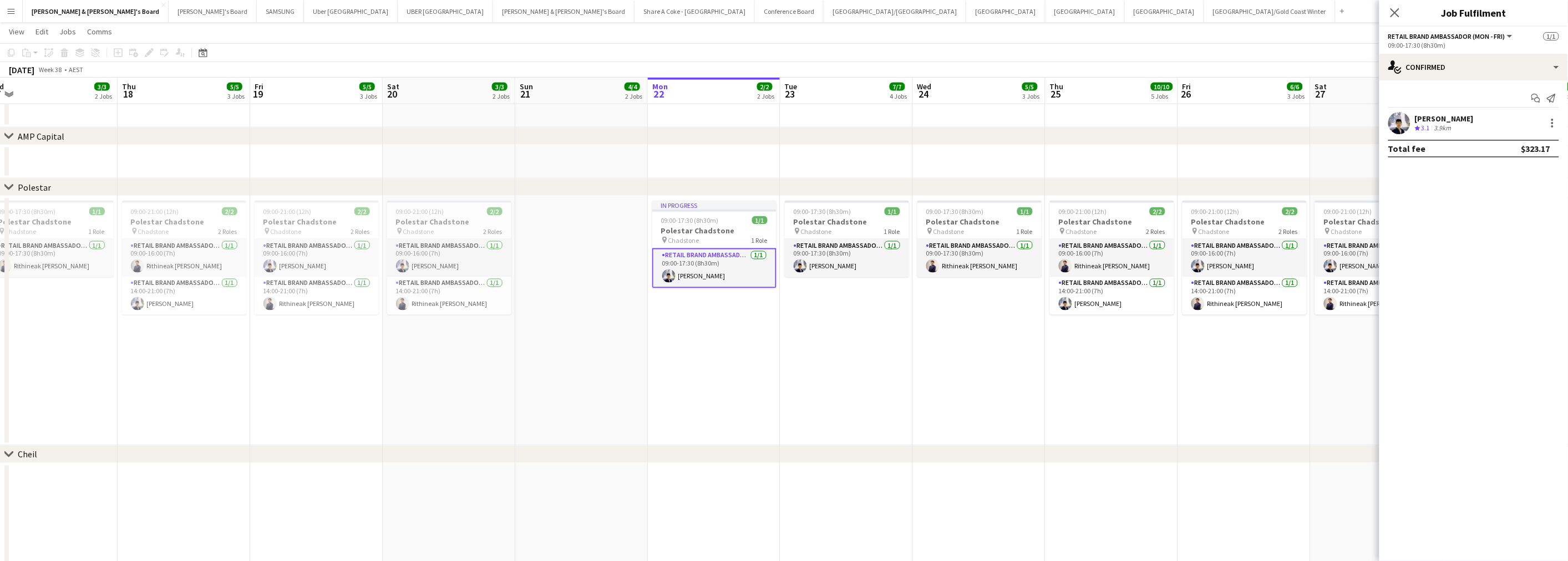
click at [846, 357] on app-date-cell "09:00-17:30 (8h30m) 1/1 Polestar Chadstone pin Chadstone 1 Role RETAIL Brand Am…" at bounding box center [846, 321] width 132 height 250
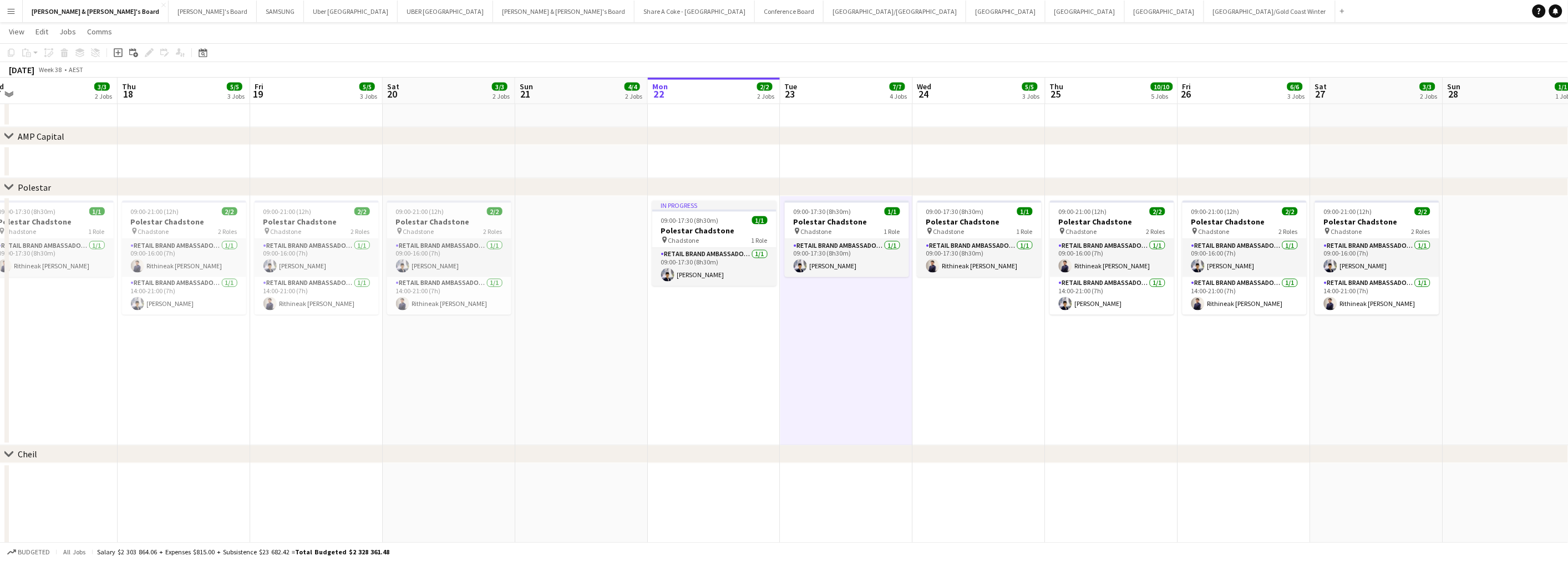
drag, startPoint x: 11, startPoint y: 9, endPoint x: 13, endPoint y: 19, distance: 10.2
click at [11, 10] on app-icon "Menu" at bounding box center [11, 11] width 9 height 9
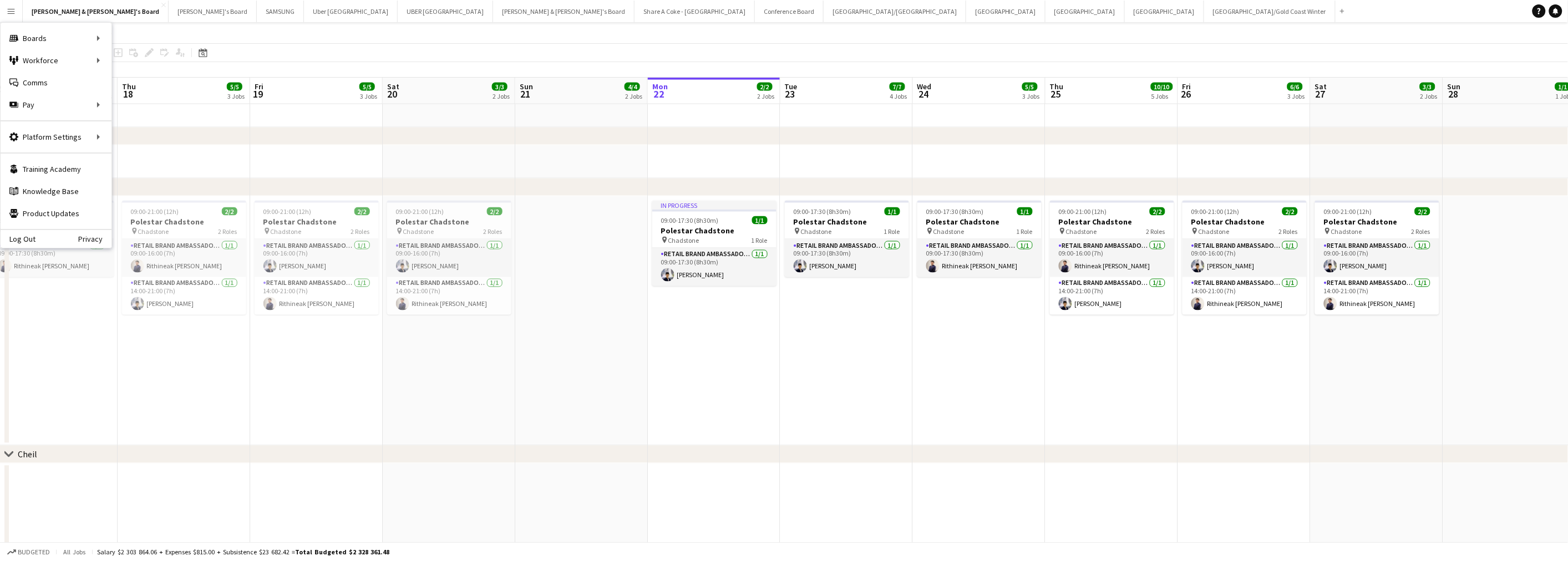
click at [12, 12] on app-icon "Menu" at bounding box center [11, 11] width 9 height 9
click at [151, 80] on link "Status" at bounding box center [167, 83] width 111 height 22
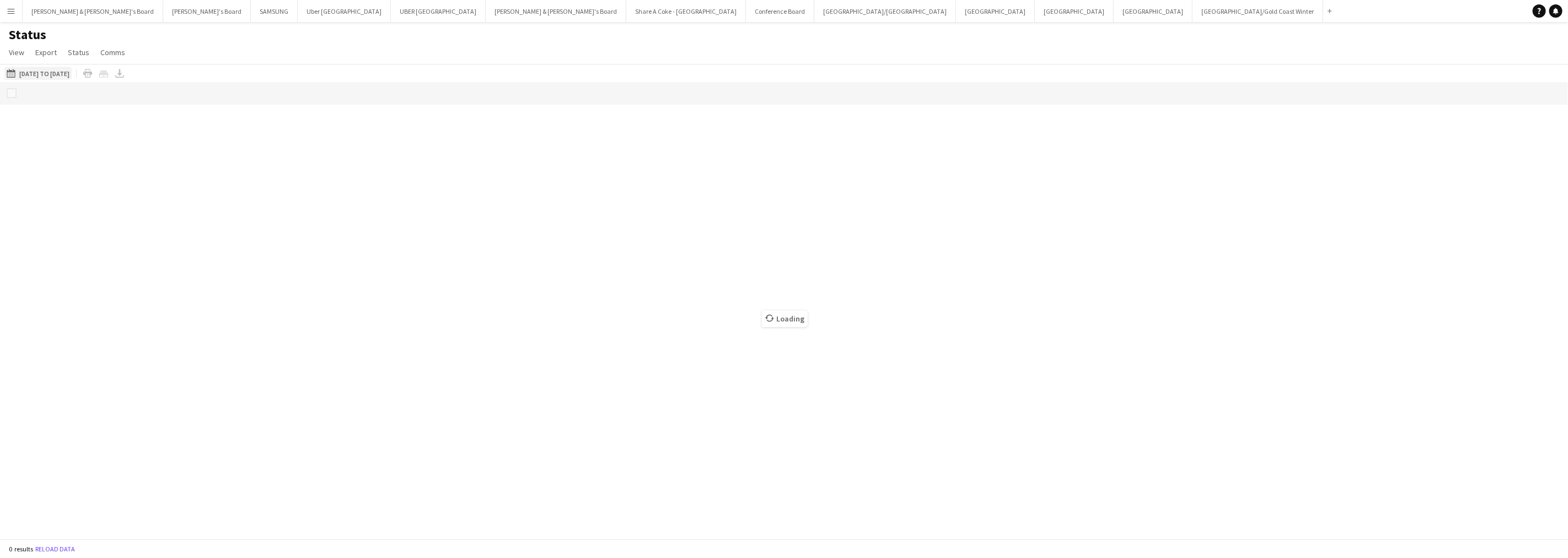
click at [42, 73] on button "22-09-2025 to 28-09-2025 01-08-2025 to 15-09-2025" at bounding box center [38, 74] width 68 height 13
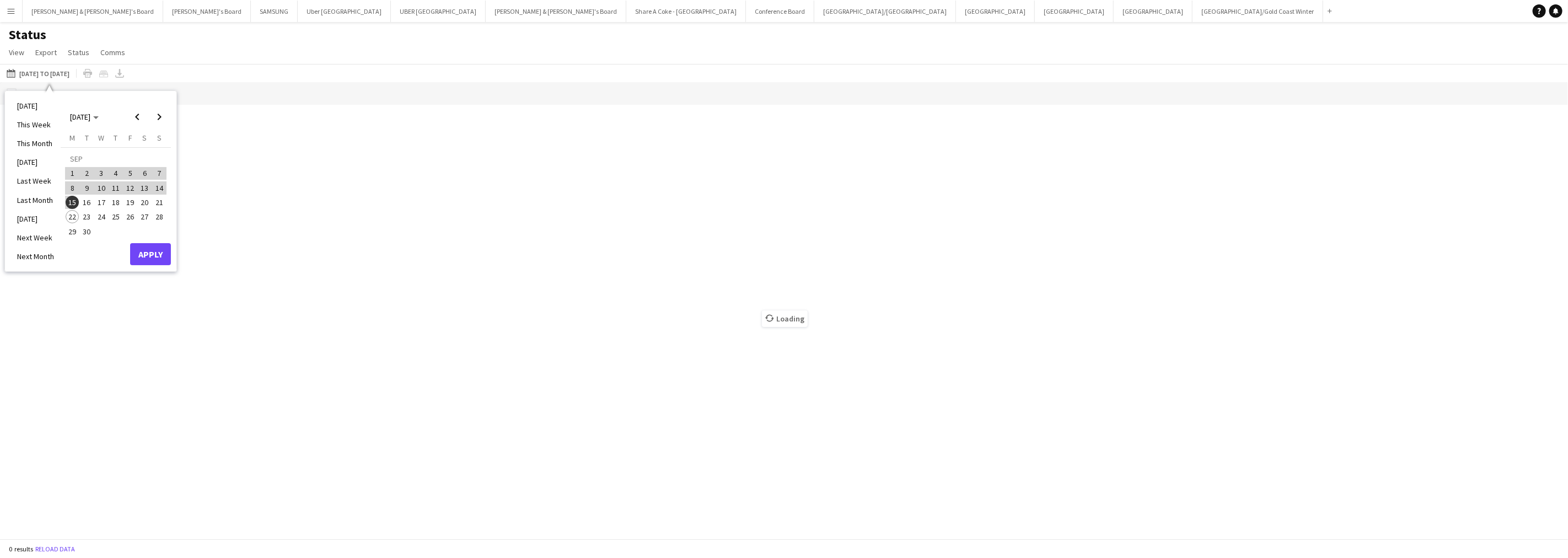
click at [72, 201] on span "15" at bounding box center [72, 203] width 13 height 13
click at [163, 204] on span "21" at bounding box center [159, 203] width 13 height 13
click at [158, 250] on button "Apply" at bounding box center [150, 254] width 41 height 22
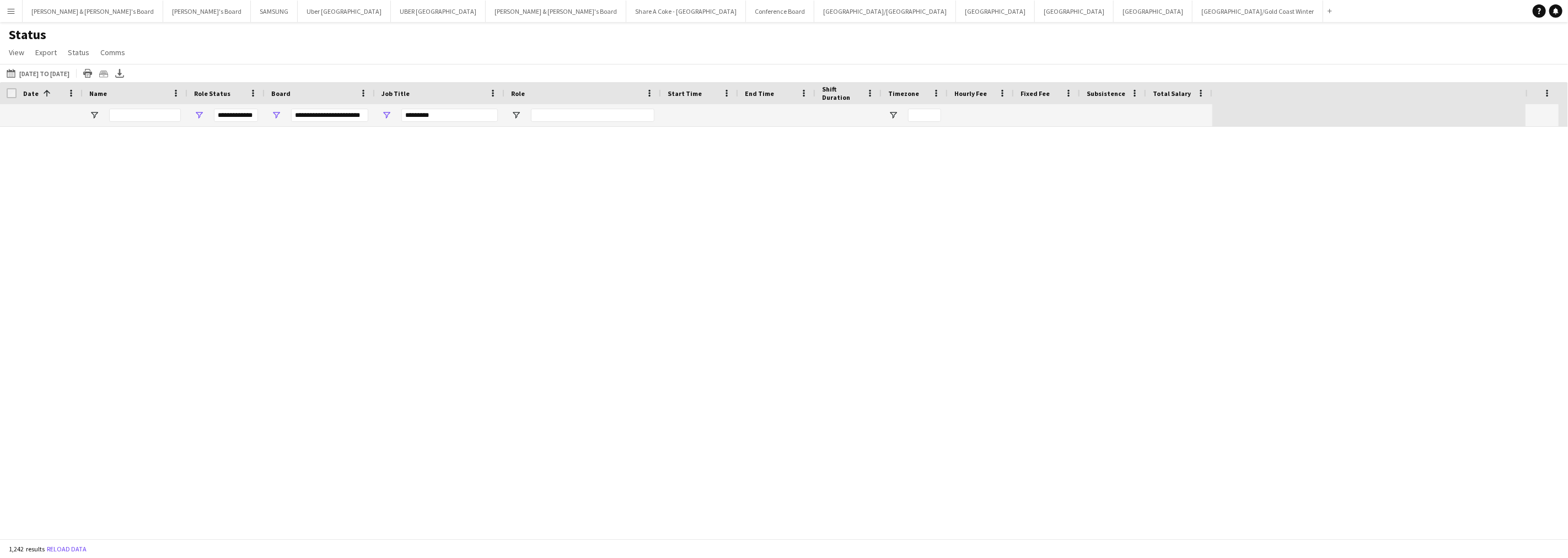
type input "***"
drag, startPoint x: 453, startPoint y: 117, endPoint x: 359, endPoint y: 131, distance: 95.0
click at [359, 131] on div "Crew Shift Details Pay Date 1 Name" at bounding box center [784, 310] width 1568 height 456
type input "**********"
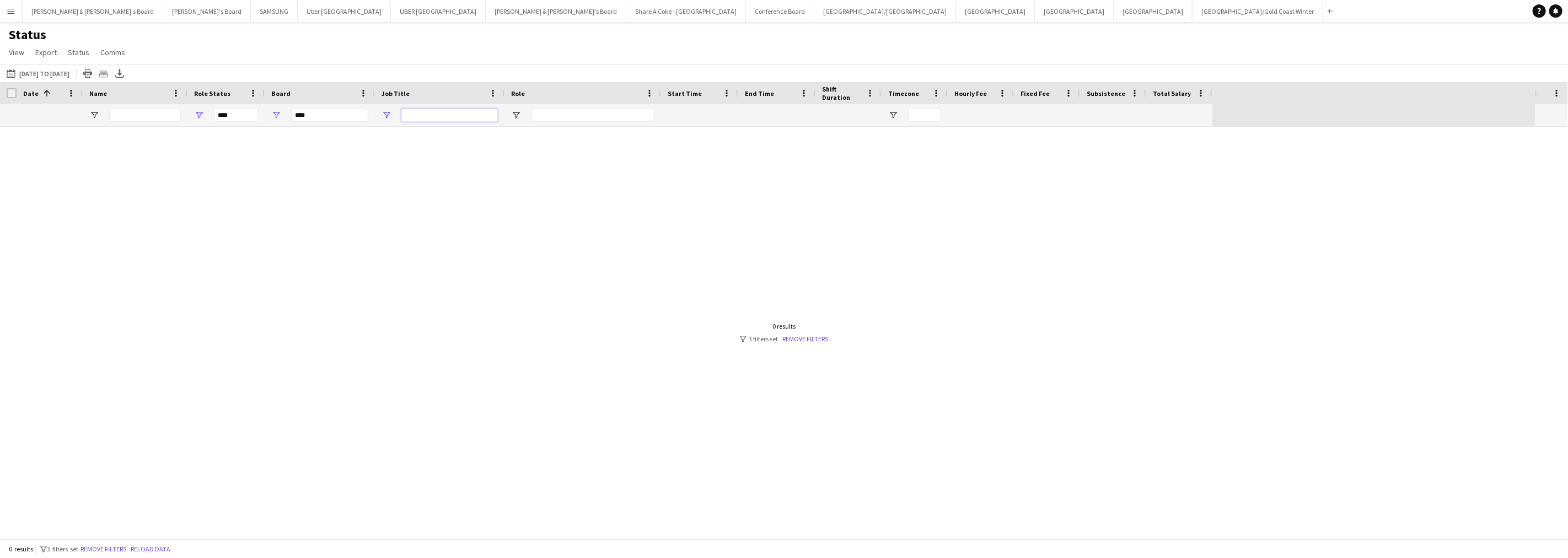
type input "**********"
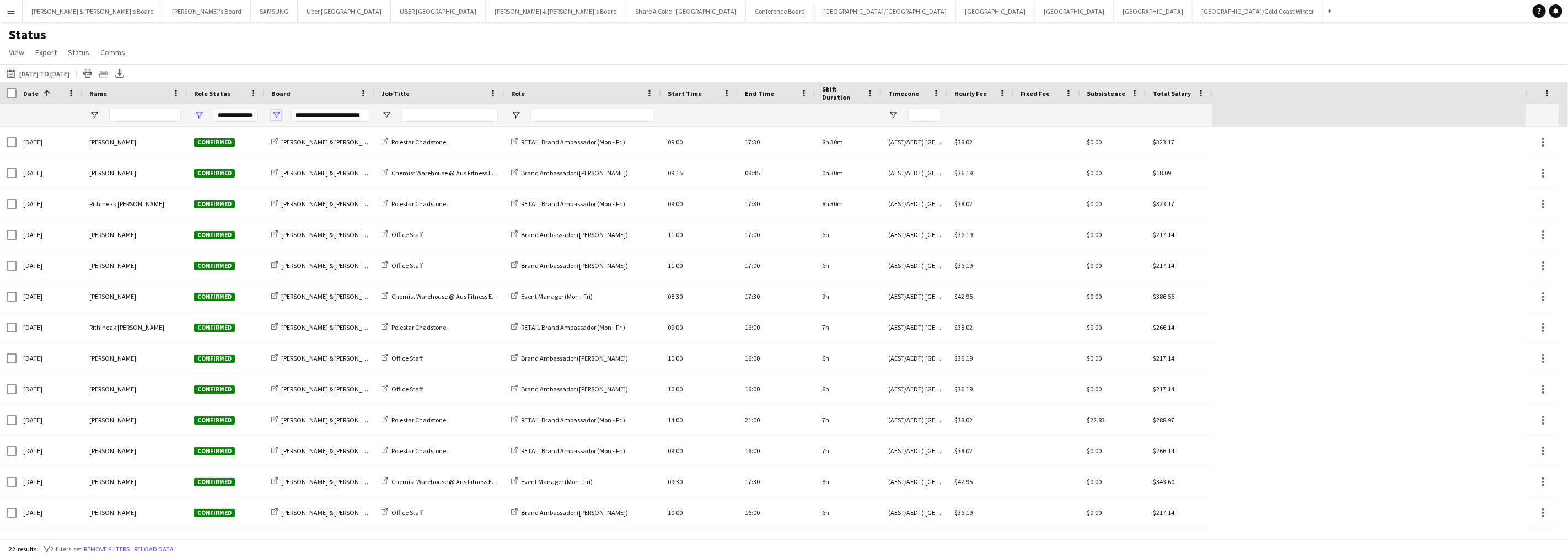
click at [276, 114] on span "Open Filter Menu" at bounding box center [276, 115] width 10 height 10
type input "***"
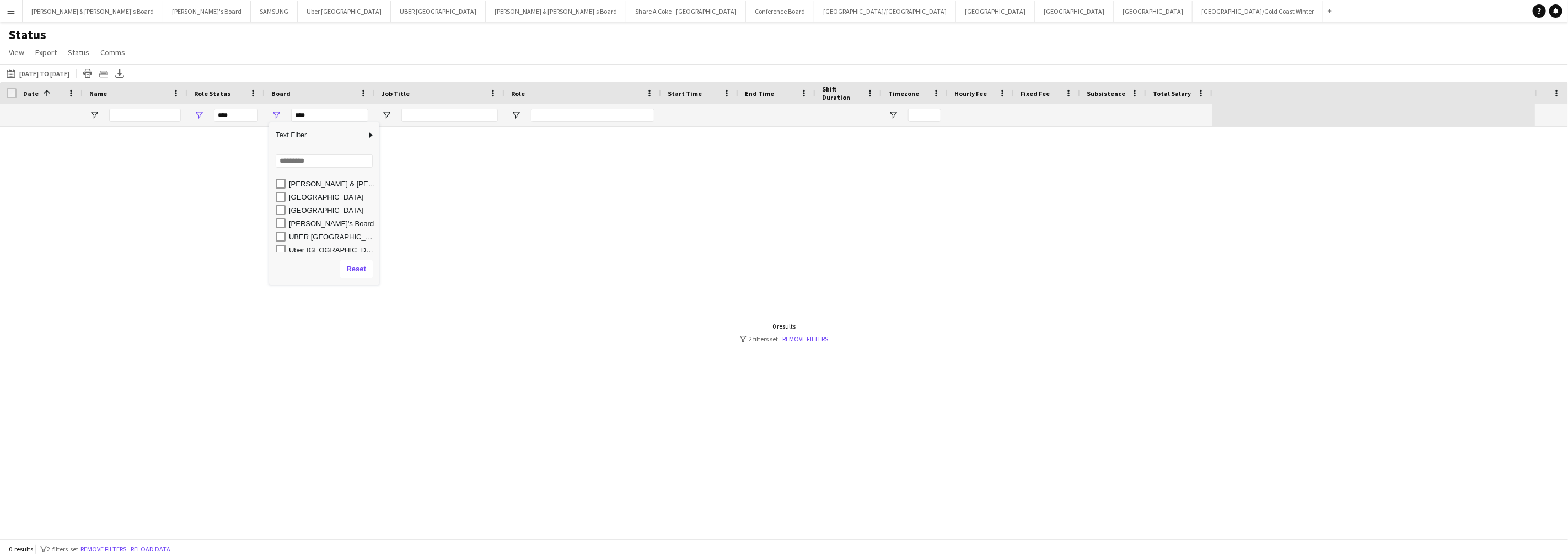
scroll to position [96, 0]
type input "**********"
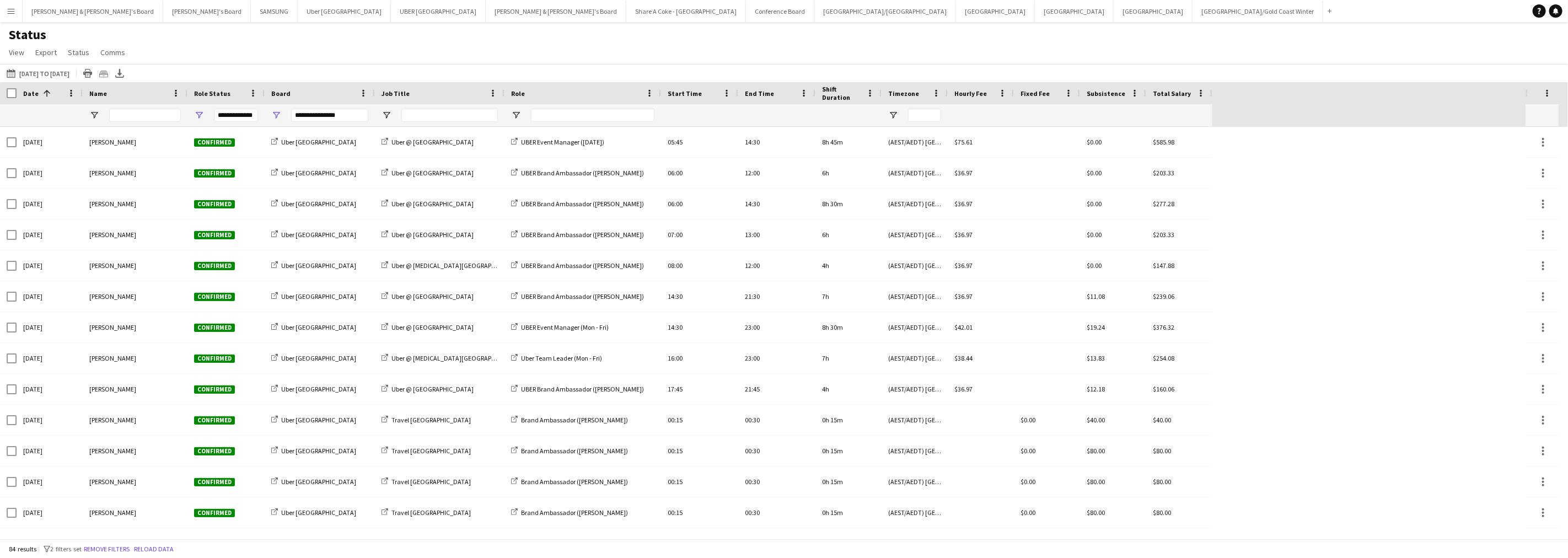
click at [306, 41] on div "Status View Views Default view New view Update view Delete view Edit name Custo…" at bounding box center [784, 45] width 1568 height 38
click at [100, 92] on span "Name" at bounding box center [98, 94] width 18 height 9
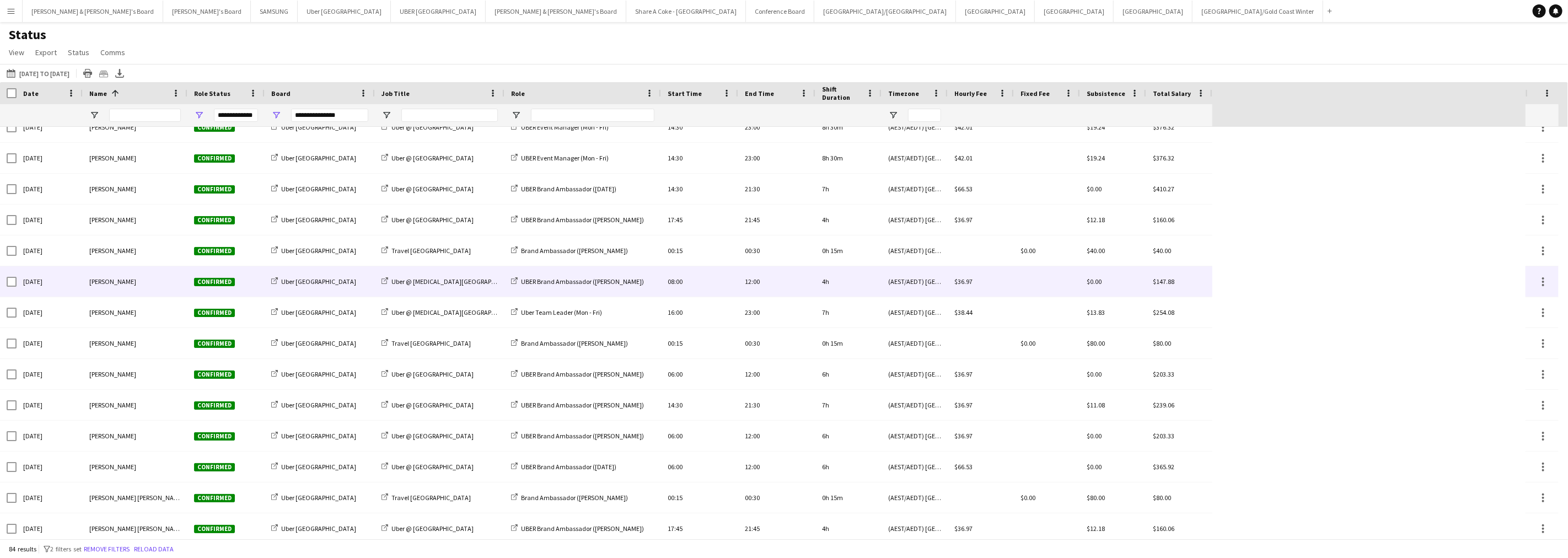
scroll to position [2091, 0]
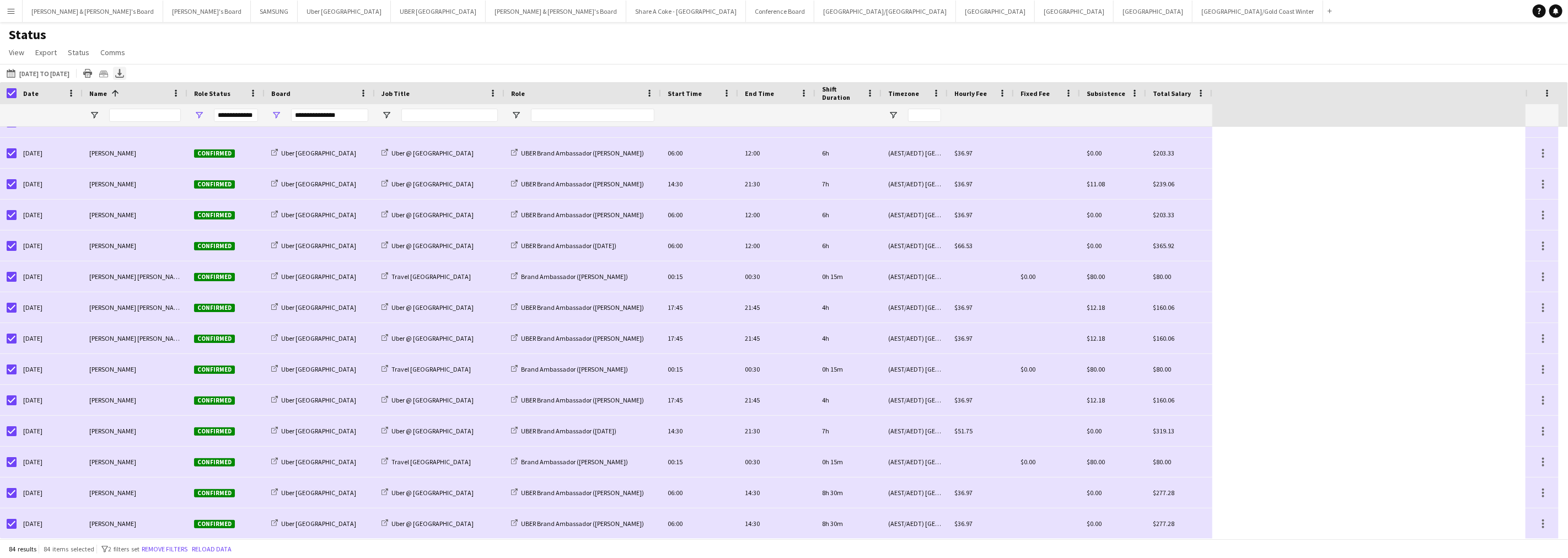
click at [124, 69] on icon "Export XLSX" at bounding box center [119, 73] width 9 height 9
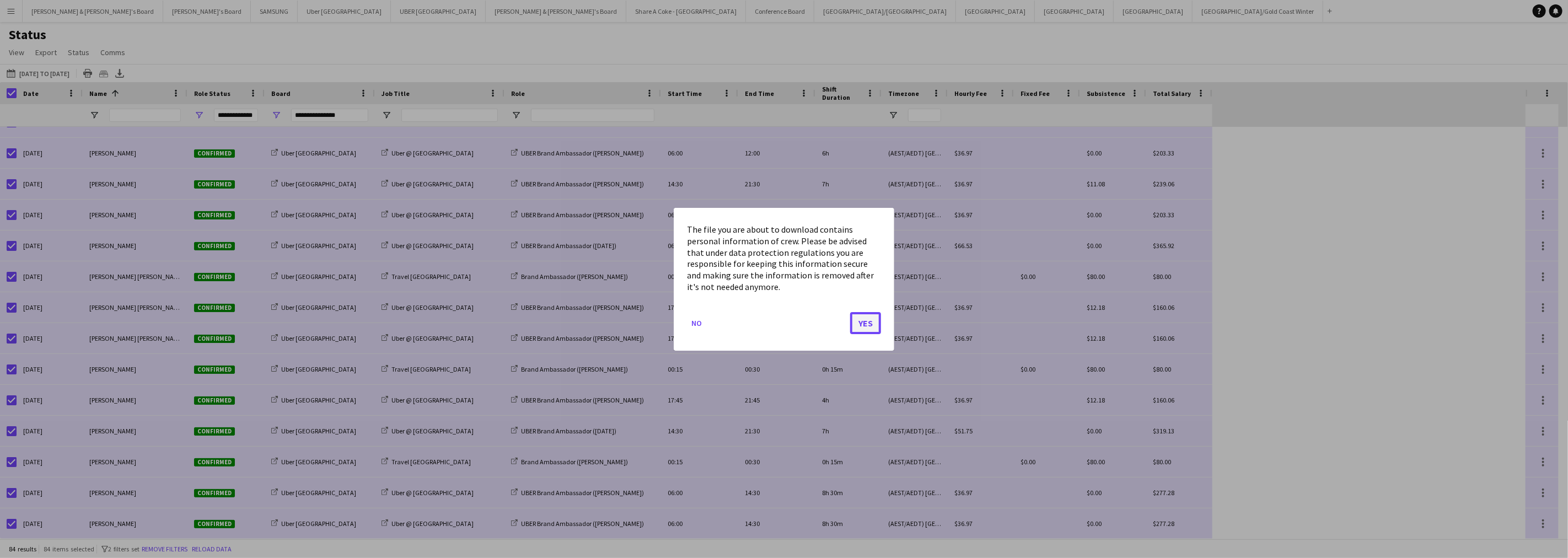
click at [877, 331] on button "Yes" at bounding box center [866, 323] width 31 height 22
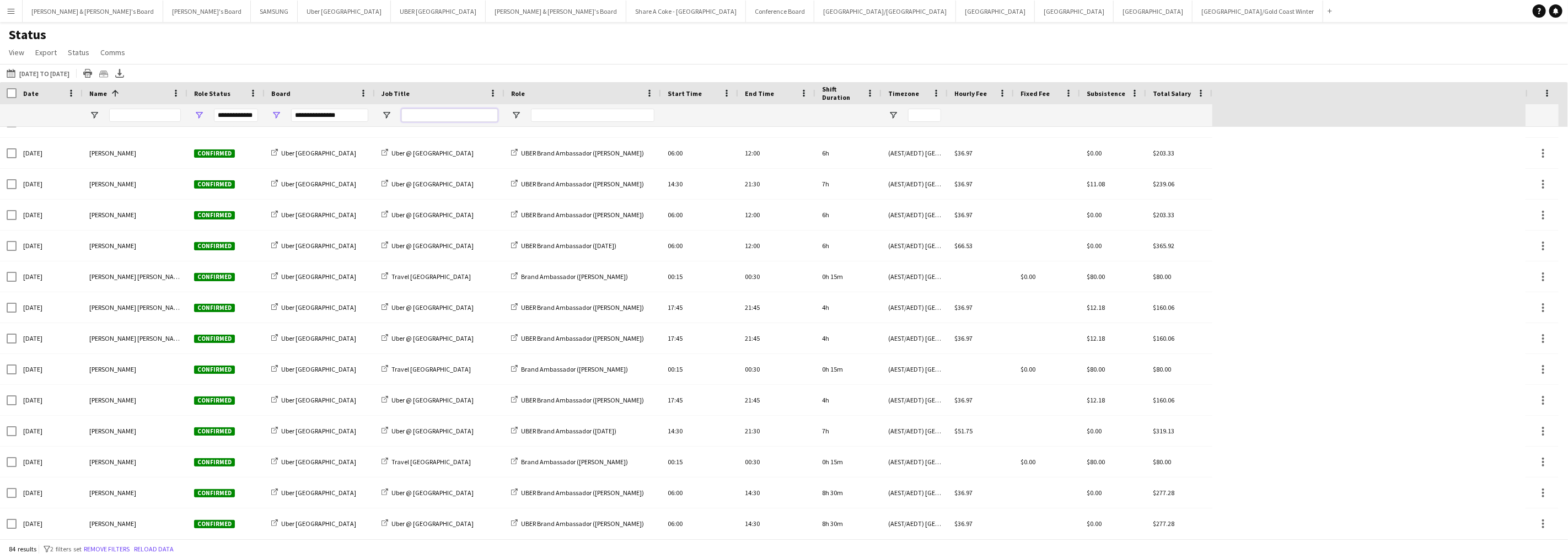
click at [422, 114] on input "Job Title Filter Input" at bounding box center [449, 115] width 97 height 13
click at [61, 9] on button "Neil & Jenny's Board Close" at bounding box center [93, 11] width 141 height 21
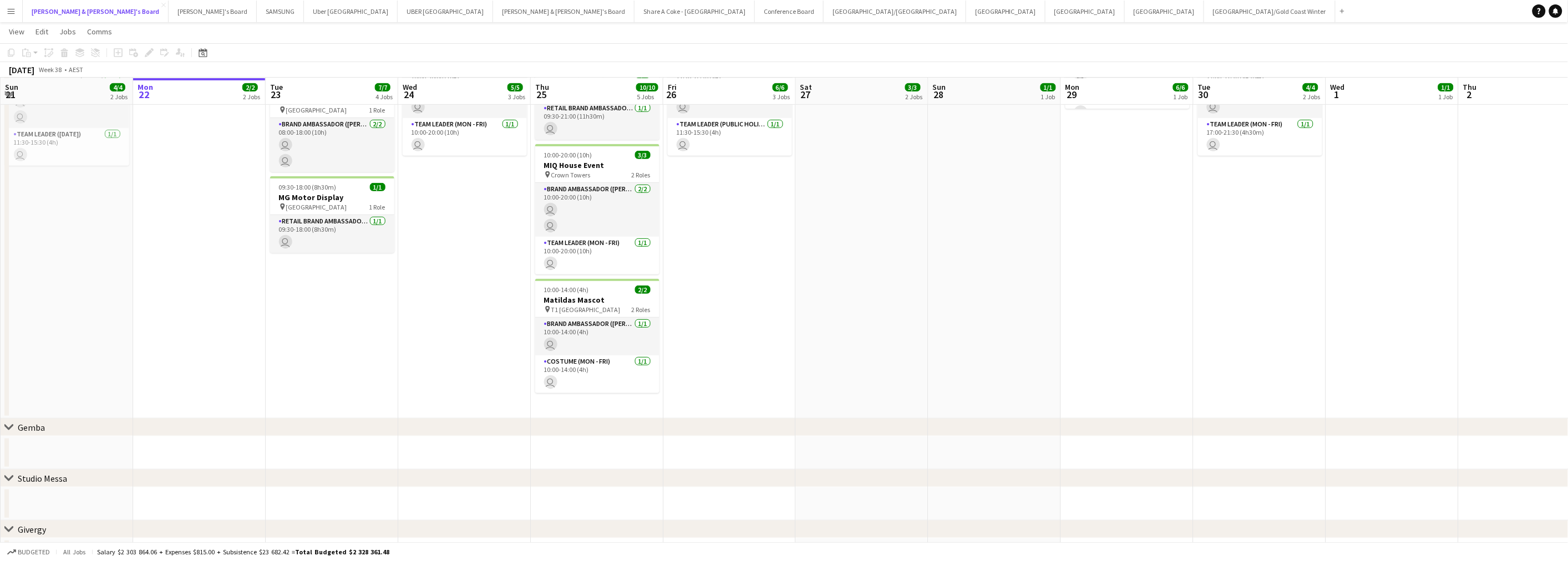
scroll to position [185, 0]
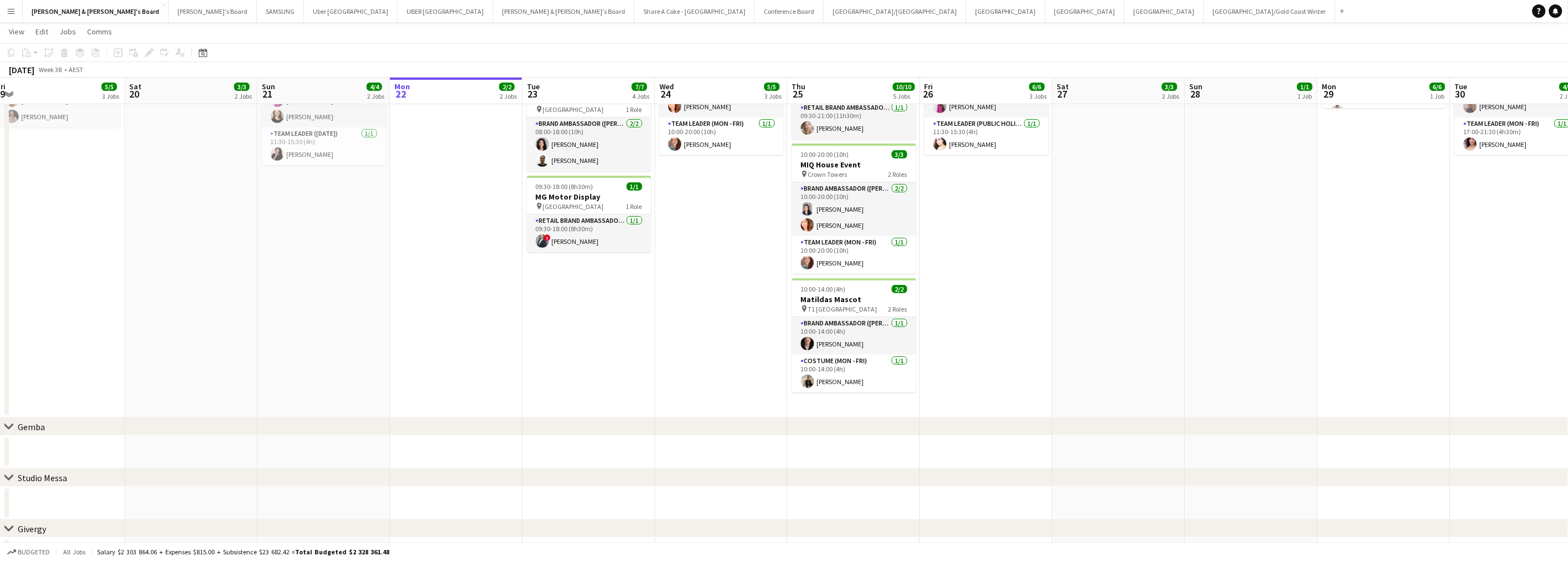
drag, startPoint x: 198, startPoint y: 366, endPoint x: 589, endPoint y: 353, distance: 391.2
click at [589, 353] on app-calendar-viewport "Wed 17 Thu 18 Fri 19 5/5 3 Jobs Sat 20 3/3 2 Jobs Sun 21 4/4 2 Jobs Mon 22 2/2 …" at bounding box center [784, 371] width 1568 height 1025
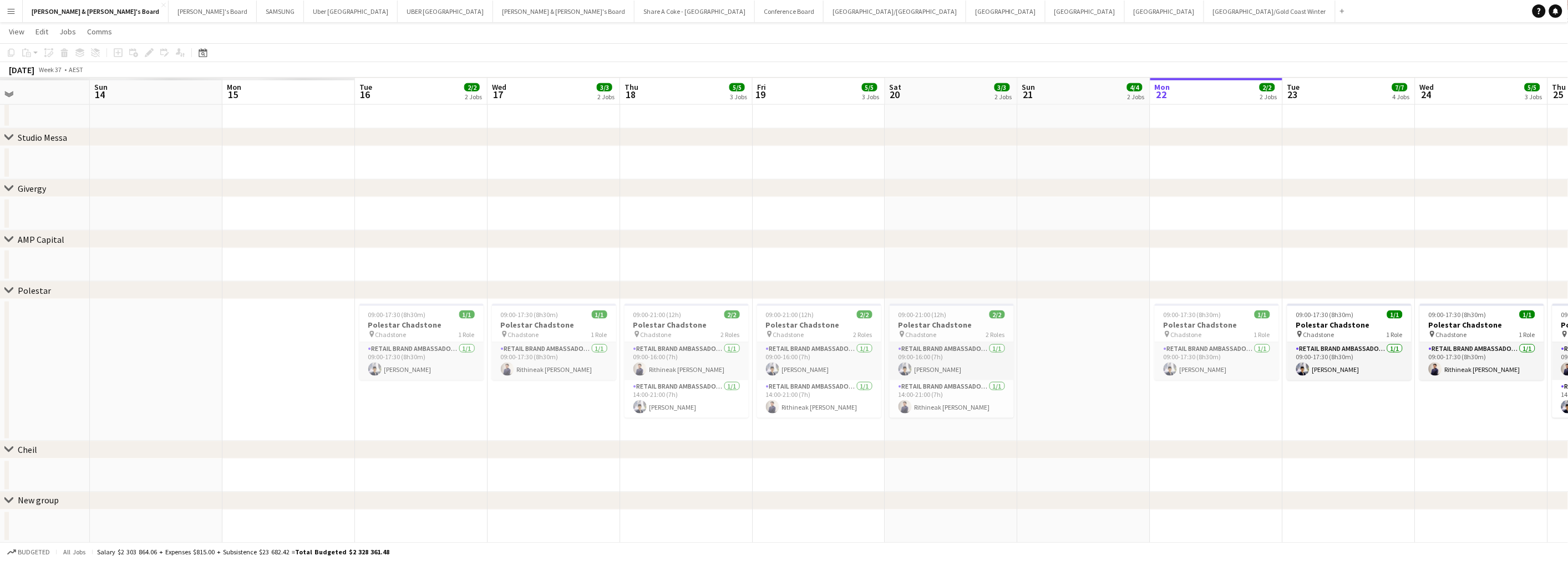
scroll to position [0, 317]
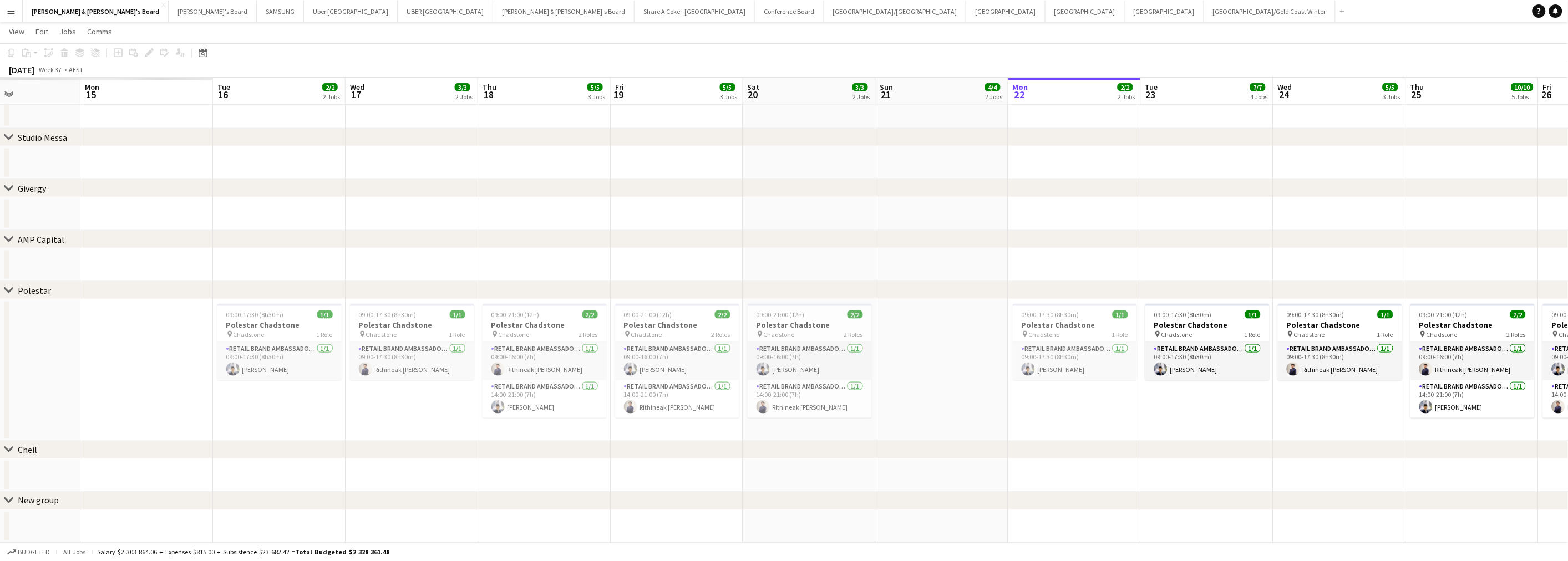
drag, startPoint x: 359, startPoint y: 163, endPoint x: 1044, endPoint y: 179, distance: 685.2
click at [1044, 179] on div "chevron-right Gemba chevron-right Studio Messa chevron-right Givergy chevron-ri…" at bounding box center [784, 31] width 1568 height 1025
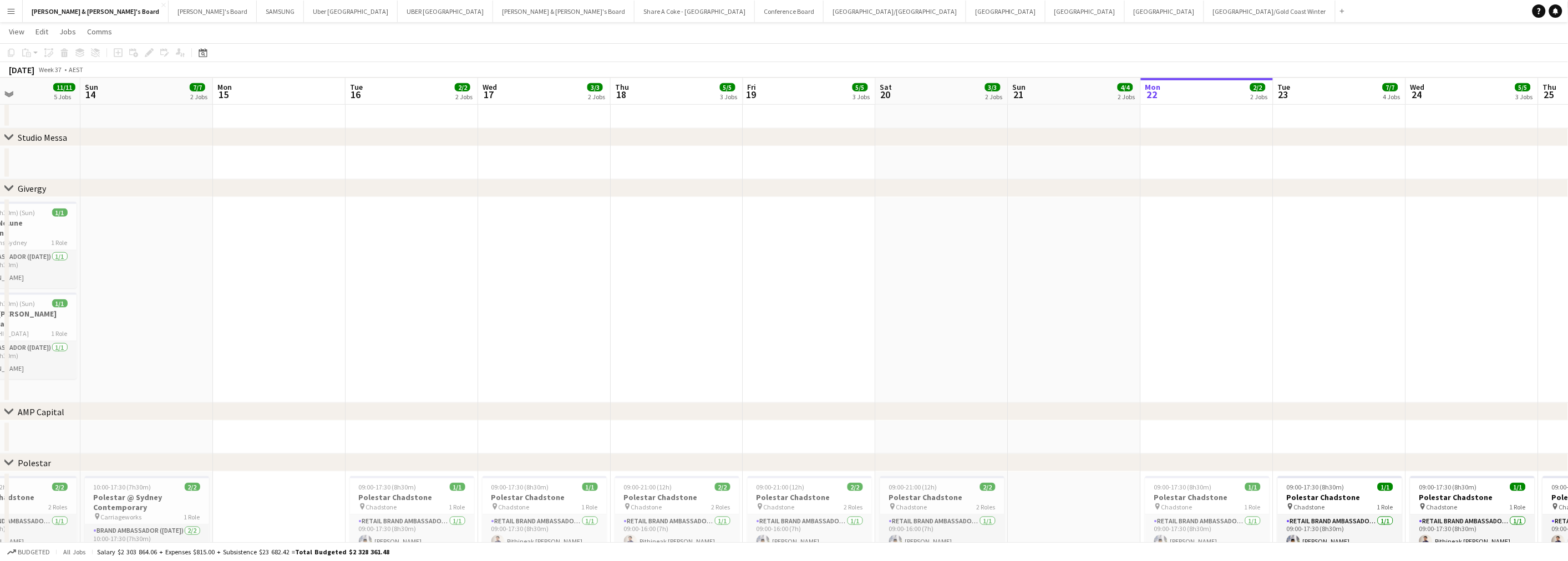
scroll to position [0, 331]
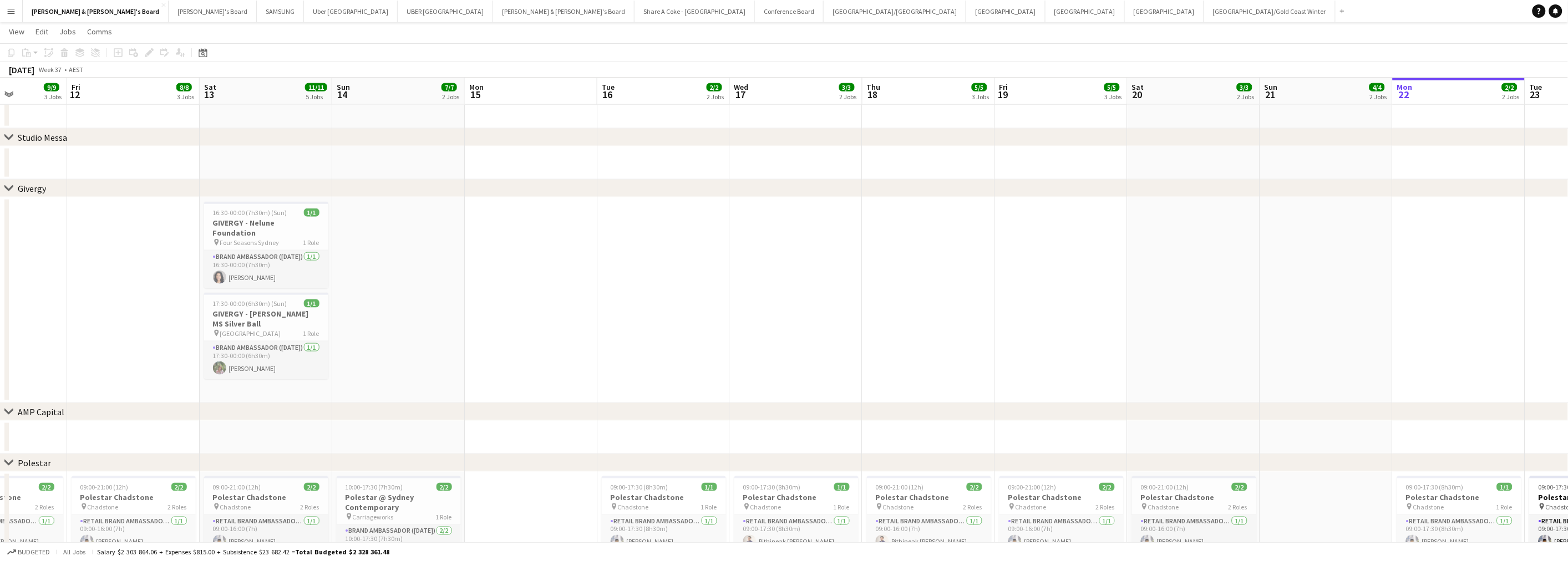
drag, startPoint x: 313, startPoint y: 283, endPoint x: 565, endPoint y: 291, distance: 252.1
click at [565, 291] on app-calendar-viewport "Tue 9 Wed 10 Thu 11 9/9 3 Jobs Fri 12 8/8 3 Jobs Sat 13 11/11 5 Jobs Sun 14 7/7…" at bounding box center [784, 249] width 1568 height 1462
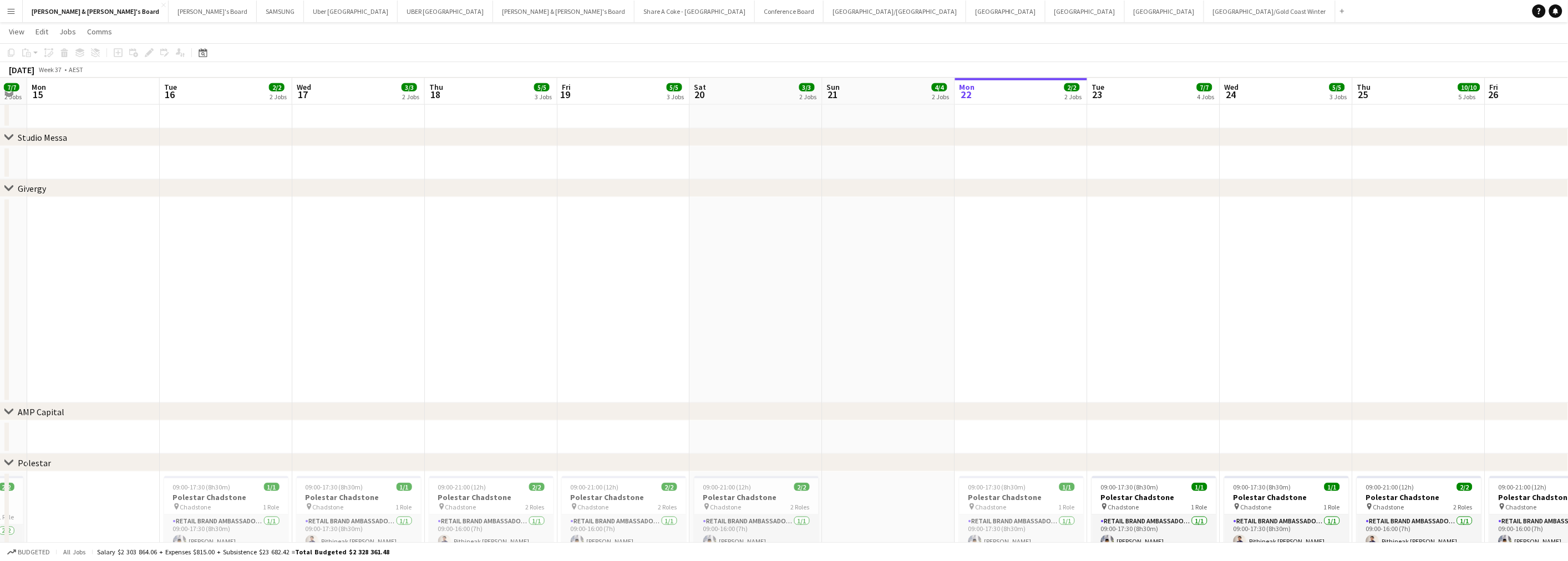
drag, startPoint x: 1157, startPoint y: 329, endPoint x: 692, endPoint y: 328, distance: 465.0
click at [707, 330] on app-calendar-viewport "Fri 12 8/8 3 Jobs Sat 13 11/11 5 Jobs Sun 14 7/7 2 Jobs Mon 15 Tue 16 2/2 2 Job…" at bounding box center [784, 249] width 1568 height 1462
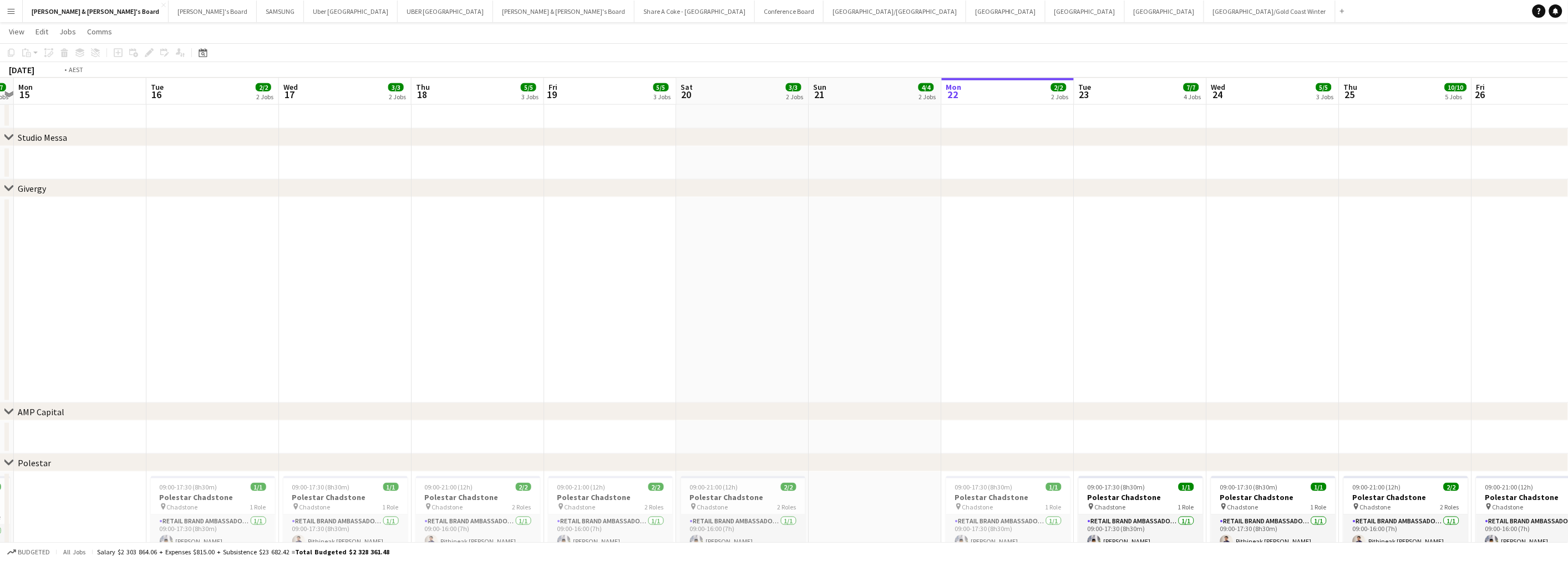
drag, startPoint x: 1279, startPoint y: 333, endPoint x: 895, endPoint y: 332, distance: 384.0
click at [906, 331] on app-calendar-viewport "Fri 12 8/8 3 Jobs Sat 13 11/11 5 Jobs Sun 14 7/7 2 Jobs Mon 15 Tue 16 2/2 2 Job…" at bounding box center [784, 249] width 1568 height 1462
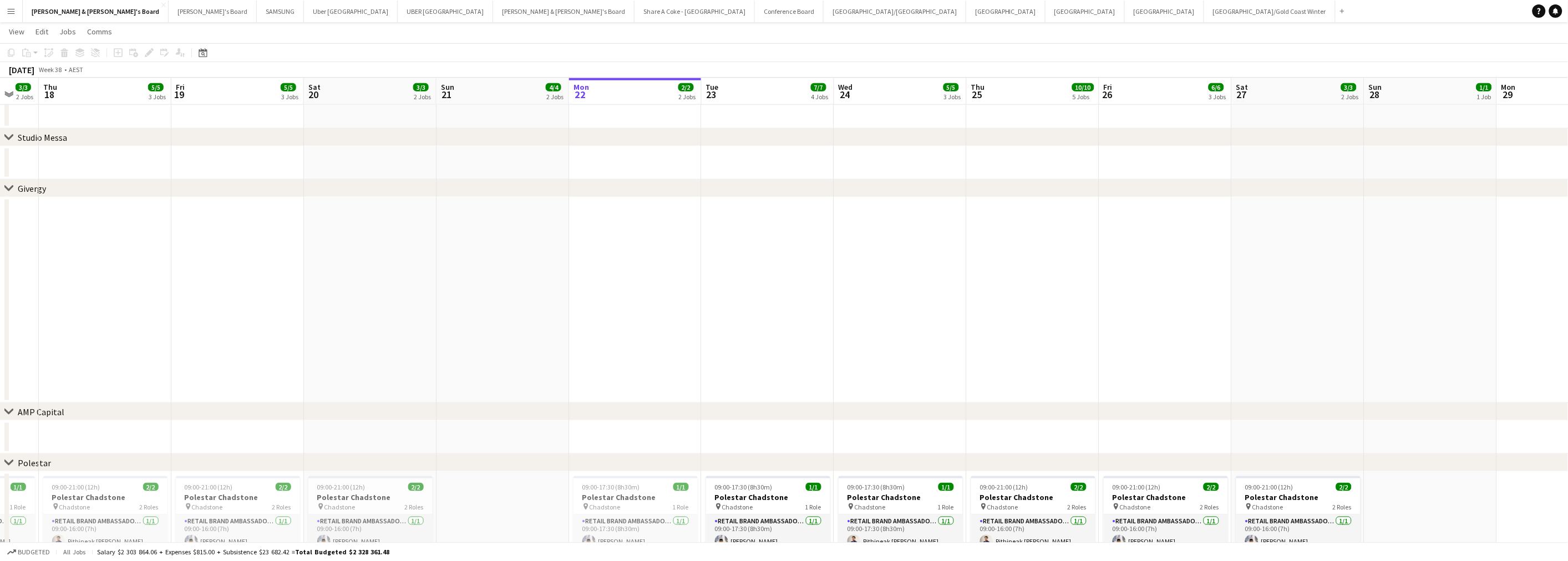
drag, startPoint x: 1299, startPoint y: 303, endPoint x: 987, endPoint y: 310, distance: 312.1
click at [1021, 310] on app-calendar-viewport "Mon 15 Tue 16 2/2 2 Jobs Wed 17 3/3 2 Jobs Thu 18 5/5 3 Jobs Fri 19 5/5 3 Jobs …" at bounding box center [784, 249] width 1568 height 1462
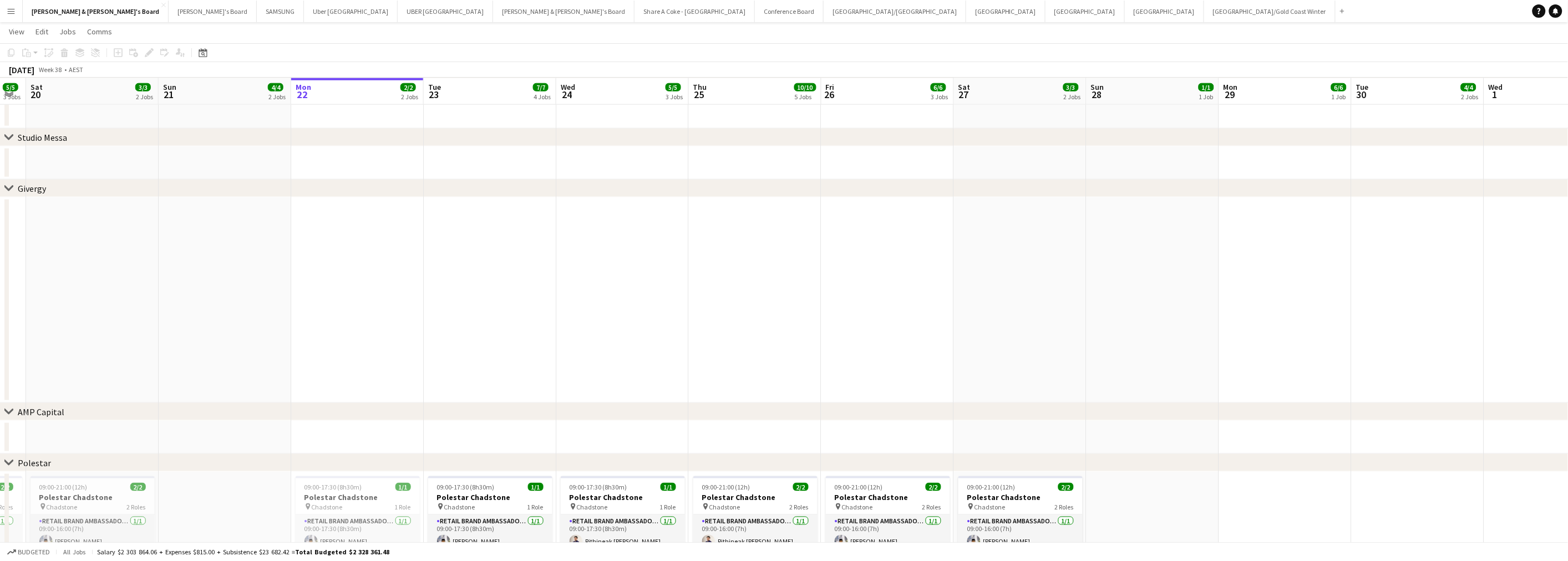
drag, startPoint x: 1321, startPoint y: 277, endPoint x: 1119, endPoint y: 280, distance: 202.0
click at [1136, 280] on app-calendar-viewport "Wed 17 3/3 2 Jobs Thu 18 5/5 3 Jobs Fri 19 5/5 3 Jobs Sat 20 3/3 2 Jobs Sun 21 …" at bounding box center [784, 249] width 1568 height 1462
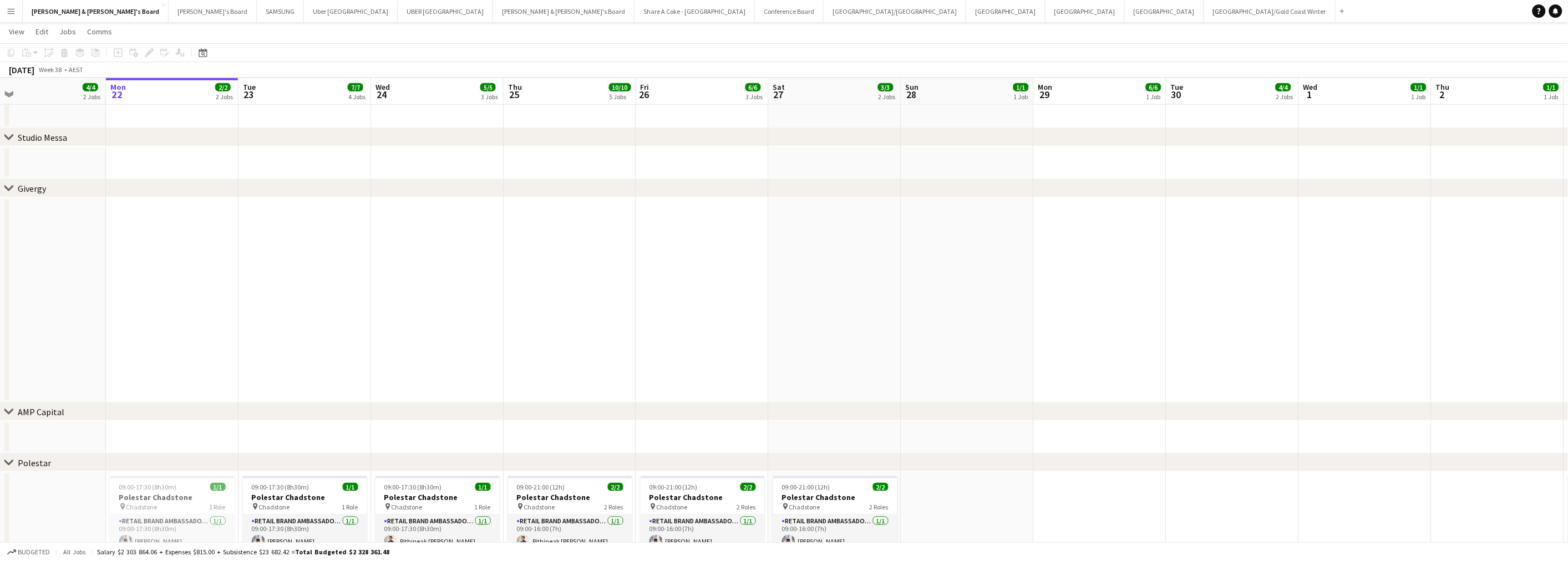
drag, startPoint x: 1353, startPoint y: 269, endPoint x: 1068, endPoint y: 286, distance: 285.5
click at [1143, 284] on app-calendar-viewport "Thu 18 5/5 3 Jobs Fri 19 5/5 3 Jobs Sat 20 3/3 2 Jobs Sun 21 4/4 2 Jobs Mon 22 …" at bounding box center [784, 249] width 1568 height 1462
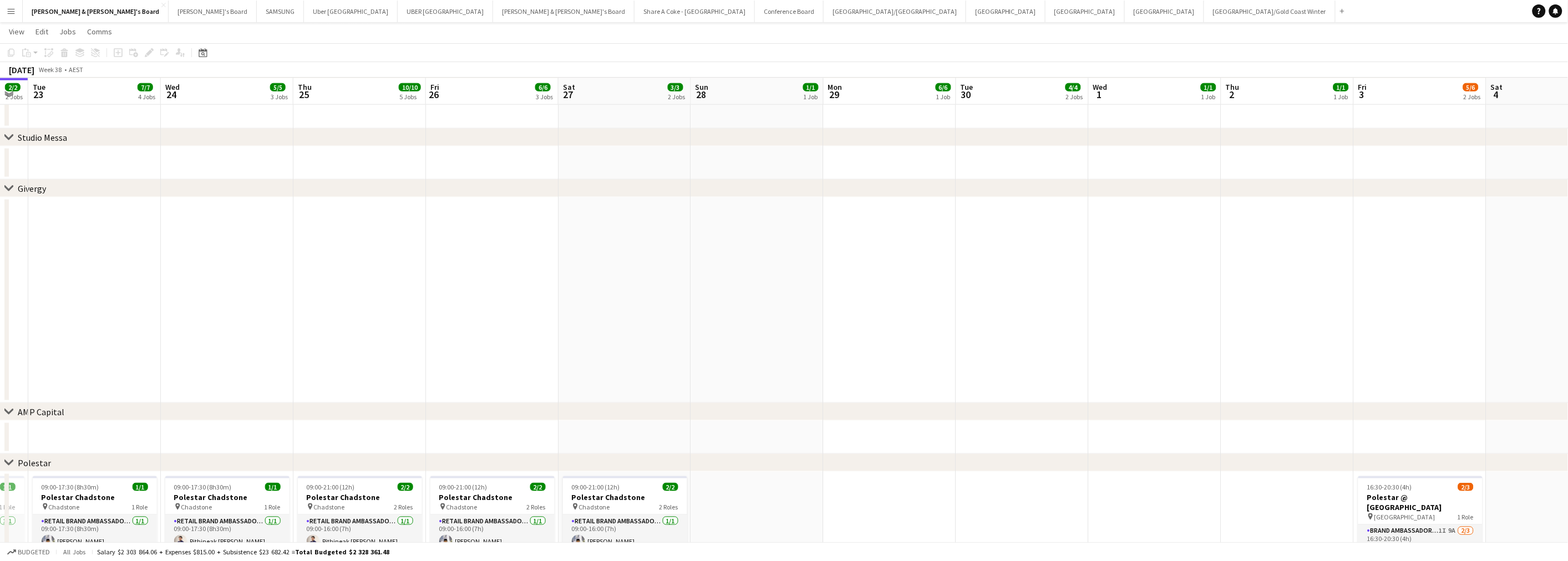
drag, startPoint x: 1395, startPoint y: 310, endPoint x: 1080, endPoint y: 322, distance: 315.2
click at [1125, 321] on app-calendar-viewport "Sat 20 3/3 2 Jobs Sun 21 4/4 2 Jobs Mon 22 2/2 2 Jobs Tue 23 7/7 4 Jobs Wed 24 …" at bounding box center [784, 249] width 1568 height 1462
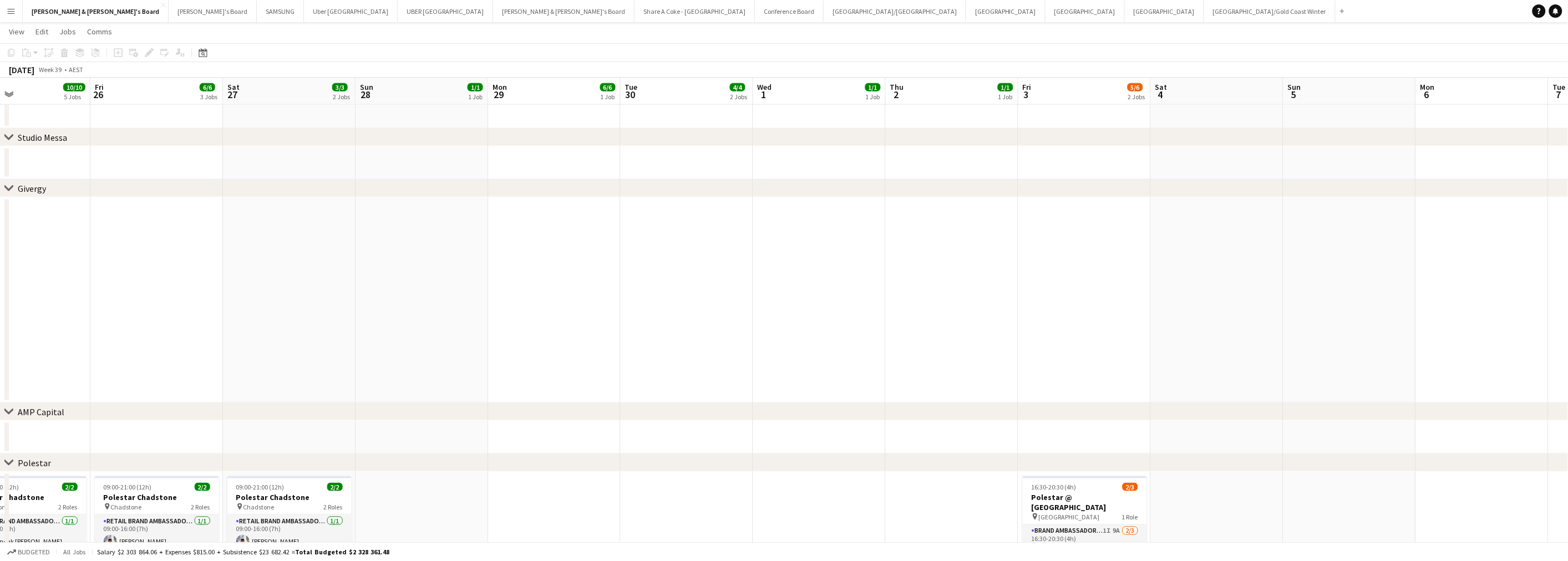
drag, startPoint x: 1324, startPoint y: 305, endPoint x: 1036, endPoint y: 332, distance: 289.3
click at [1061, 330] on app-calendar-viewport "Mon 22 2/2 2 Jobs Tue 23 7/7 4 Jobs Wed 24 5/5 3 Jobs Thu 25 10/10 5 Jobs Fri 2…" at bounding box center [784, 249] width 1568 height 1462
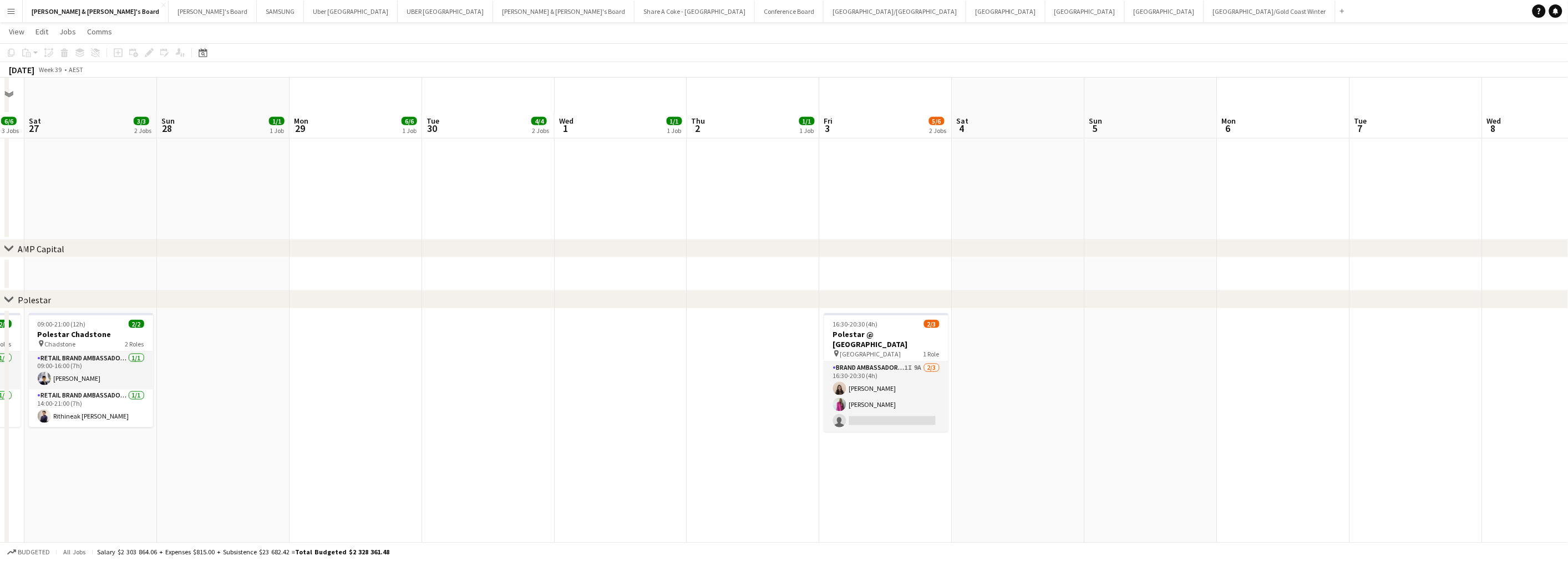
scroll to position [771, 0]
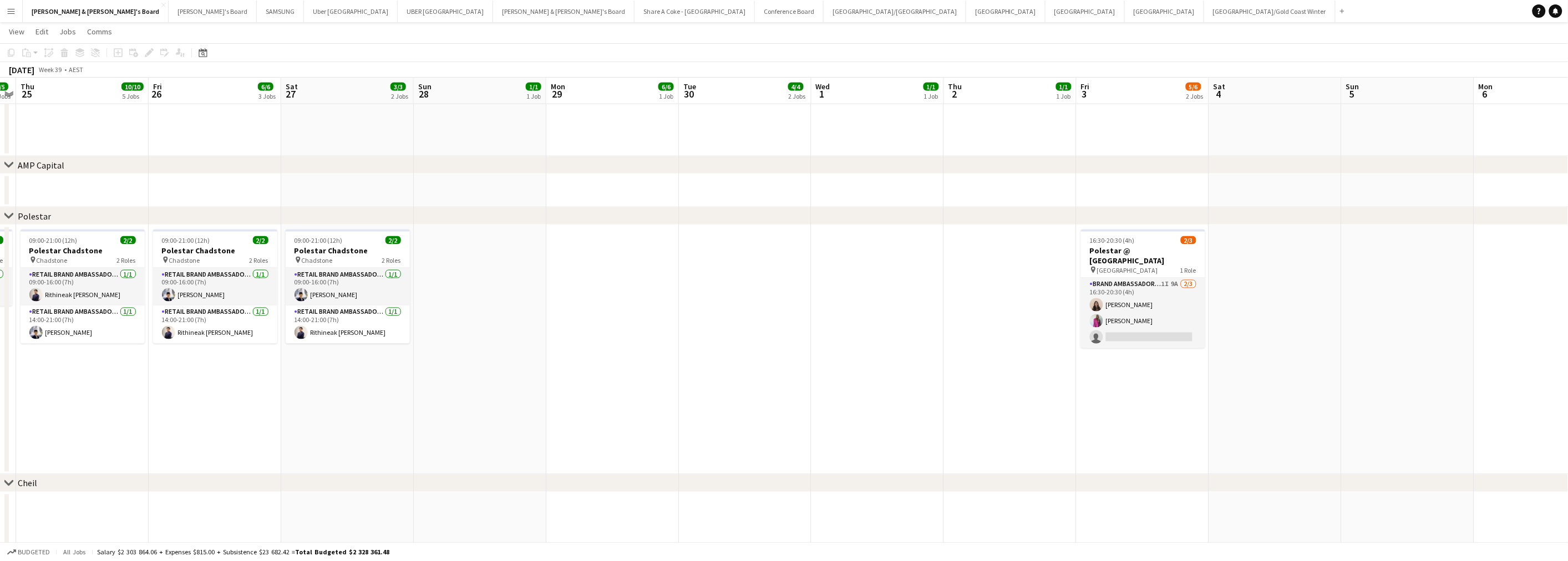
drag, startPoint x: 918, startPoint y: 392, endPoint x: 1327, endPoint y: 388, distance: 409.0
click at [1327, 388] on app-calendar-viewport "Tue 23 7/7 4 Jobs Wed 24 5/5 3 Jobs Thu 25 10/10 5 Jobs Fri 26 6/6 3 Jobs Sat 2…" at bounding box center [784, 2] width 1568 height 1462
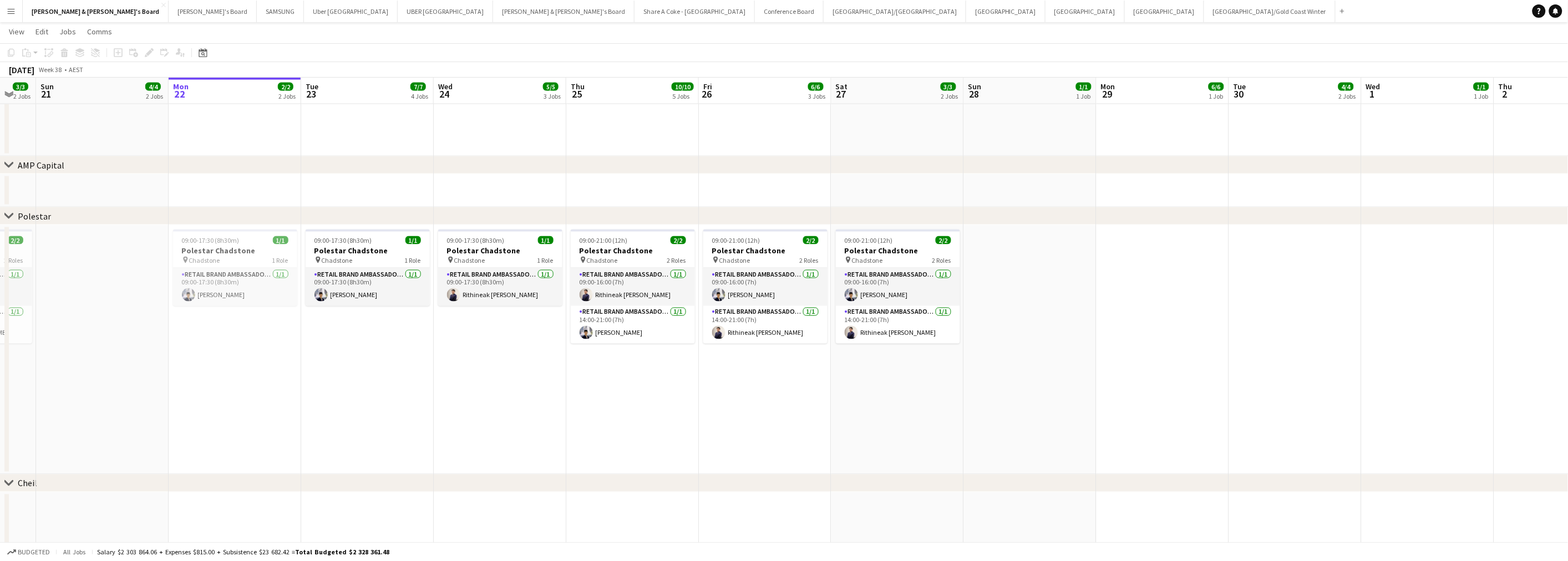
drag, startPoint x: 816, startPoint y: 409, endPoint x: 1389, endPoint y: 415, distance: 573.0
click at [1389, 415] on app-calendar-viewport "Fri 19 5/5 3 Jobs Sat 20 3/3 2 Jobs Sun 21 4/4 2 Jobs Mon 22 2/2 2 Jobs Tue 23 …" at bounding box center [784, 2] width 1568 height 1462
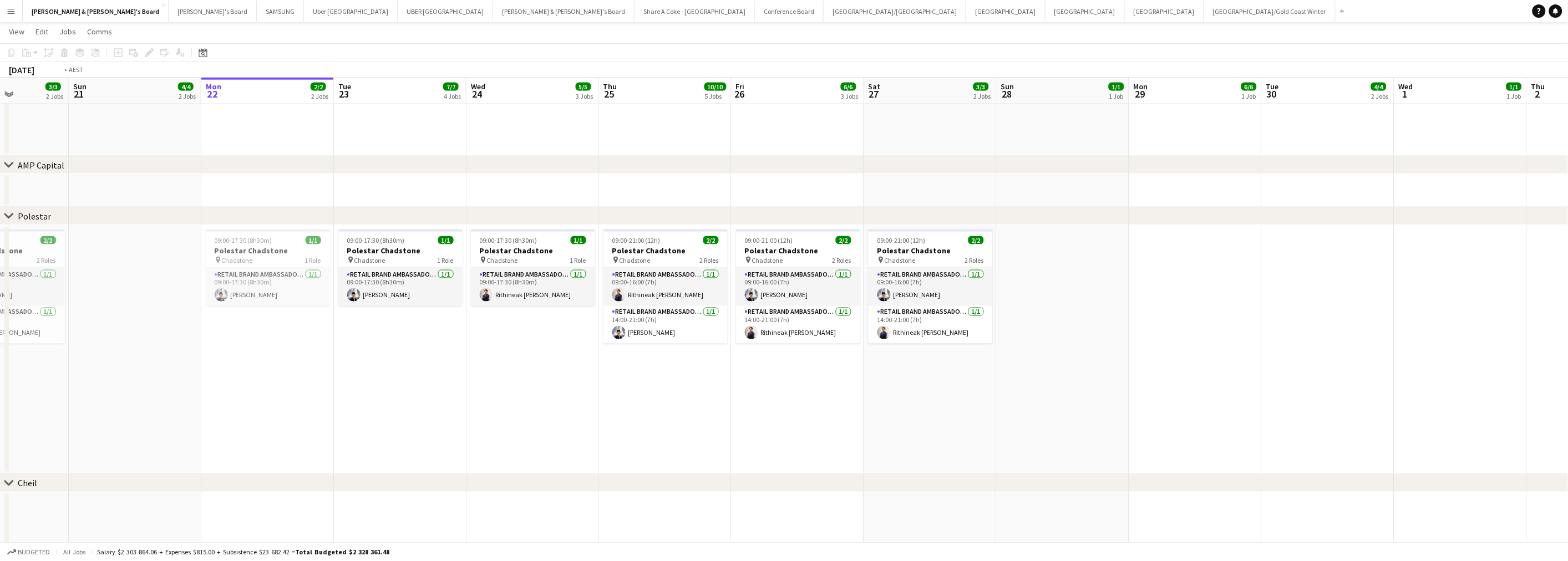
drag, startPoint x: 1256, startPoint y: 406, endPoint x: 846, endPoint y: 426, distance: 410.5
click at [836, 430] on app-calendar-viewport "Wed 17 3/3 2 Jobs Thu 18 5/5 3 Jobs Fri 19 5/5 3 Jobs Sat 20 3/3 2 Jobs Sun 21 …" at bounding box center [784, 2] width 1568 height 1462
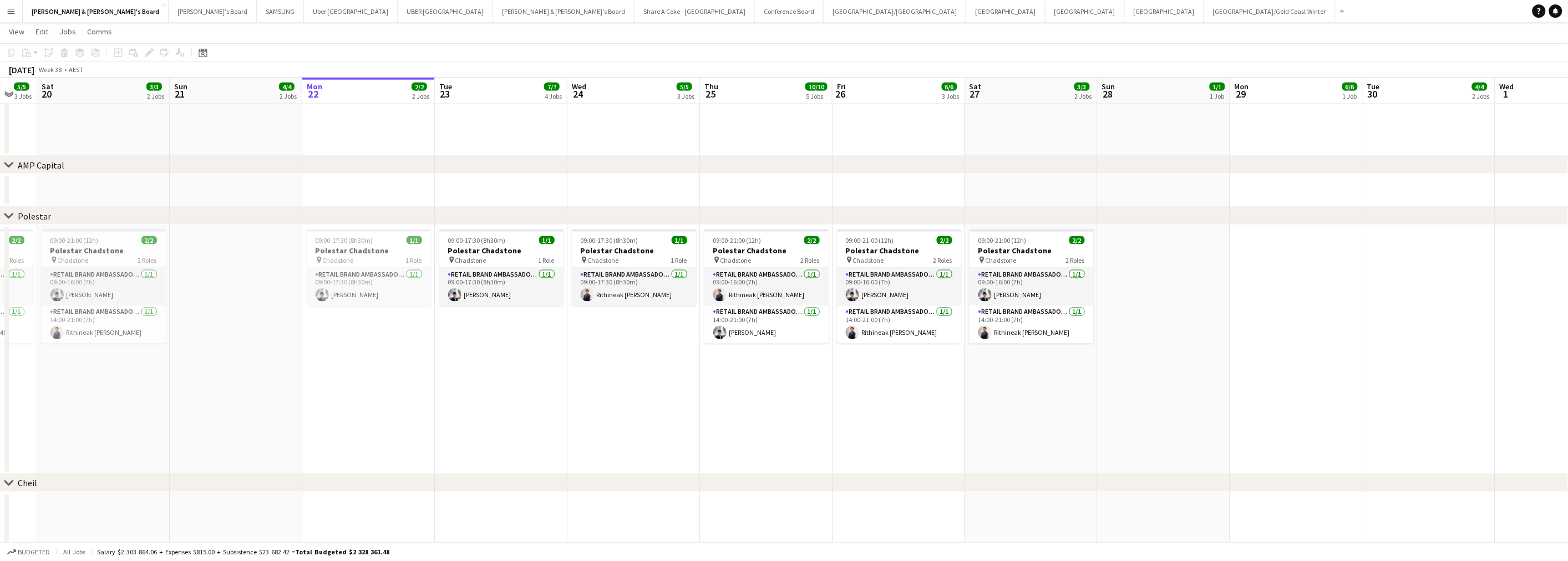
scroll to position [0, 310]
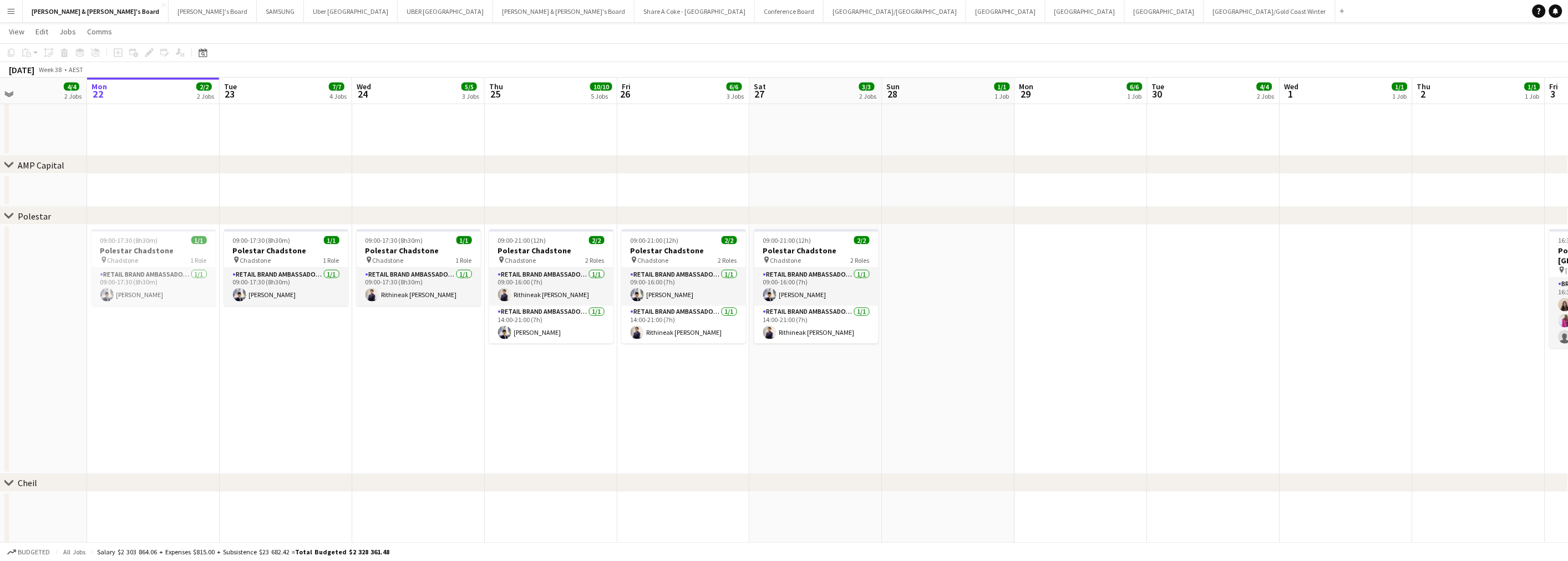
drag, startPoint x: 1080, startPoint y: 407, endPoint x: 1509, endPoint y: 406, distance: 429.0
click at [1509, 406] on app-calendar-viewport "Fri 19 5/5 3 Jobs Sat 20 3/3 2 Jobs Sun 21 4/4 2 Jobs Mon 22 2/2 2 Jobs Tue 23 …" at bounding box center [784, 2] width 1568 height 1462
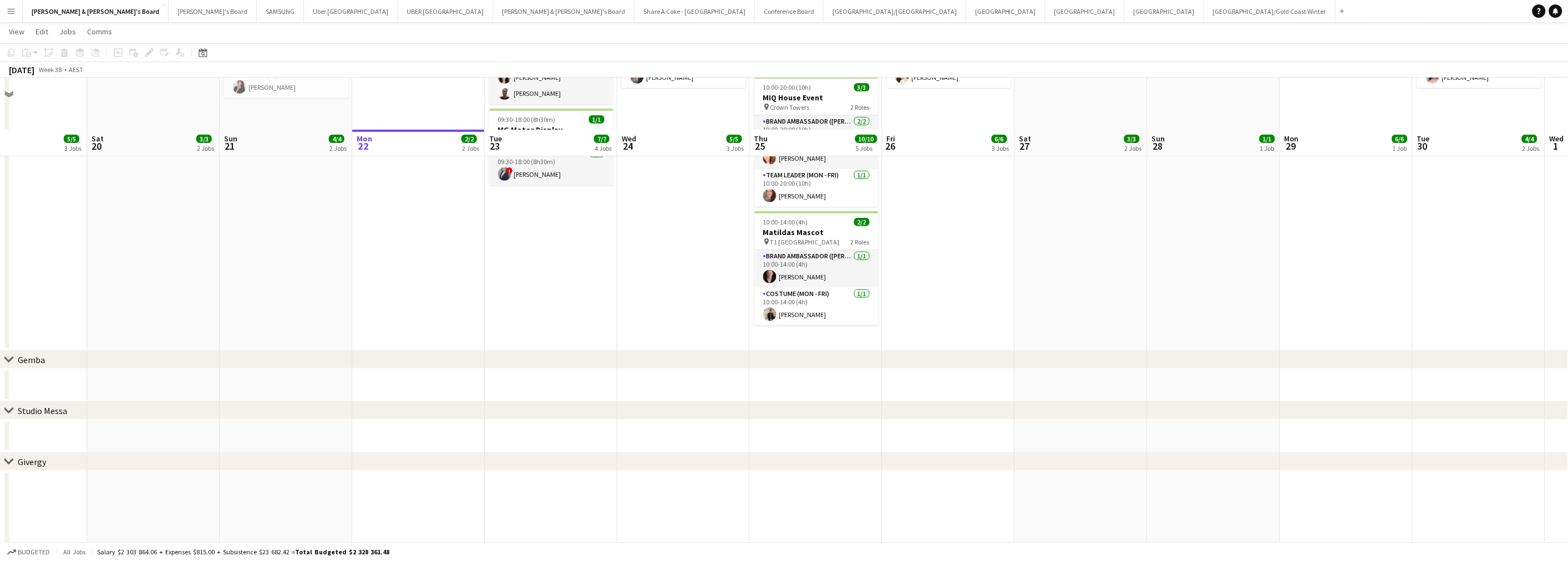
scroll to position [0, 0]
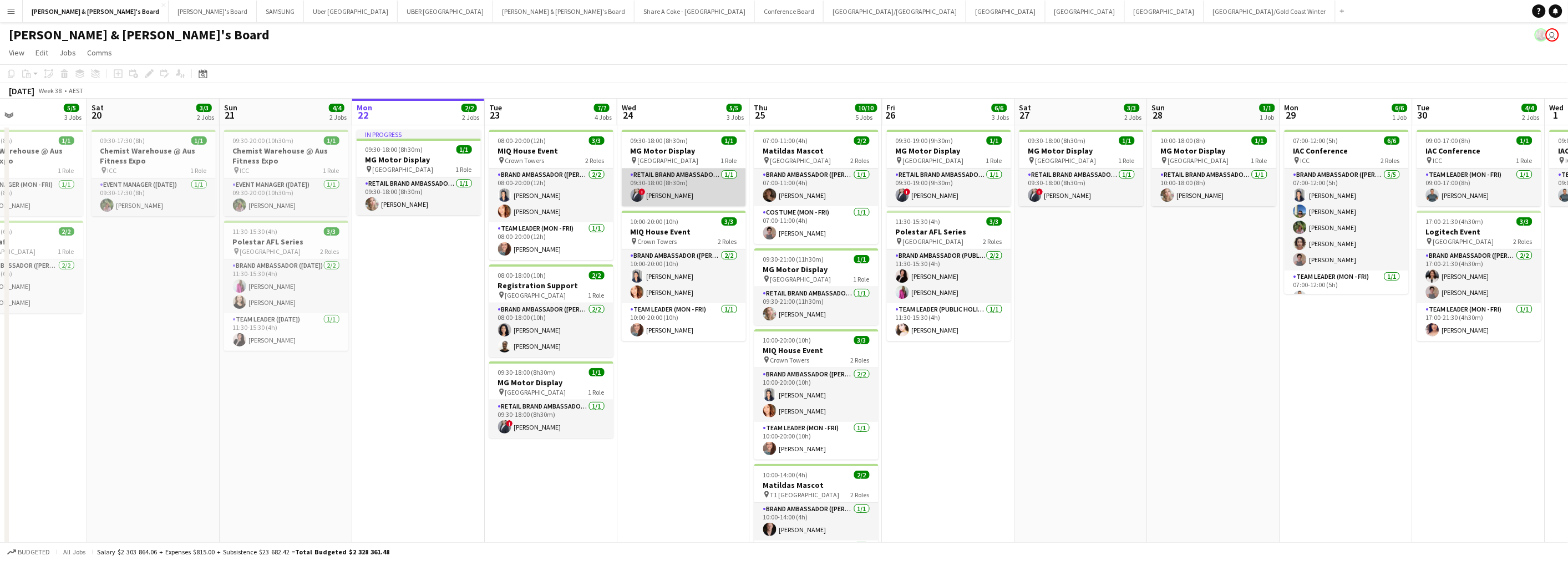
click at [661, 198] on app-card-role "RETAIL Brand Ambassador (Mon - Fri) 1/1 09:30-18:00 (8h30m) ! Marcy Lyudmyla Go…" at bounding box center [683, 187] width 124 height 38
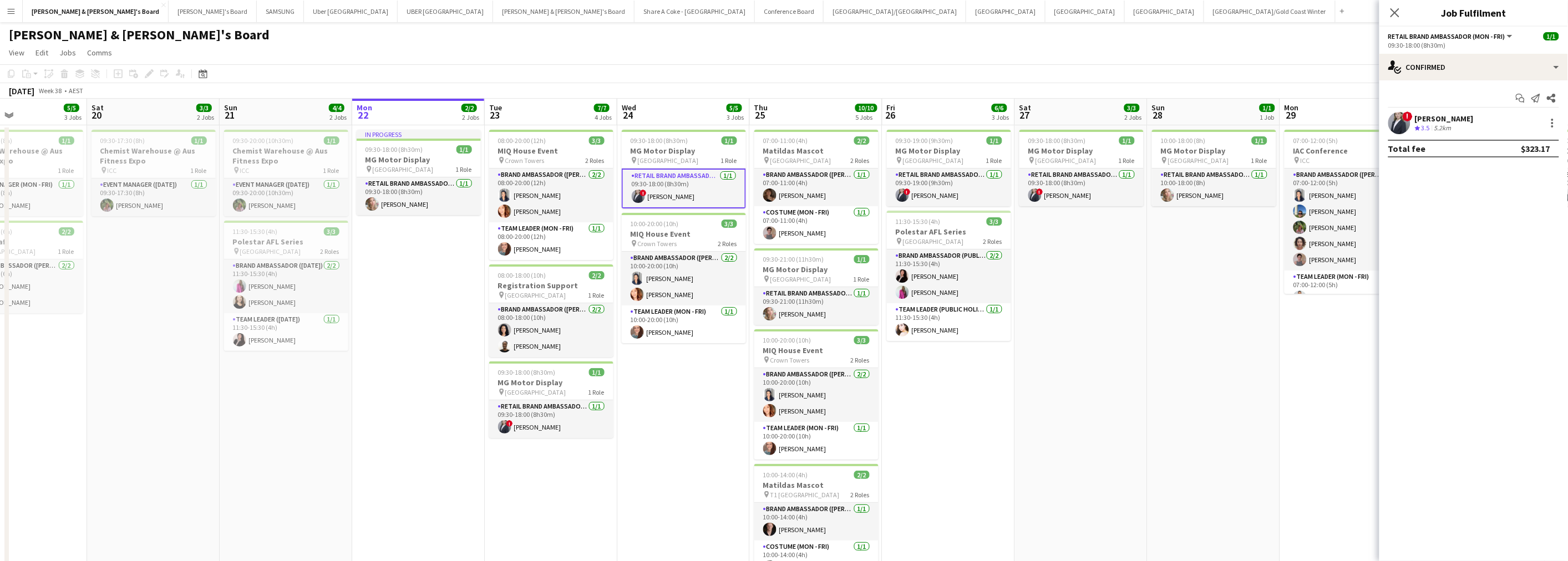
click at [1439, 114] on div "Marcy Lyudmyla Golovach" at bounding box center [1444, 119] width 59 height 10
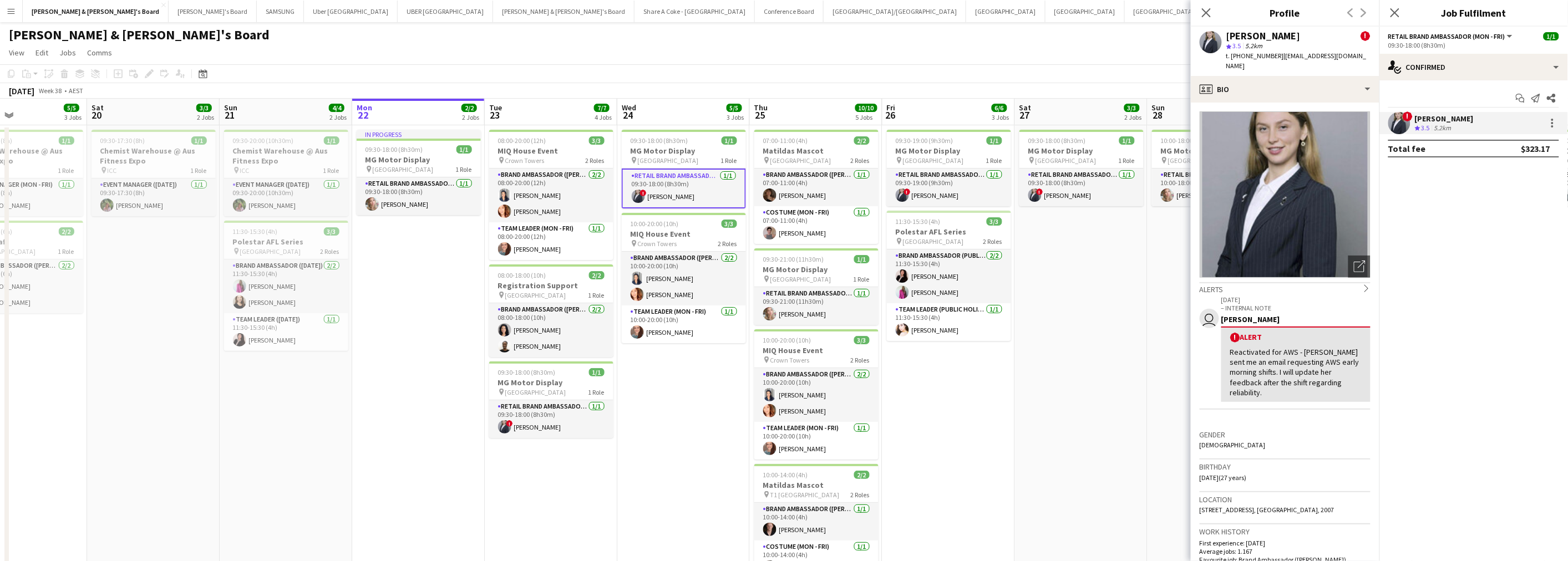
click at [1119, 259] on app-date-cell "09:30-18:00 (8h30m) 1/1 MG Motor Display pin Westfield Bondi Junction 1 Role RE…" at bounding box center [1081, 365] width 132 height 478
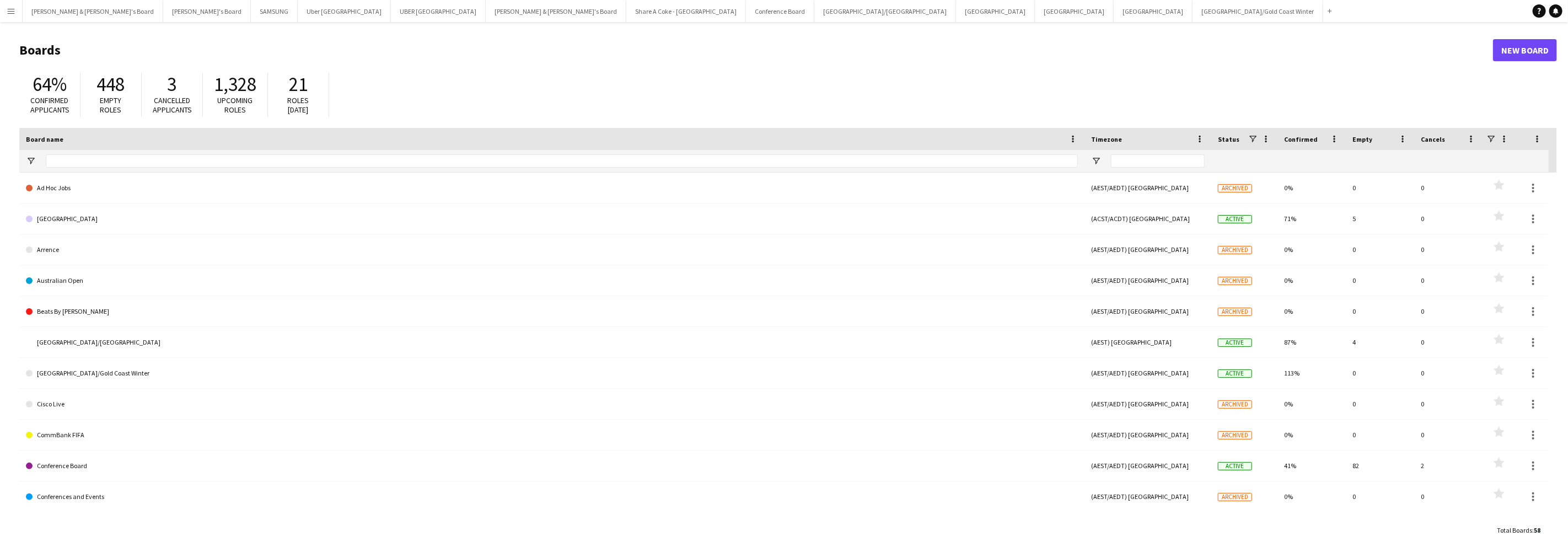
click at [16, 10] on button "Menu" at bounding box center [11, 11] width 22 height 22
click at [509, 38] on header "Boards New Board" at bounding box center [788, 50] width 1538 height 34
click at [298, 4] on button "Uber Sydney Close" at bounding box center [344, 11] width 93 height 21
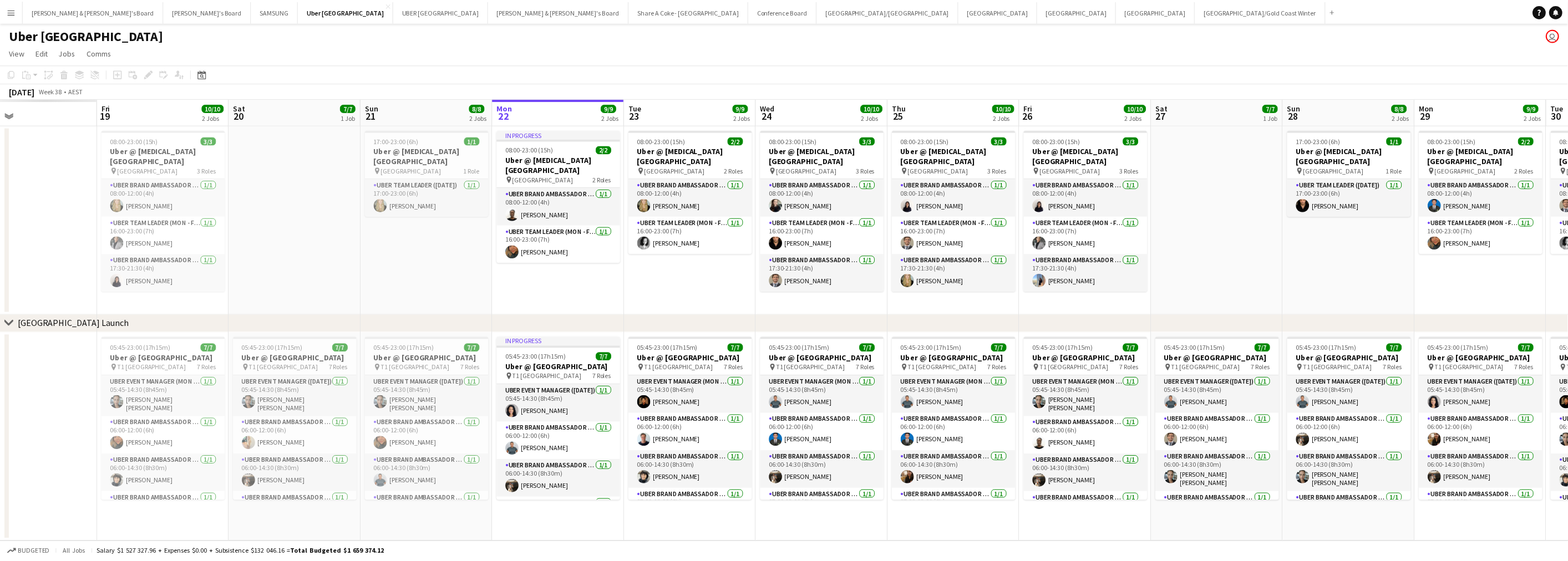
scroll to position [0, 309]
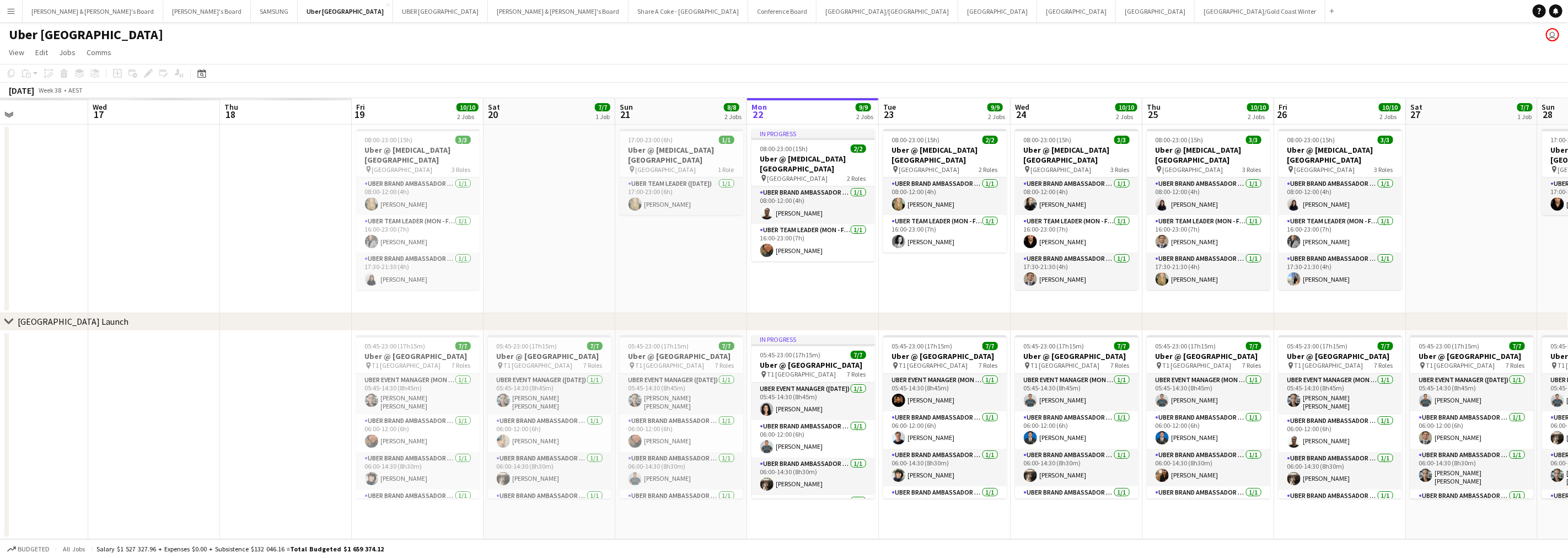
drag, startPoint x: 862, startPoint y: 239, endPoint x: 1477, endPoint y: 203, distance: 616.1
click at [1477, 203] on app-calendar-viewport "Sun 14 Mon 15 Tue 16 Wed 17 Thu 18 Fri 19 10/10 2 Jobs Sat 20 7/7 1 Job Sun 21 …" at bounding box center [784, 318] width 1568 height 441
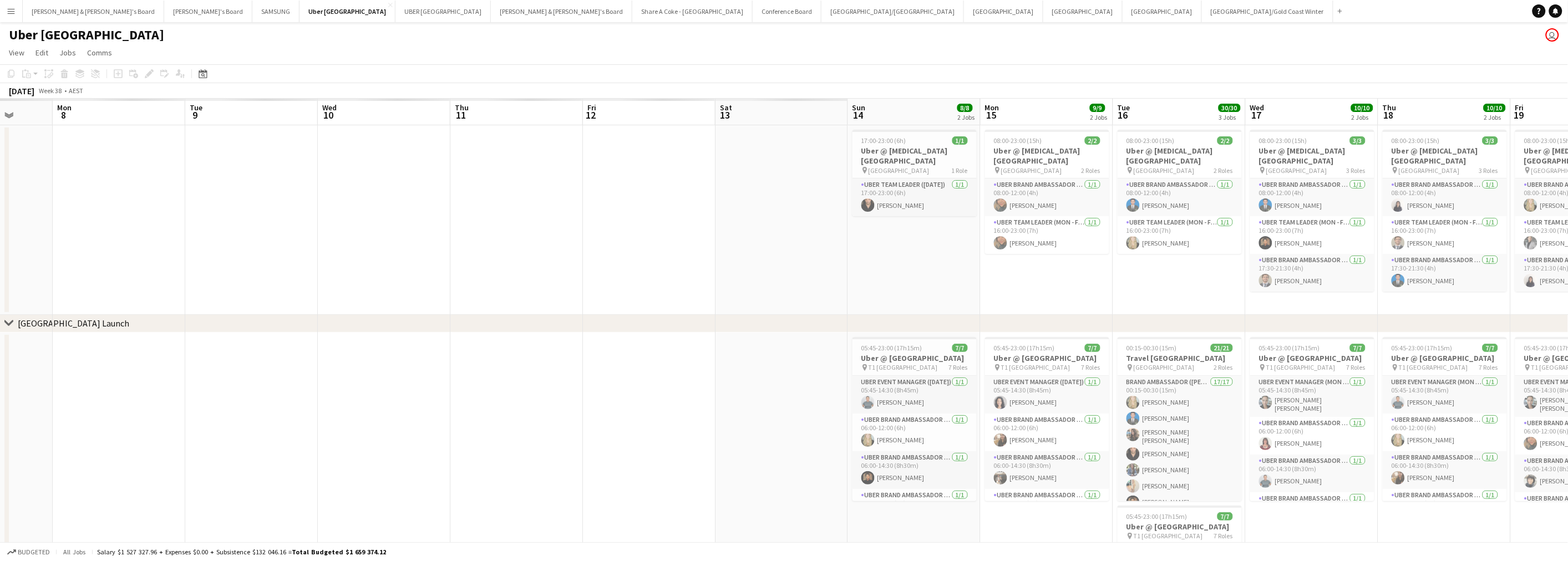
scroll to position [0, 239]
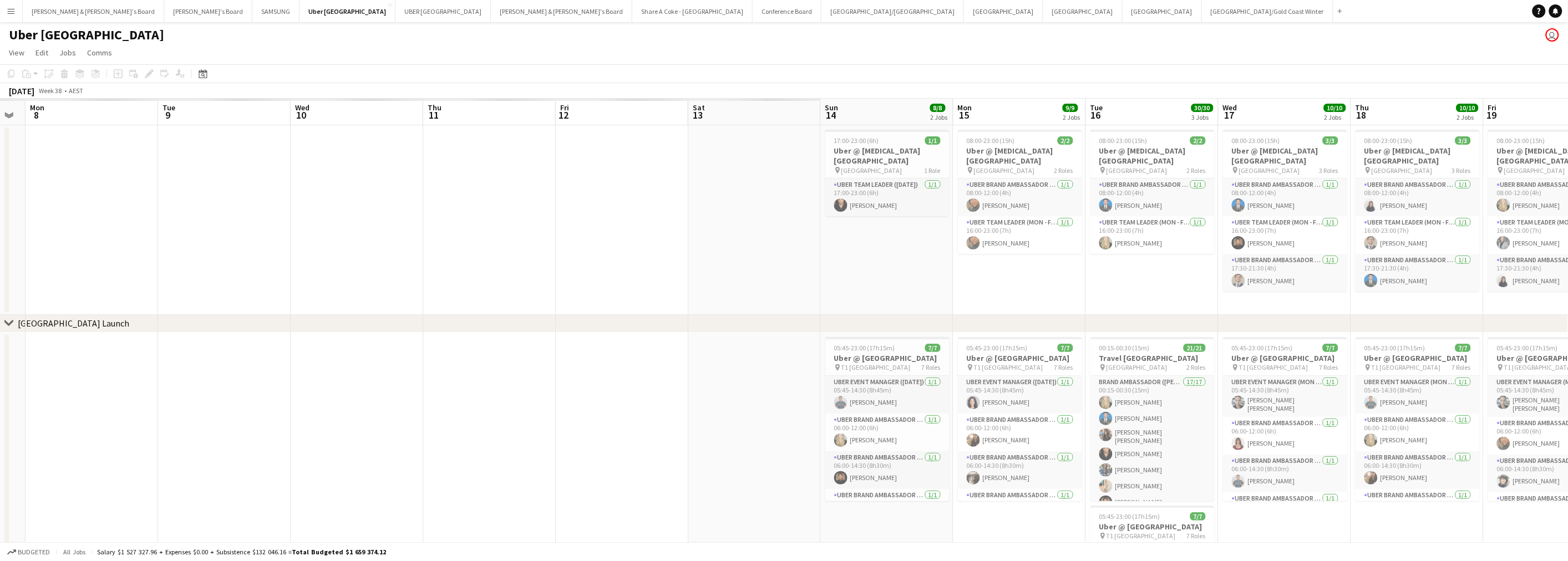
drag, startPoint x: 189, startPoint y: 528, endPoint x: 1318, endPoint y: 348, distance: 1143.3
click at [1318, 348] on app-calendar-viewport "Sat 6 Sun 7 Mon 8 Tue 9 Wed 10 Thu 11 Fri 12 Sat 13 Sun 14 8/8 2 Jobs Mon 15 9/…" at bounding box center [784, 395] width 1568 height 593
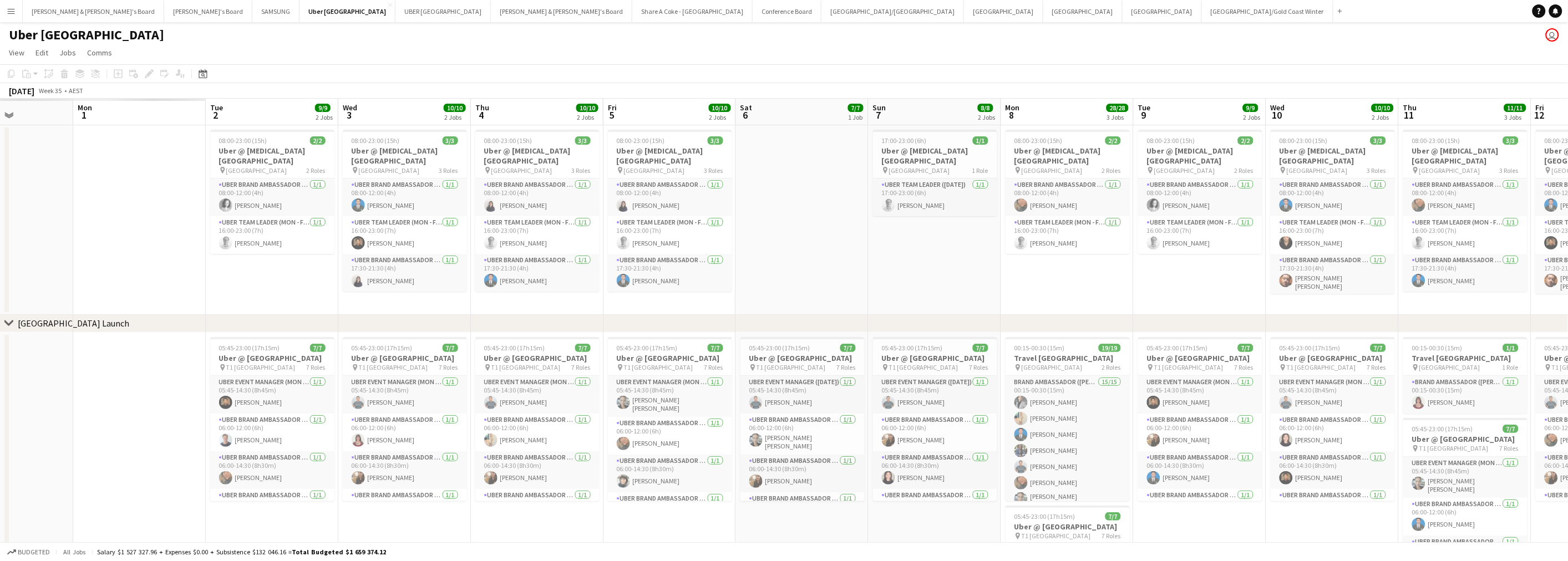
scroll to position [0, 293]
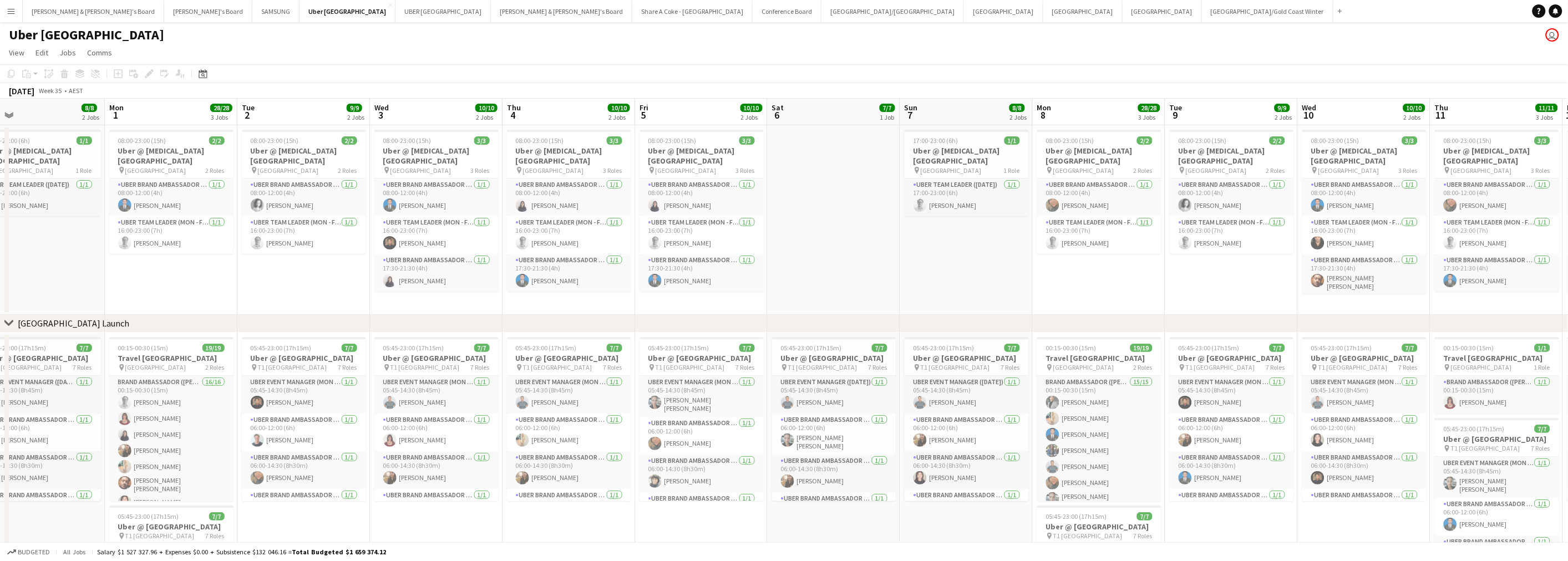
drag, startPoint x: 243, startPoint y: 527, endPoint x: 1250, endPoint y: 411, distance: 1013.7
click at [1250, 411] on app-calendar-viewport "Fri 29 Sat 30 7/7 1 Job Sun 31 8/8 2 Jobs Mon 1 28/28 3 Jobs Tue 2 9/9 2 Jobs W…" at bounding box center [784, 395] width 1568 height 593
click at [151, 364] on span "[GEOGRAPHIC_DATA]" at bounding box center [156, 367] width 61 height 9
click at [287, 513] on app-date-cell "05:45-23:00 (17h15m) 7/7 Uber @ T1 Sydney International Airport pin T1 Sydney I…" at bounding box center [304, 511] width 132 height 359
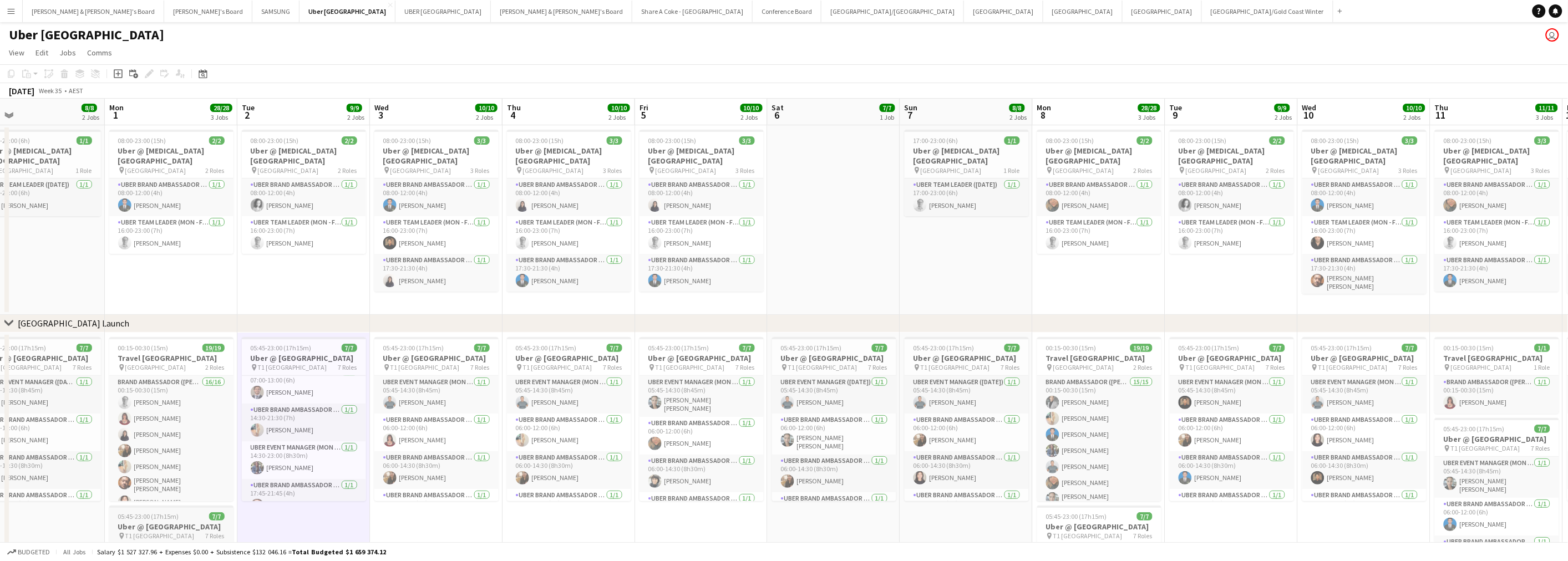
click at [168, 516] on span "05:45-23:00 (17h15m)" at bounding box center [149, 516] width 61 height 9
click at [312, 353] on h3 "Uber @ [GEOGRAPHIC_DATA]" at bounding box center [304, 358] width 124 height 10
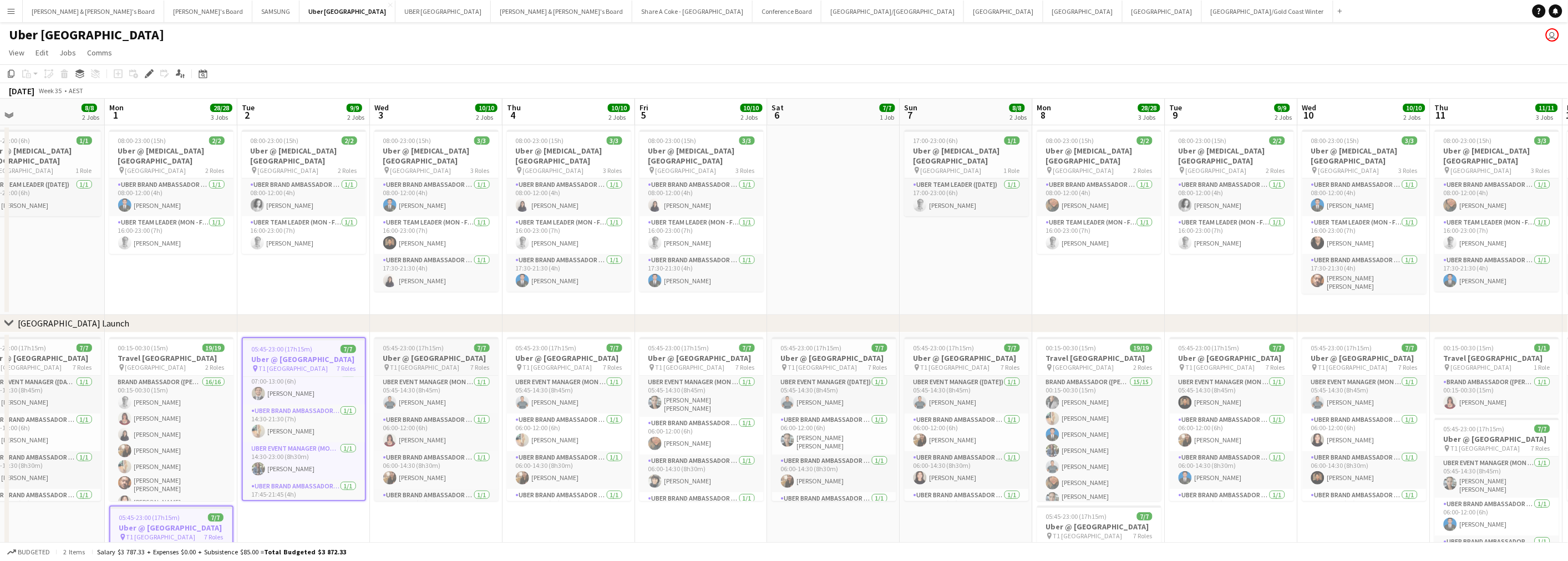
click at [426, 353] on h3 "Uber @ [GEOGRAPHIC_DATA]" at bounding box center [436, 358] width 124 height 10
click at [555, 363] on h3 "Uber @ [GEOGRAPHIC_DATA]" at bounding box center [569, 358] width 124 height 10
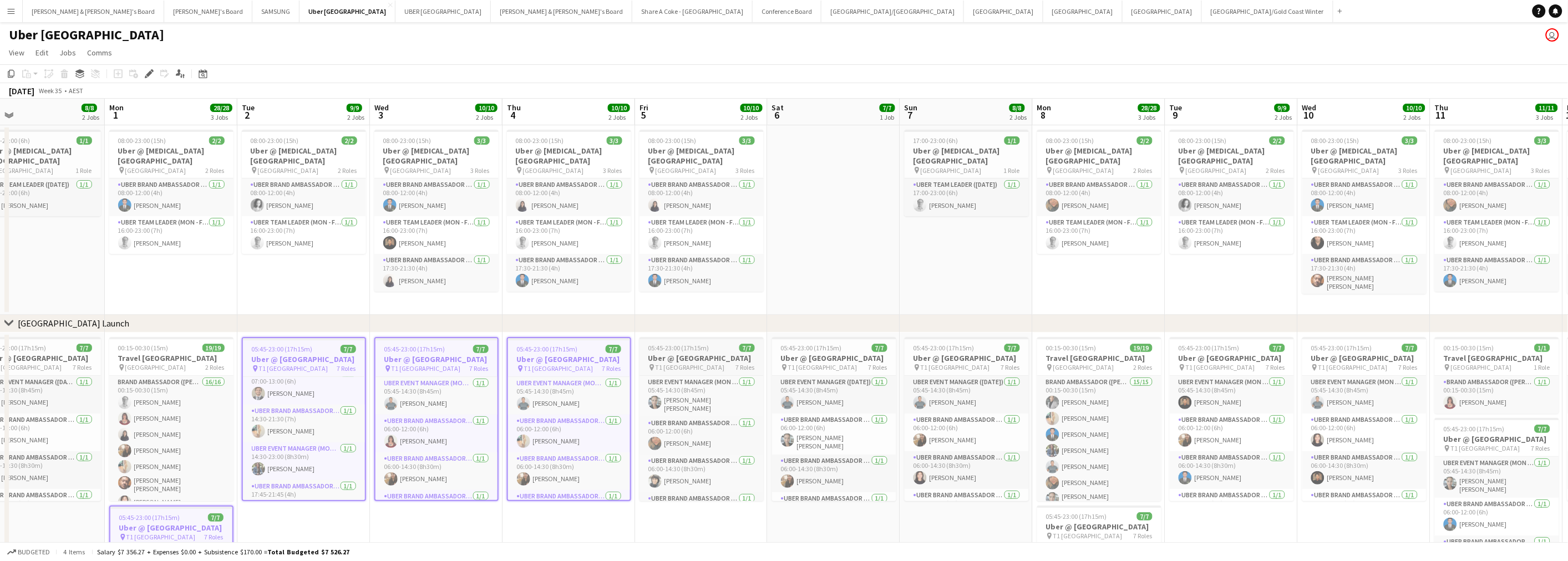
click at [695, 359] on h3 "Uber @ [GEOGRAPHIC_DATA]" at bounding box center [701, 358] width 124 height 10
click at [819, 363] on h3 "Uber @ [GEOGRAPHIC_DATA]" at bounding box center [834, 358] width 124 height 10
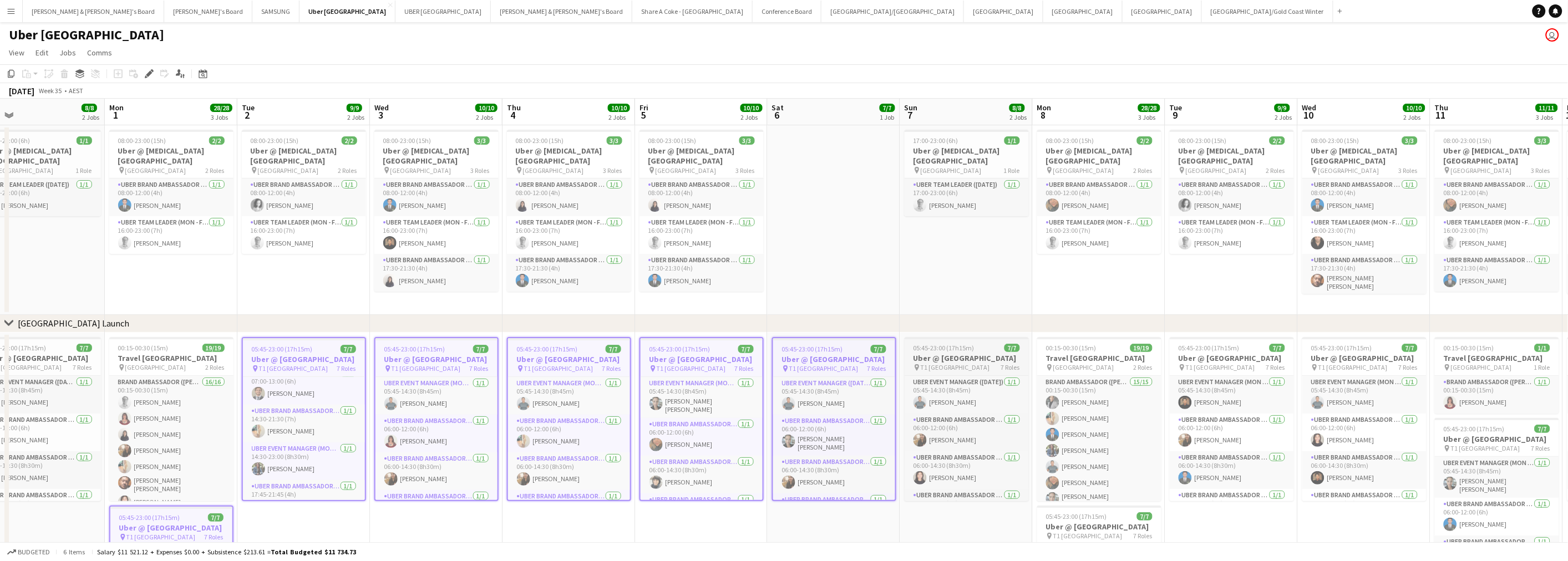
click at [960, 357] on h3 "Uber @ [GEOGRAPHIC_DATA]" at bounding box center [966, 358] width 124 height 10
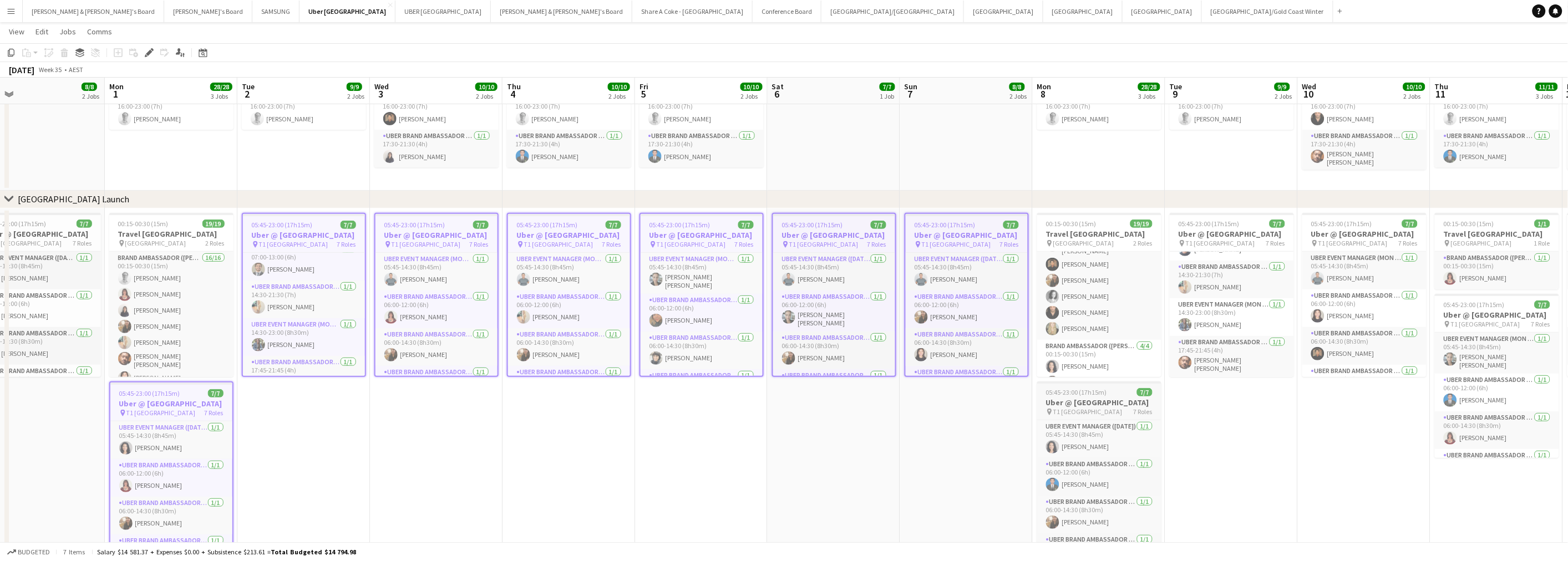
click at [1085, 407] on h3 "Uber @ [GEOGRAPHIC_DATA]" at bounding box center [1099, 402] width 124 height 10
click at [1192, 239] on h3 "Uber @ [GEOGRAPHIC_DATA]" at bounding box center [1231, 234] width 124 height 10
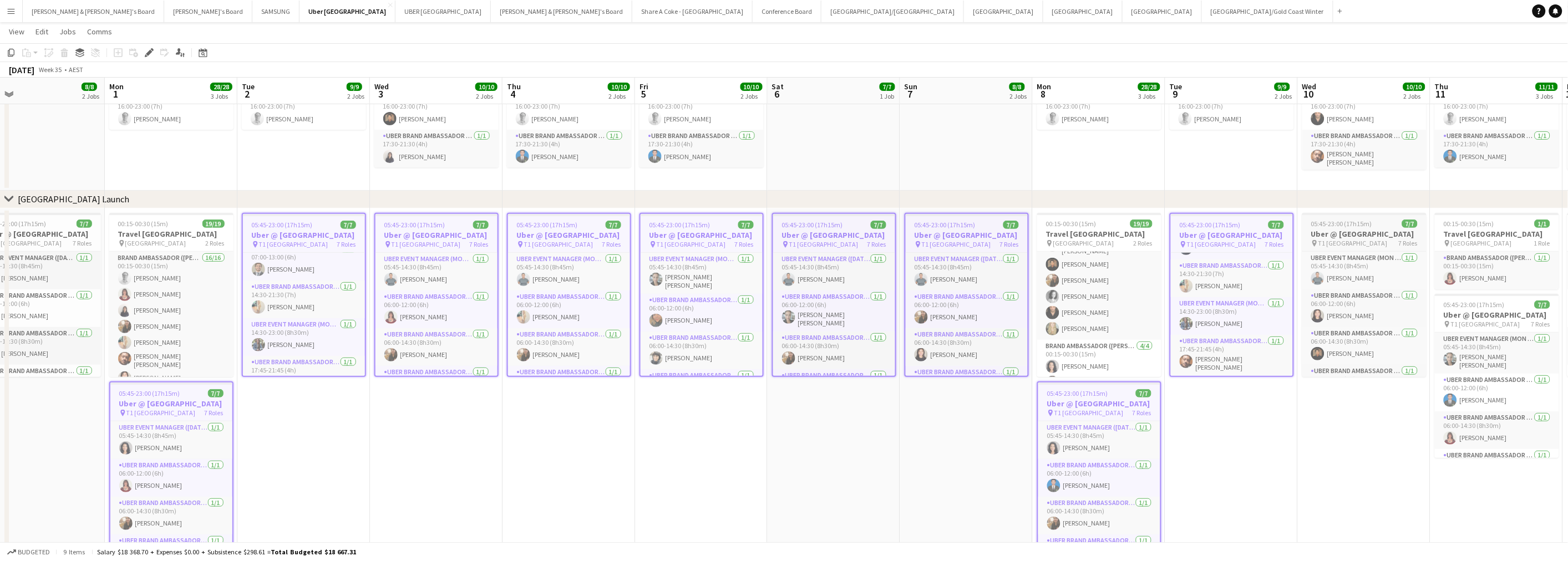
click at [1317, 237] on h3 "Uber @ [GEOGRAPHIC_DATA]" at bounding box center [1364, 234] width 124 height 10
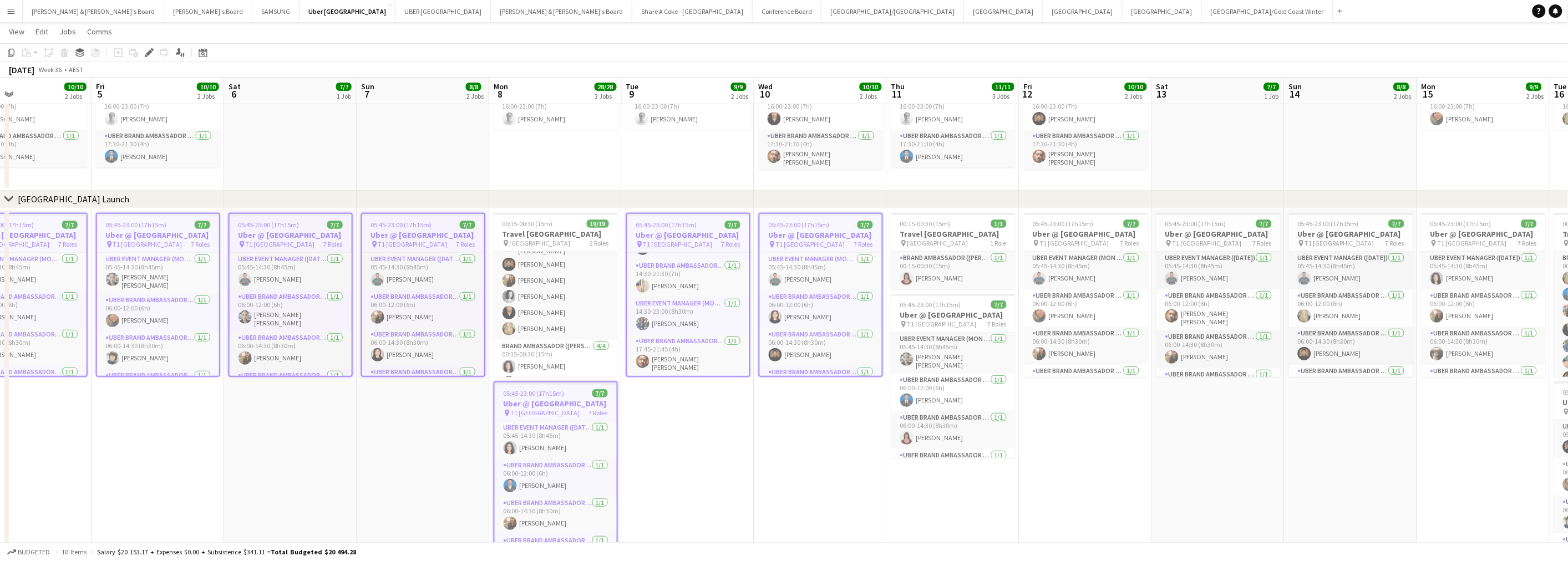
scroll to position [0, 441]
drag, startPoint x: 1326, startPoint y: 453, endPoint x: 778, endPoint y: 436, distance: 548.3
click at [779, 436] on app-calendar-viewport "Mon 1 28/28 3 Jobs Tue 2 9/9 2 Jobs Wed 3 10/10 2 Jobs Thu 4 10/10 2 Jobs Fri 5…" at bounding box center [784, 244] width 1568 height 647
click at [900, 320] on h3 "Uber @ [GEOGRAPHIC_DATA]" at bounding box center [950, 314] width 124 height 10
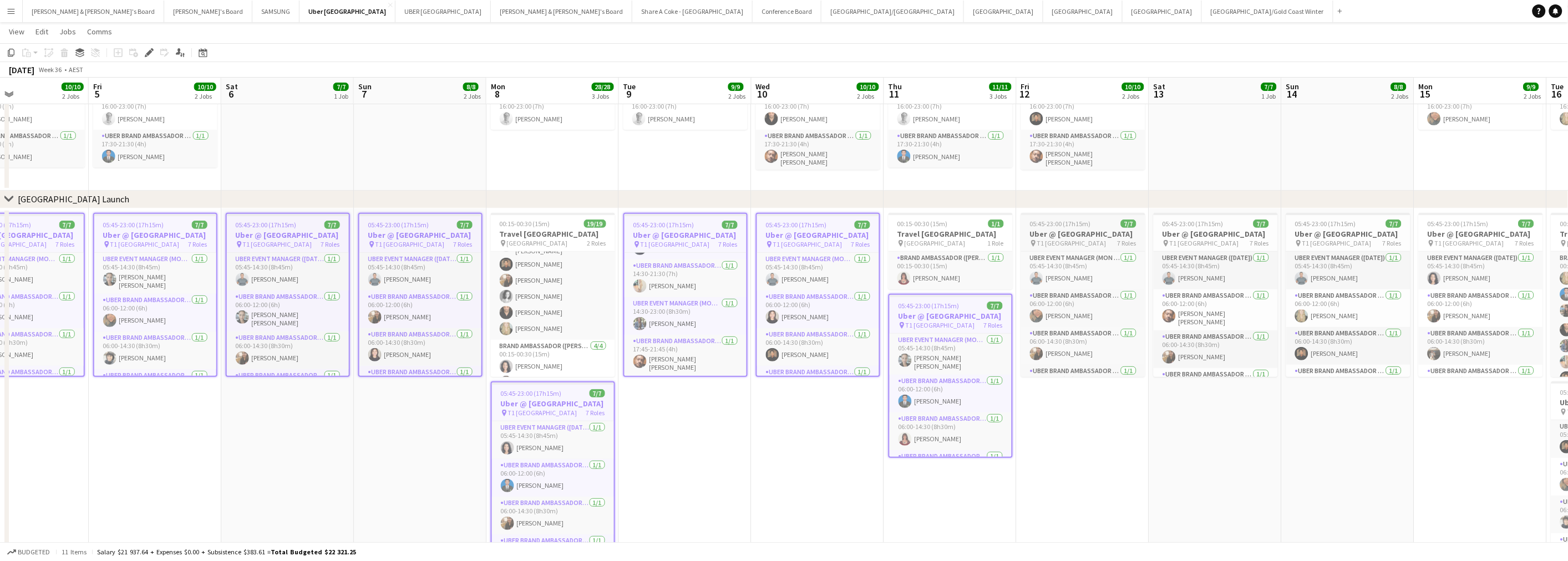
click at [1051, 239] on h3 "Uber @ [GEOGRAPHIC_DATA]" at bounding box center [1083, 234] width 124 height 10
click at [1195, 231] on h3 "Uber @ [GEOGRAPHIC_DATA]" at bounding box center [1215, 234] width 124 height 10
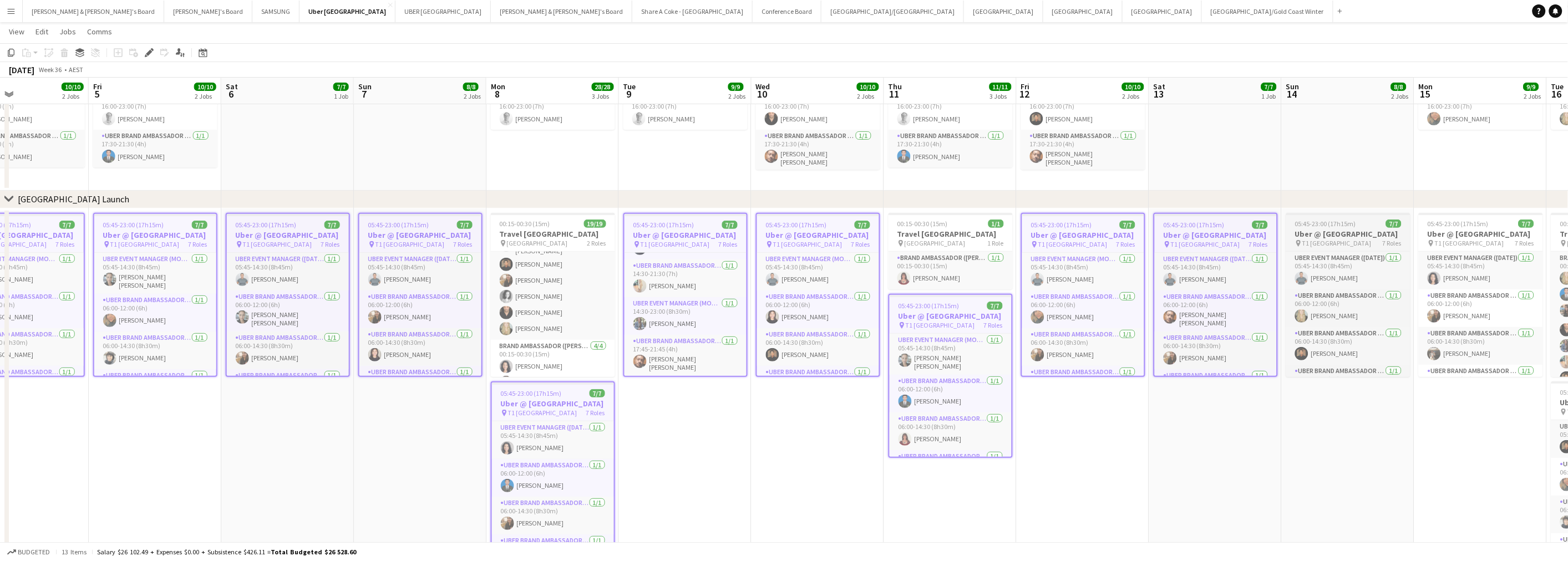
click at [1346, 239] on h3 "Uber @ [GEOGRAPHIC_DATA]" at bounding box center [1348, 234] width 124 height 10
click at [1458, 236] on h3 "Uber @ [GEOGRAPHIC_DATA]" at bounding box center [1480, 234] width 124 height 10
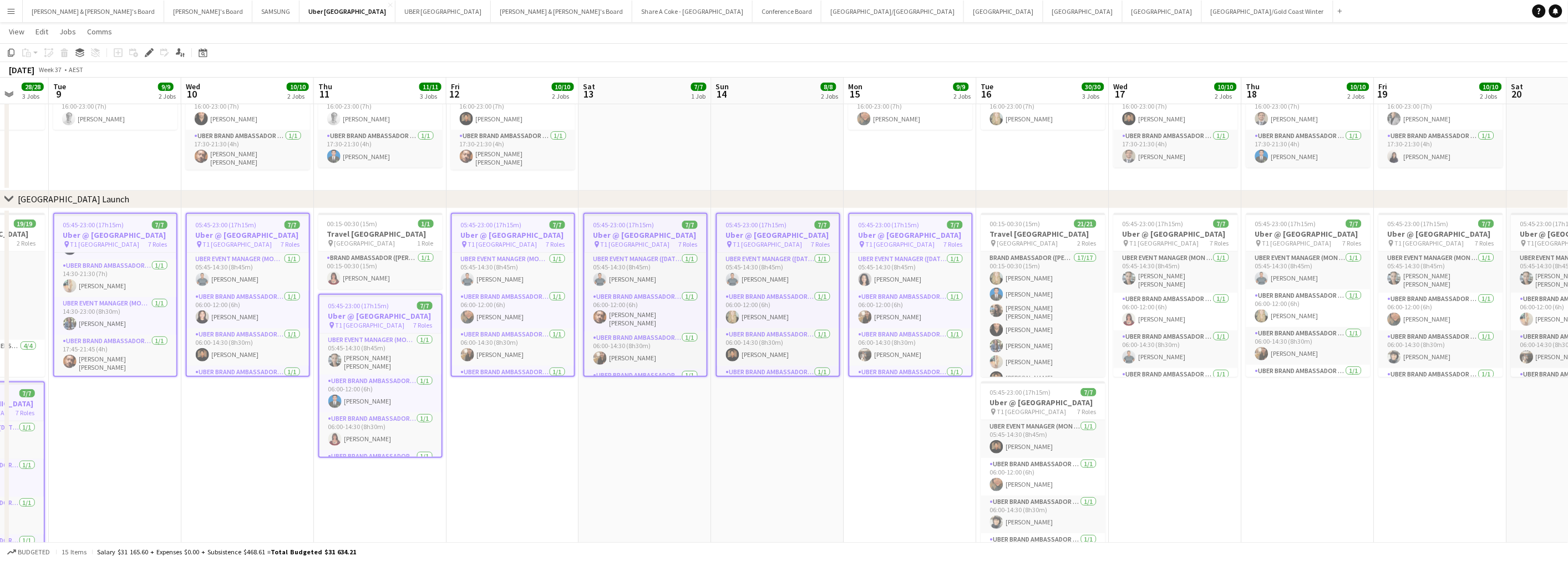
scroll to position [0, 361]
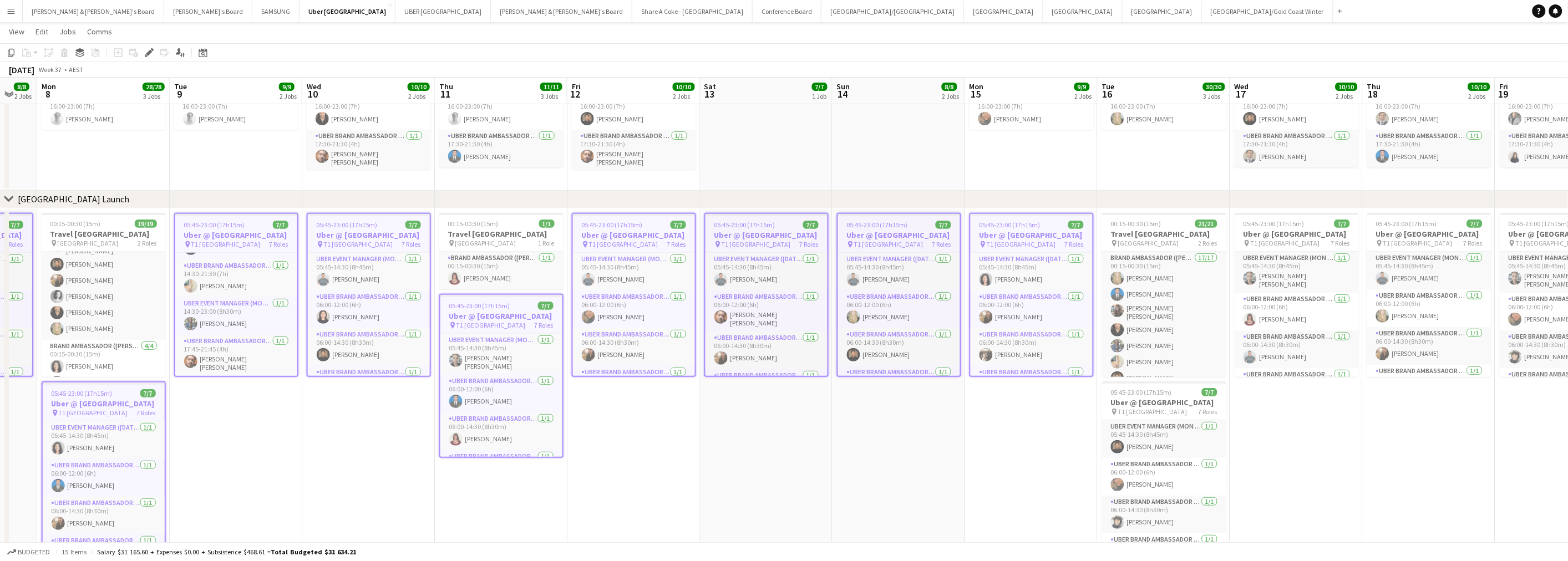
drag, startPoint x: 1345, startPoint y: 444, endPoint x: 677, endPoint y: 413, distance: 668.7
click at [677, 413] on app-calendar-viewport "Fri 5 10/10 2 Jobs Sat 6 7/7 1 Job Sun 7 8/8 2 Jobs Mon 8 28/28 3 Jobs Tue 9 9/…" at bounding box center [784, 244] width 1568 height 647
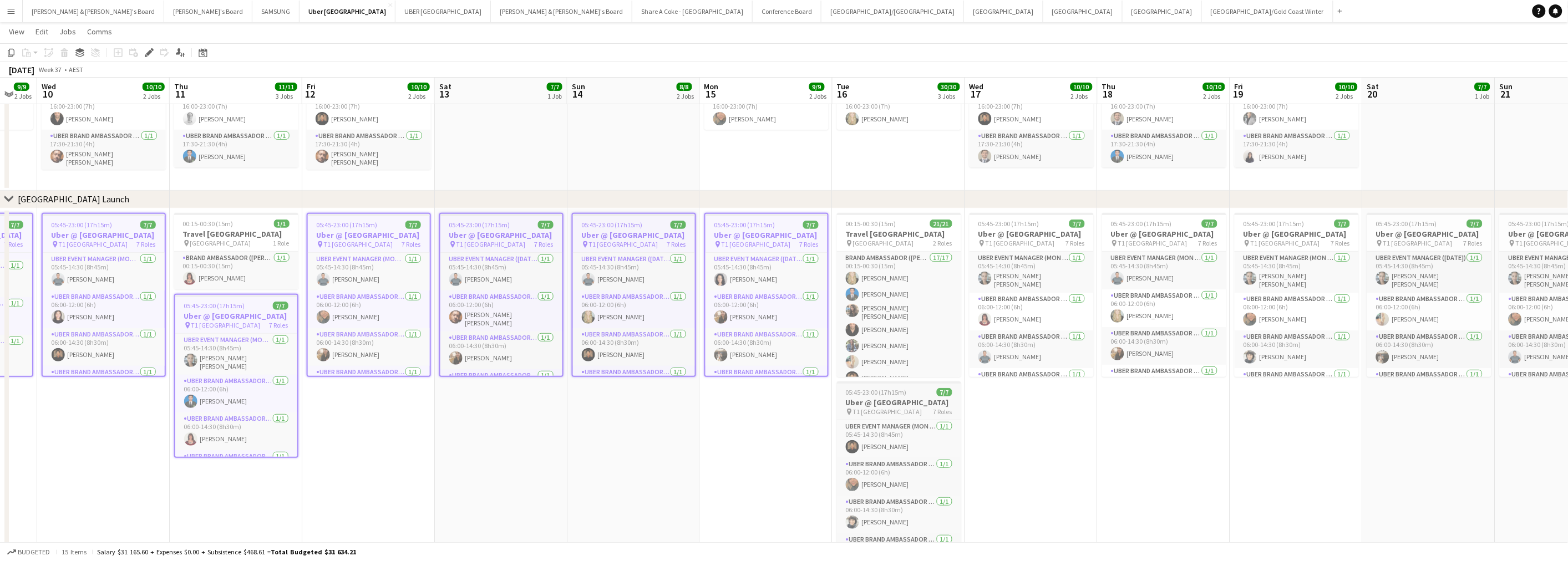
click at [894, 407] on h3 "Uber @ [GEOGRAPHIC_DATA]" at bounding box center [899, 402] width 124 height 10
click at [1007, 236] on h3 "Uber @ [GEOGRAPHIC_DATA]" at bounding box center [1031, 234] width 124 height 10
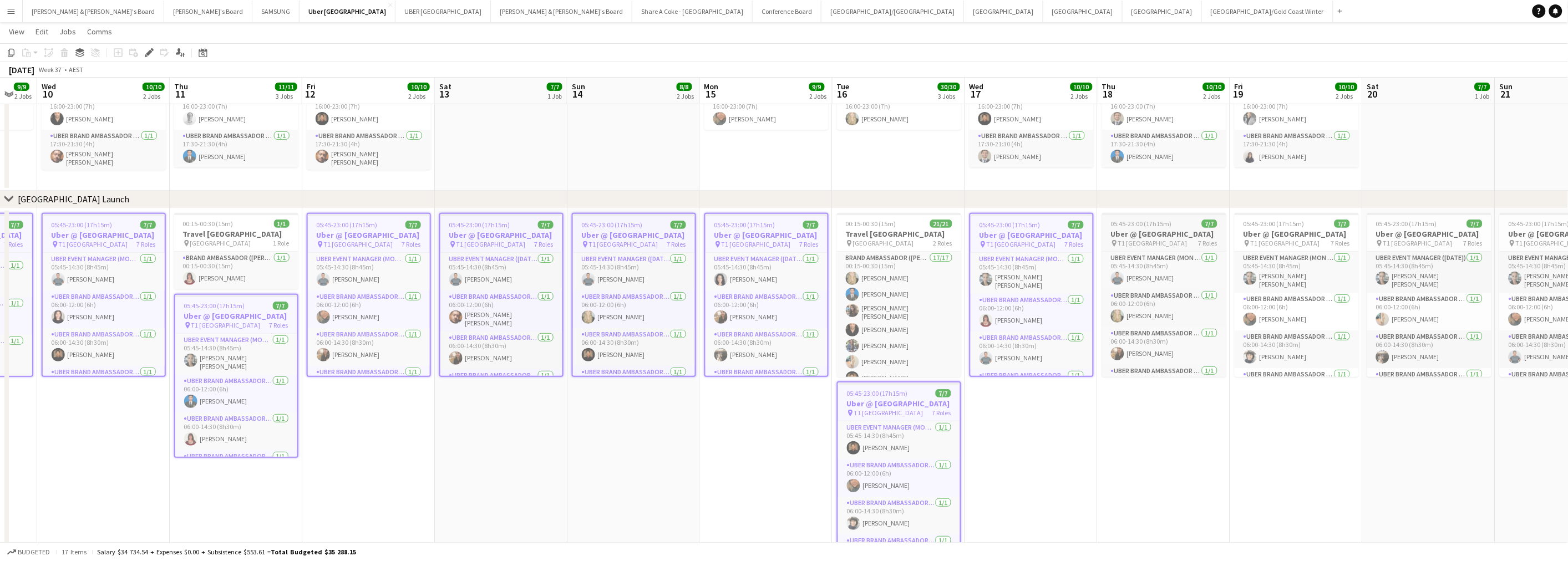
click at [1138, 232] on h3 "Uber @ [GEOGRAPHIC_DATA]" at bounding box center [1164, 234] width 124 height 10
click at [1286, 239] on h3 "Uber @ [GEOGRAPHIC_DATA]" at bounding box center [1296, 234] width 124 height 10
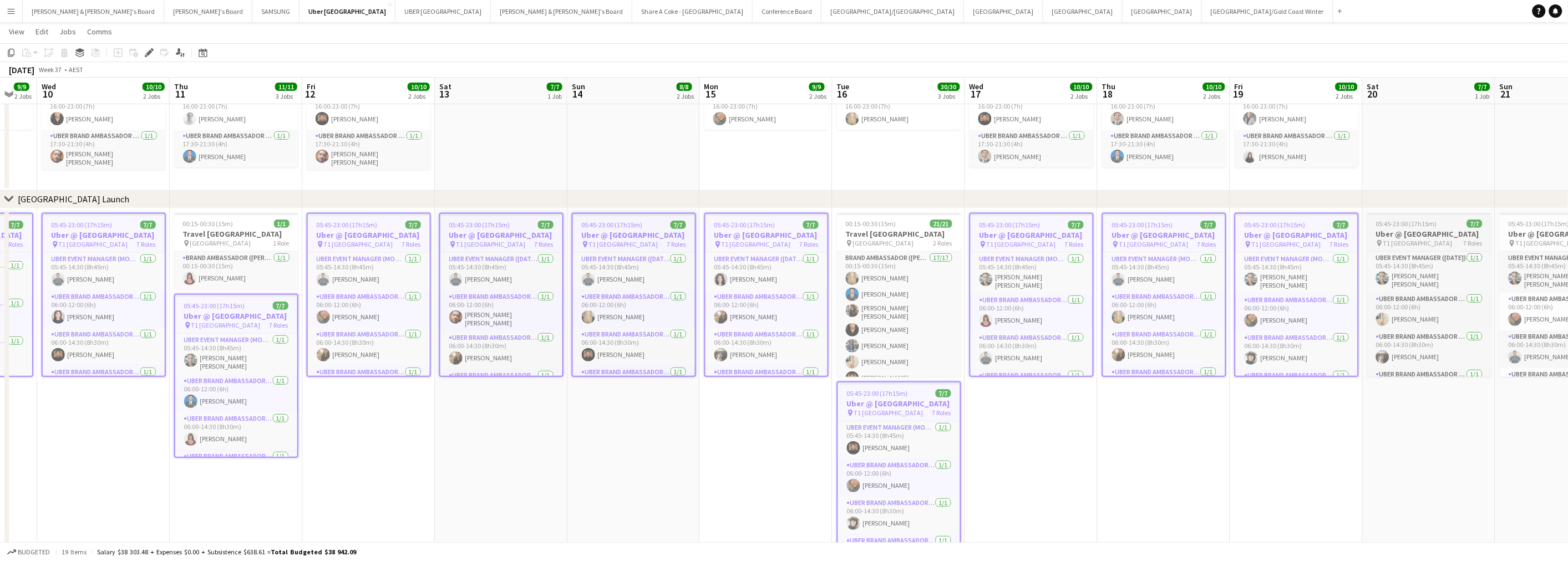
click at [1382, 239] on h3 "Uber @ [GEOGRAPHIC_DATA]" at bounding box center [1429, 234] width 124 height 10
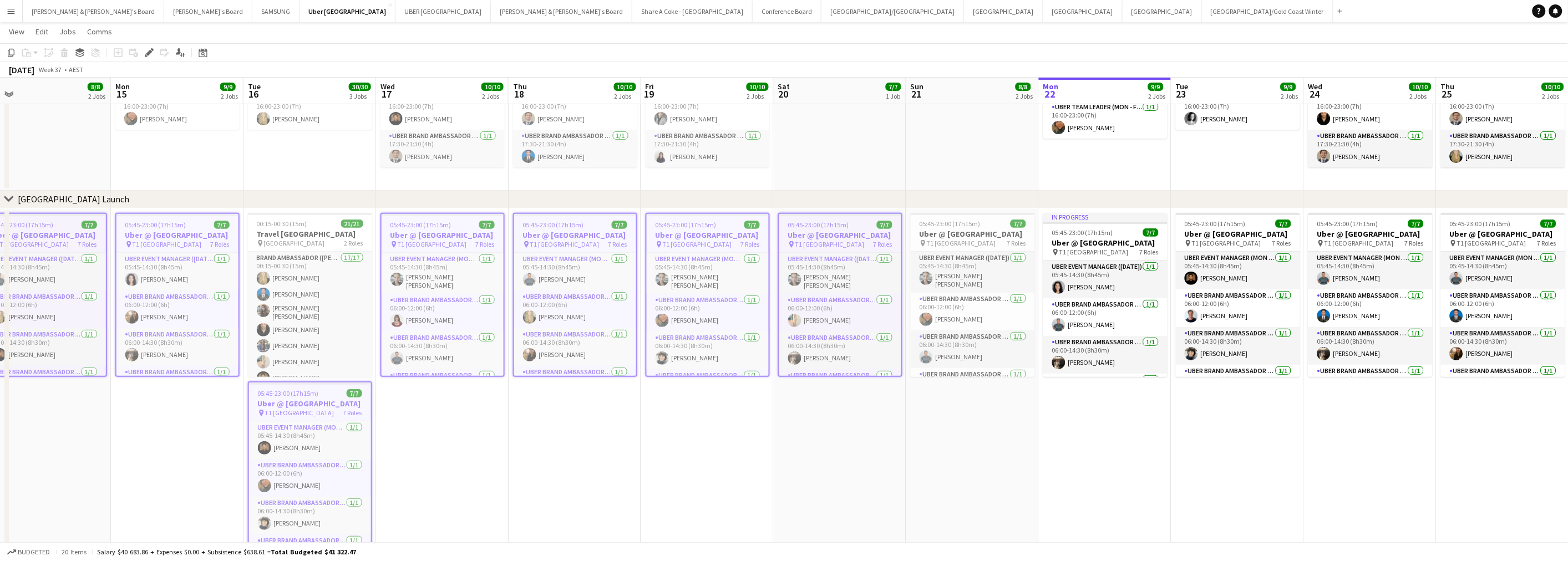
scroll to position [0, 424]
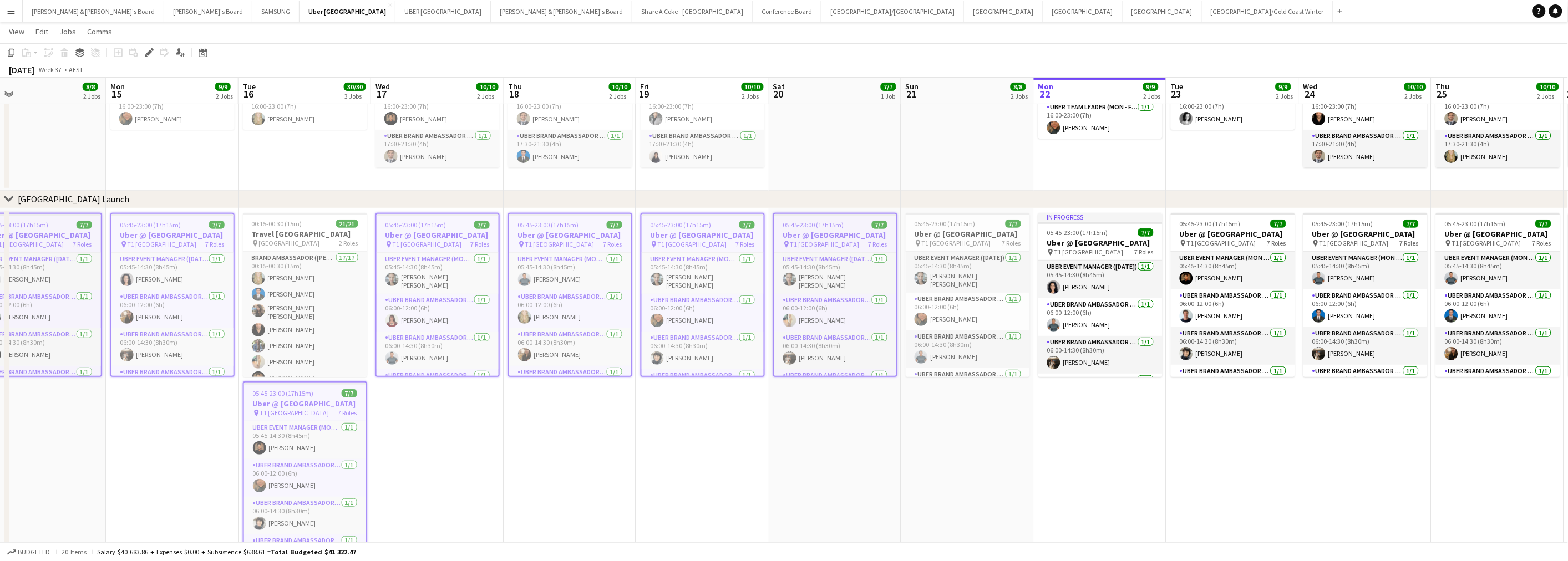
drag, startPoint x: 1355, startPoint y: 429, endPoint x: 801, endPoint y: 407, distance: 554.4
click at [801, 407] on app-calendar-viewport "Thu 11 11/11 3 Jobs Fri 12 10/10 2 Jobs Sat 13 7/7 1 Job Sun 14 8/8 2 Jobs Mon …" at bounding box center [784, 244] width 1568 height 647
click at [957, 239] on h3 "Uber @ [GEOGRAPHIC_DATA]" at bounding box center [967, 234] width 124 height 10
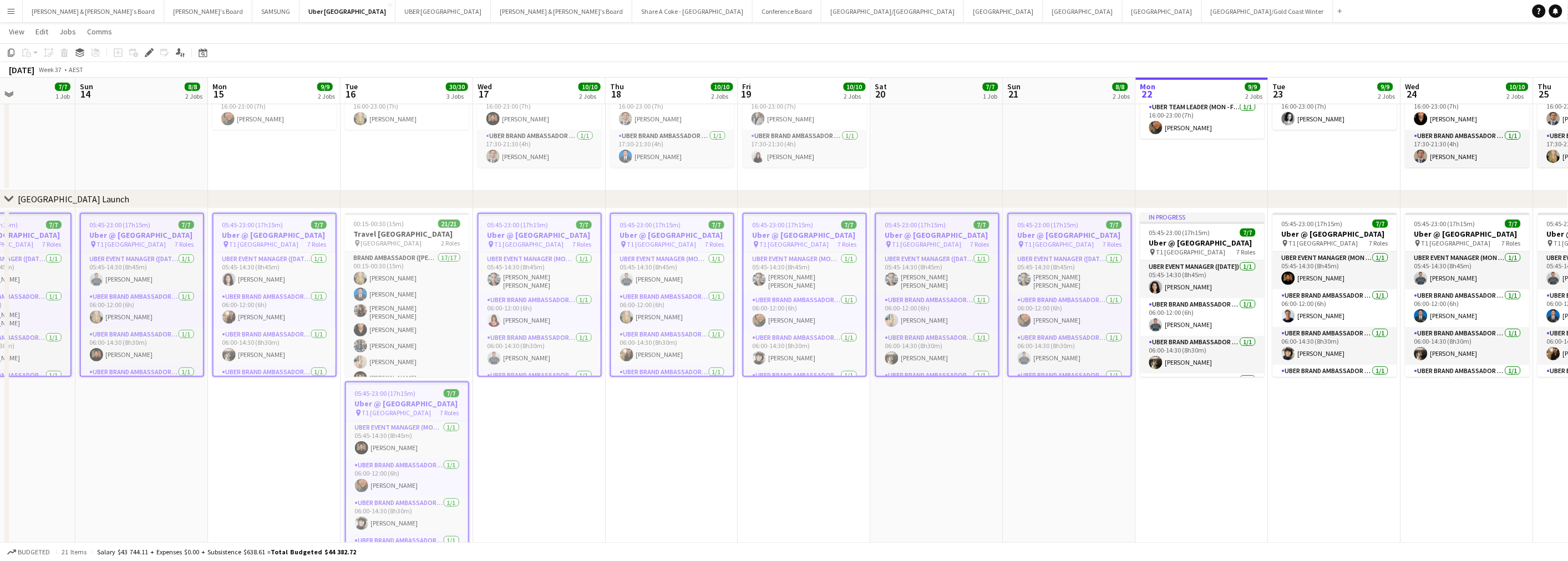
scroll to position [0, 315]
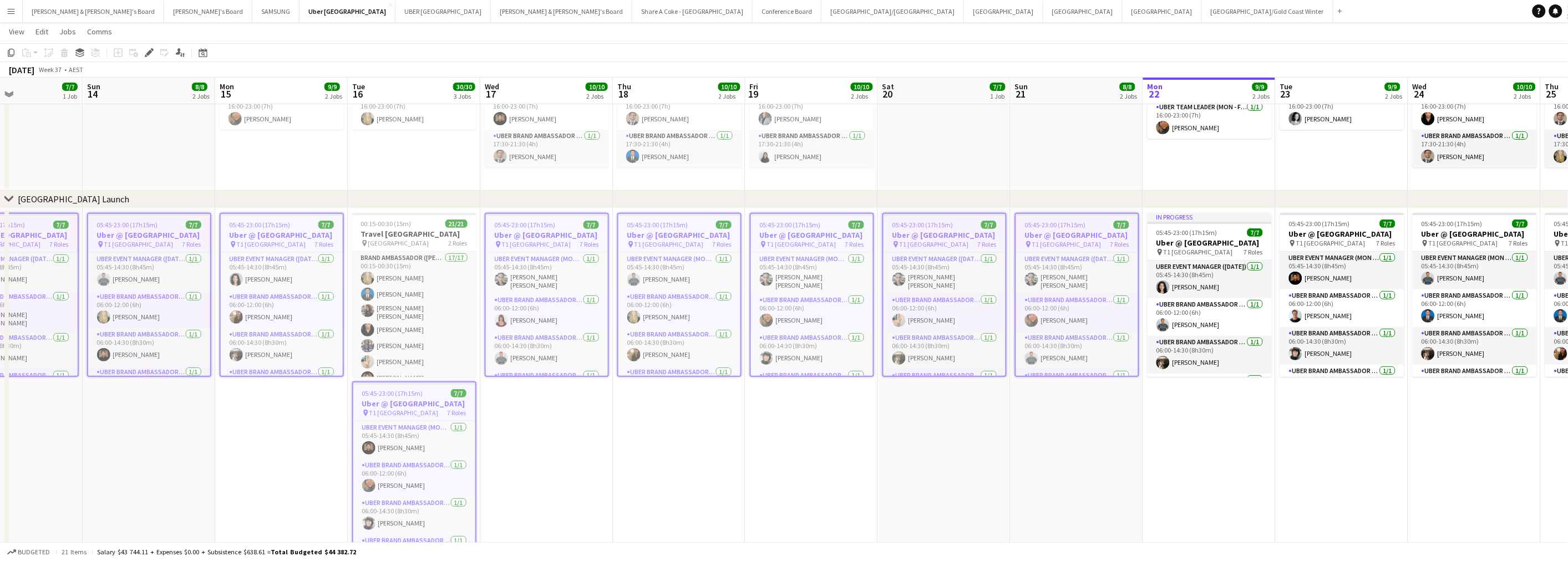
drag, startPoint x: 714, startPoint y: 474, endPoint x: 823, endPoint y: 472, distance: 109.0
click at [823, 472] on app-calendar-viewport "Thu 11 11/11 3 Jobs Fri 12 10/10 2 Jobs Sat 13 7/7 1 Job Sun 14 8/8 2 Jobs Mon …" at bounding box center [784, 244] width 1568 height 647
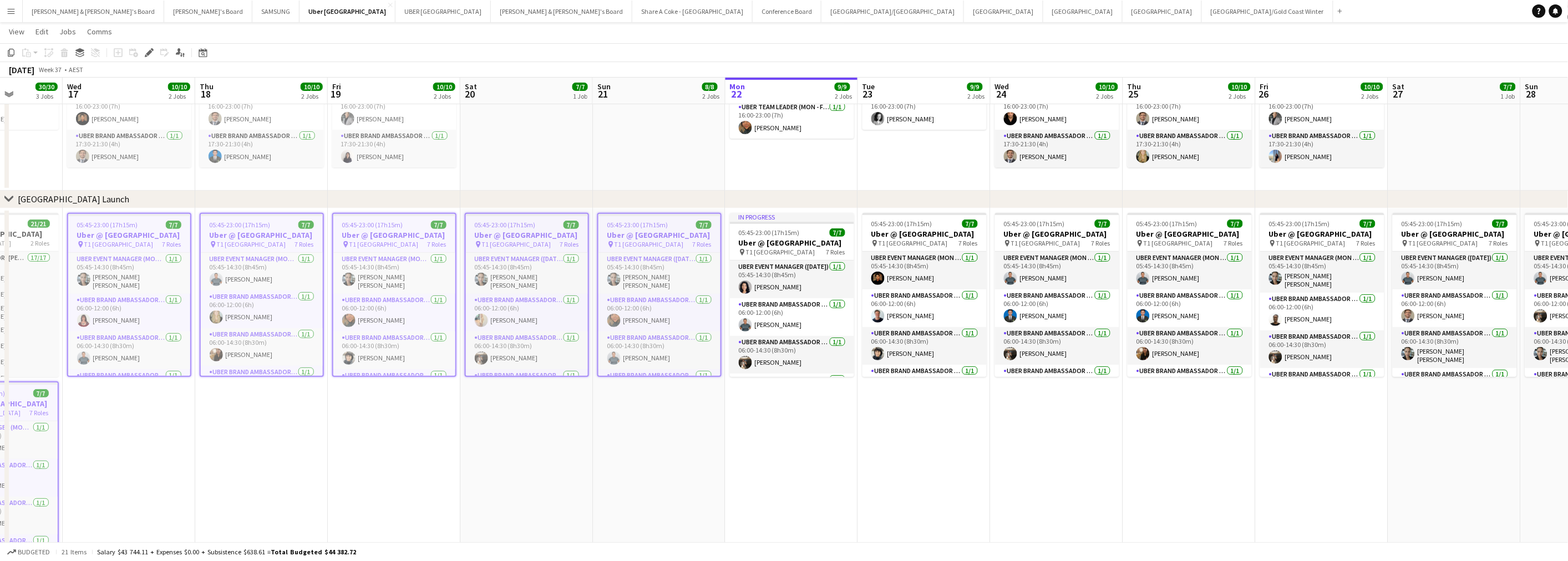
drag, startPoint x: 1305, startPoint y: 462, endPoint x: 762, endPoint y: 444, distance: 543.3
click at [755, 446] on app-calendar-viewport "Sun 14 8/8 2 Jobs Mon 15 9/9 2 Jobs Tue 16 30/30 3 Jobs Wed 17 10/10 2 Jobs Thu…" at bounding box center [784, 244] width 1568 height 647
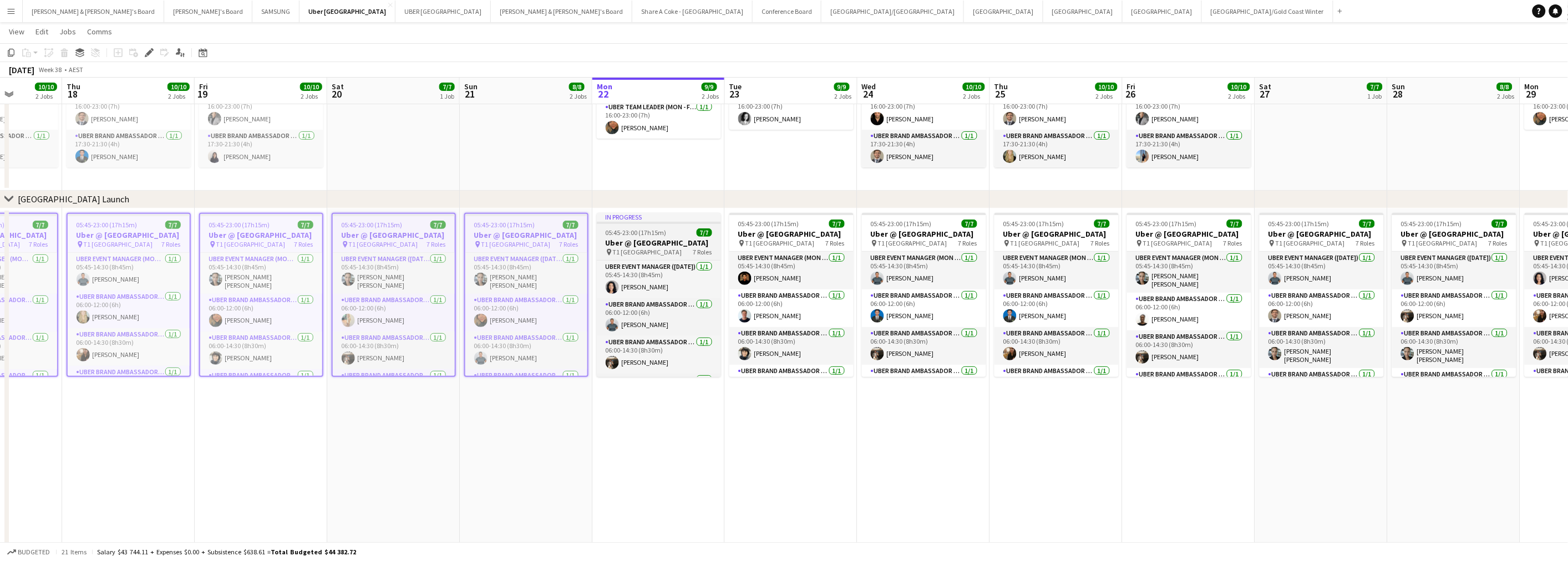
click at [658, 241] on h3 "Uber @ [GEOGRAPHIC_DATA]" at bounding box center [659, 243] width 124 height 10
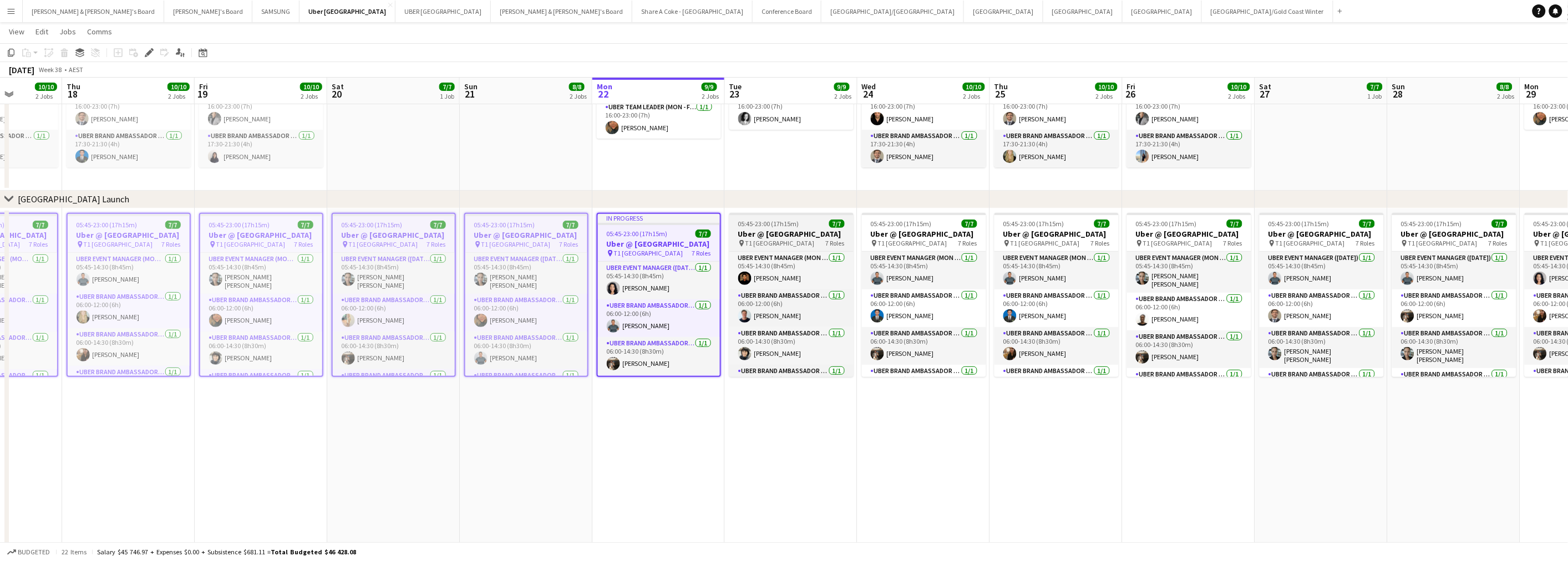
click at [772, 229] on h3 "Uber @ [GEOGRAPHIC_DATA]" at bounding box center [791, 234] width 124 height 10
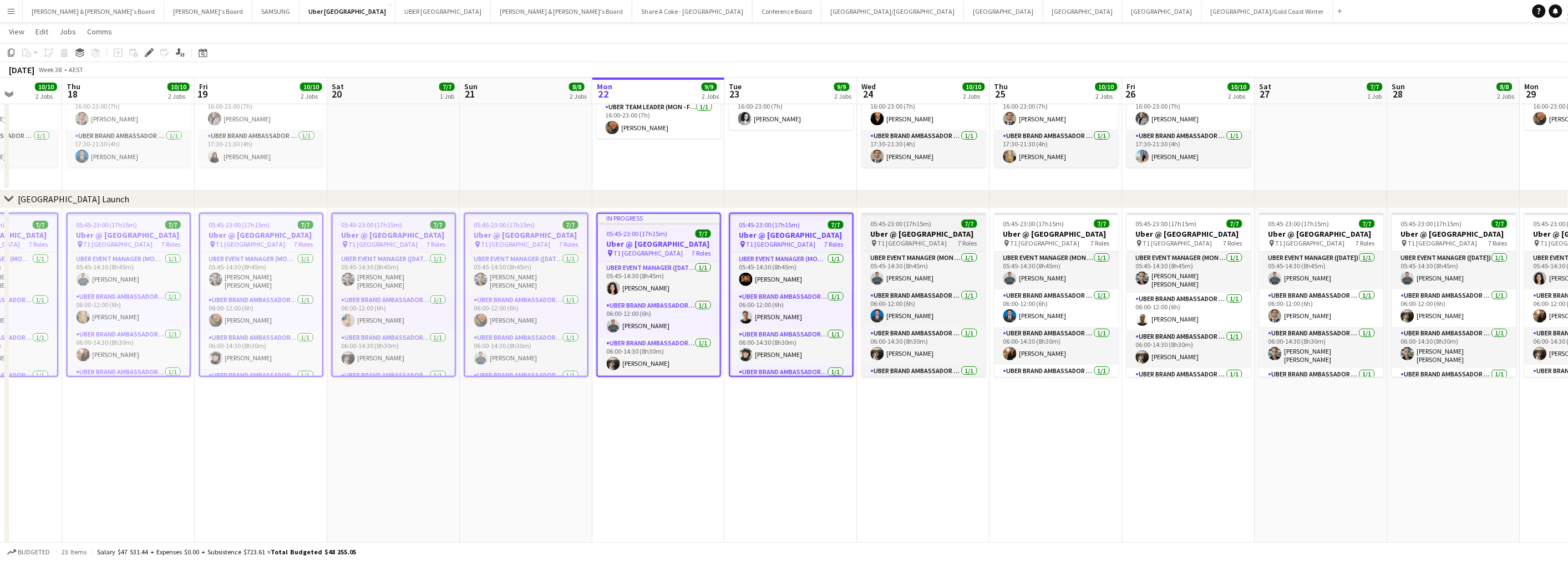
click at [869, 237] on h3 "Uber @ [GEOGRAPHIC_DATA]" at bounding box center [924, 234] width 124 height 10
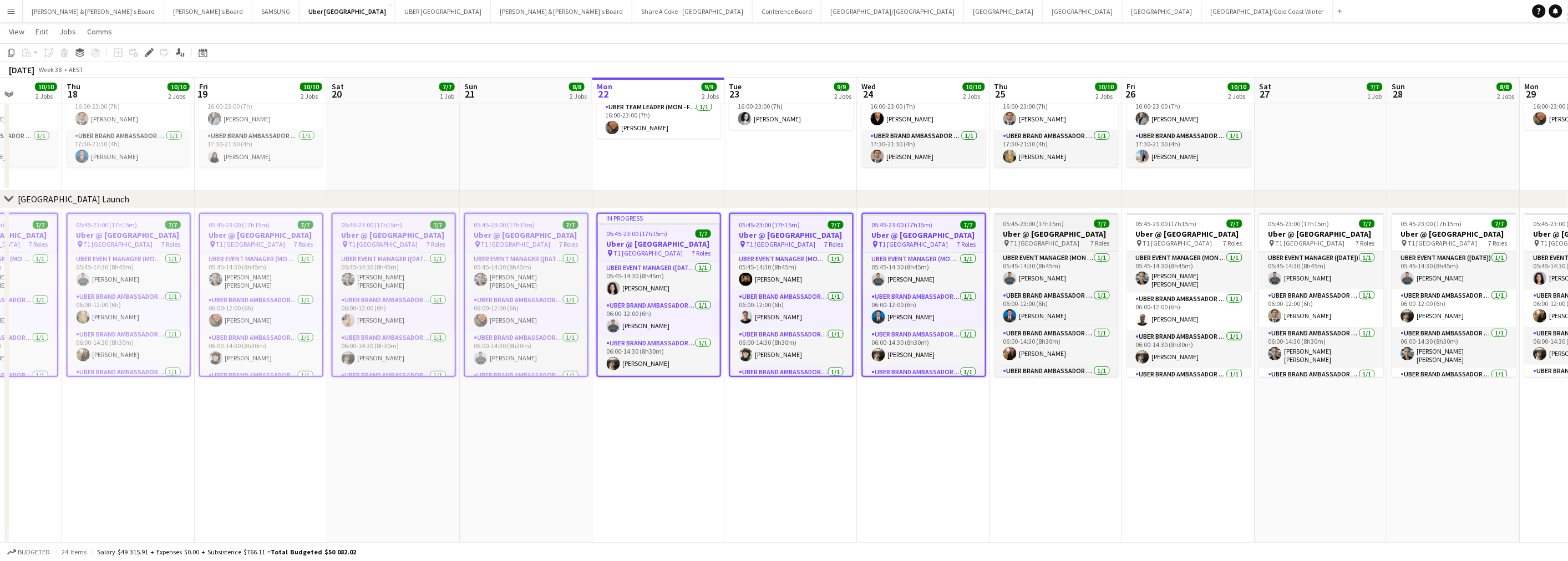
click at [1037, 237] on h3 "Uber @ [GEOGRAPHIC_DATA]" at bounding box center [1056, 234] width 124 height 10
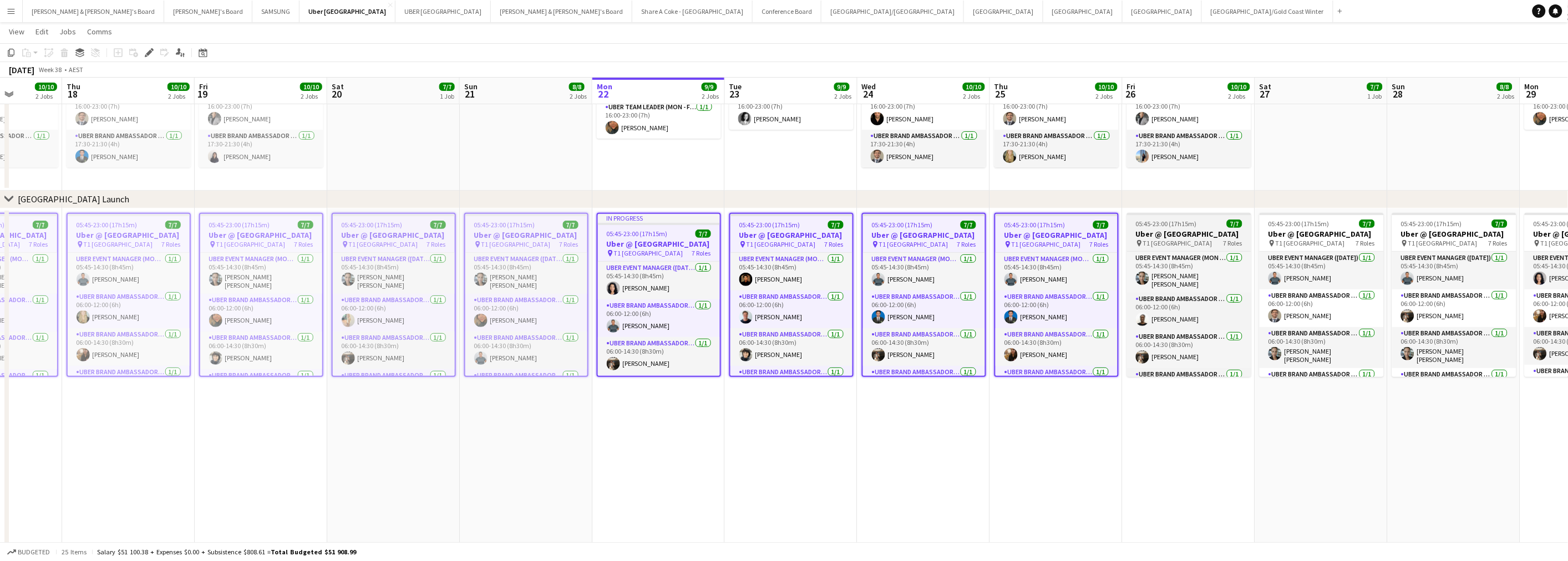
click at [1172, 239] on h3 "Uber @ [GEOGRAPHIC_DATA]" at bounding box center [1189, 234] width 124 height 10
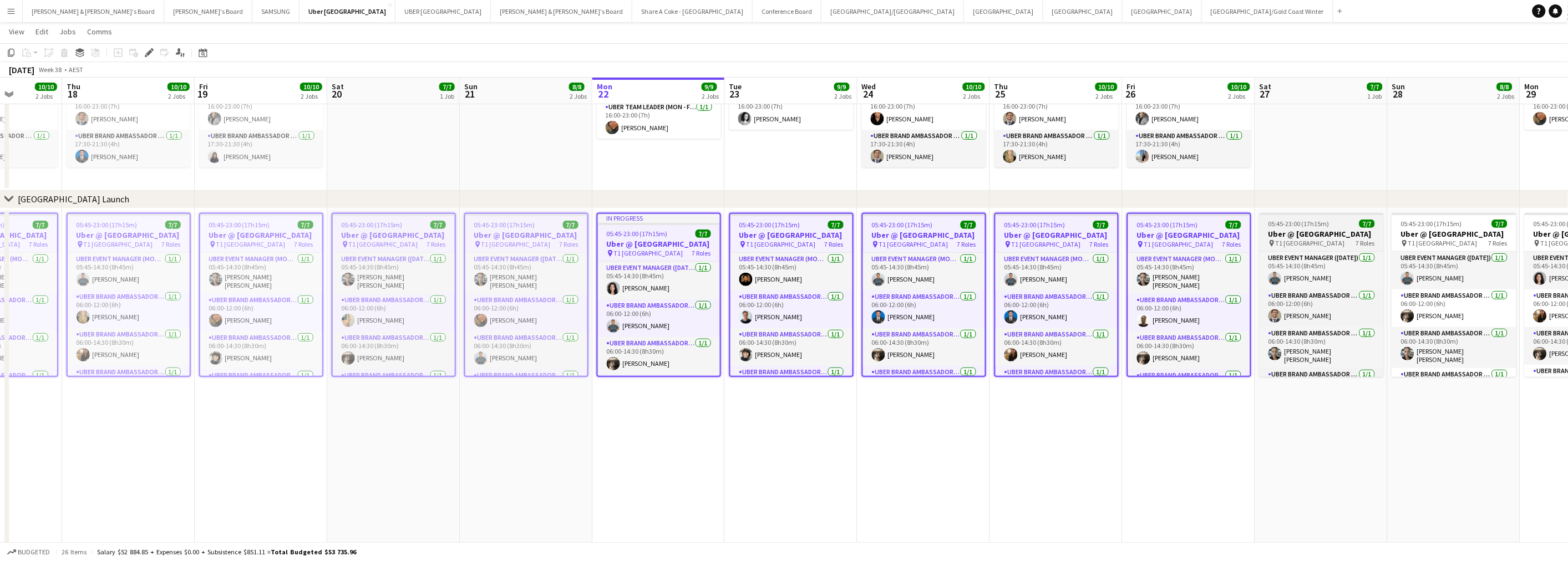
click at [1334, 247] on span "T1 [GEOGRAPHIC_DATA]" at bounding box center [1310, 243] width 69 height 9
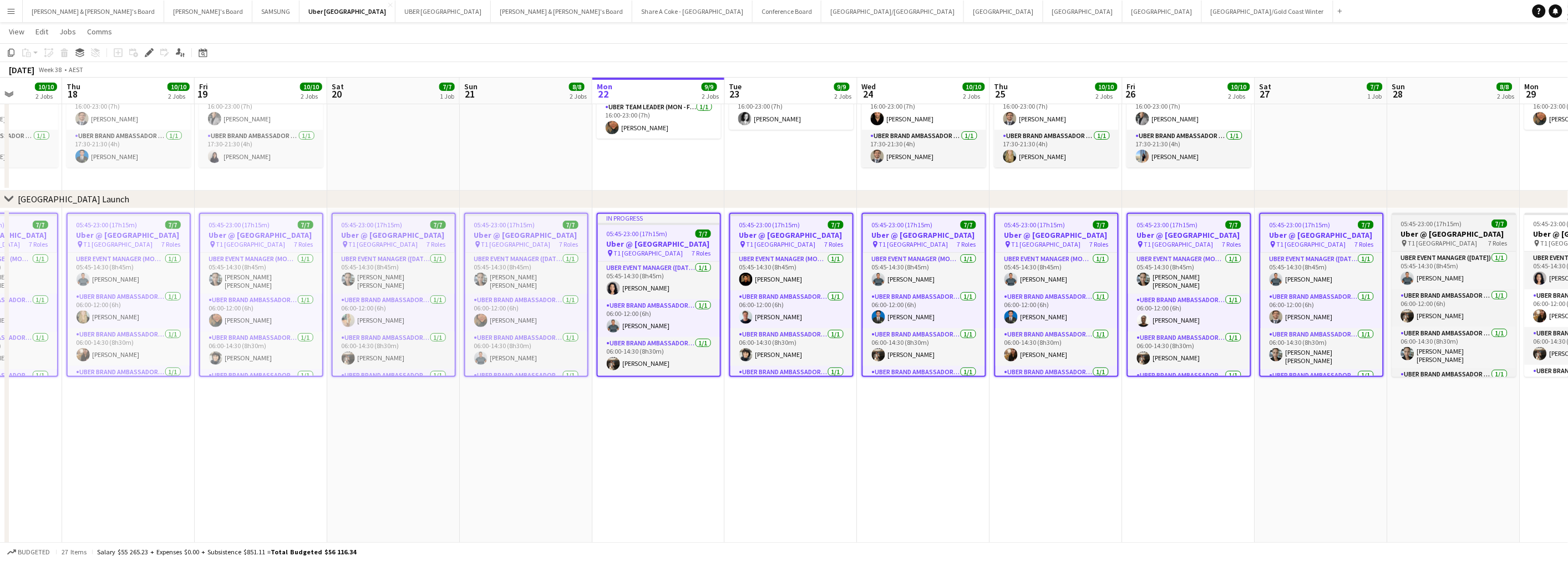
click at [1439, 247] on span "T1 [GEOGRAPHIC_DATA]" at bounding box center [1442, 243] width 69 height 9
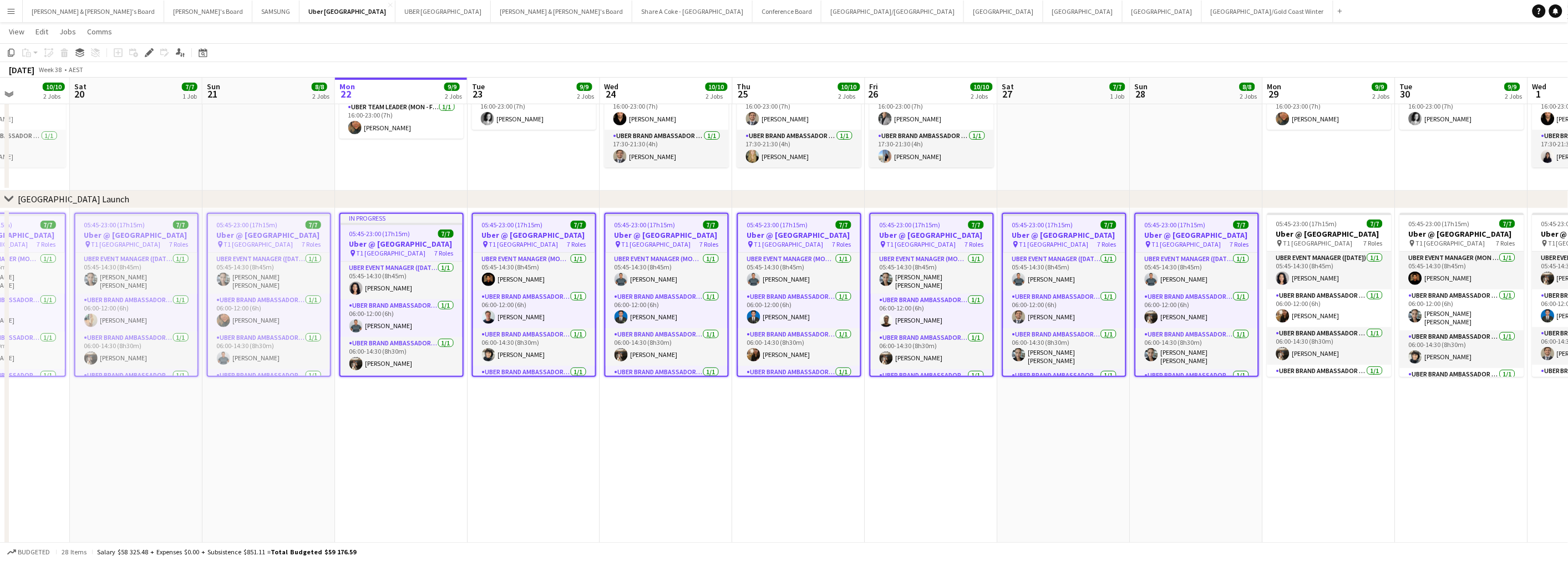
drag, startPoint x: 1378, startPoint y: 477, endPoint x: 838, endPoint y: 421, distance: 542.9
click at [838, 421] on app-calendar-viewport "Tue 16 30/30 3 Jobs Wed 17 10/10 2 Jobs Thu 18 10/10 2 Jobs Fri 19 10/10 2 Jobs…" at bounding box center [784, 244] width 1568 height 647
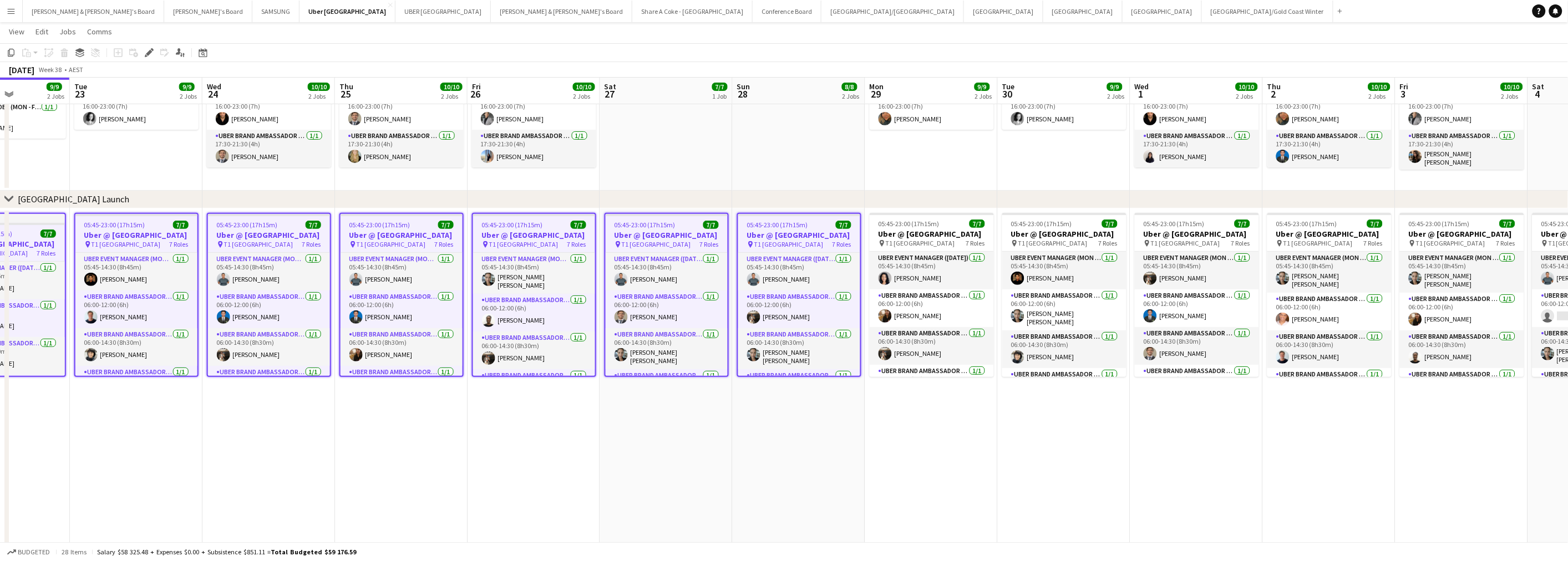
scroll to position [0, 346]
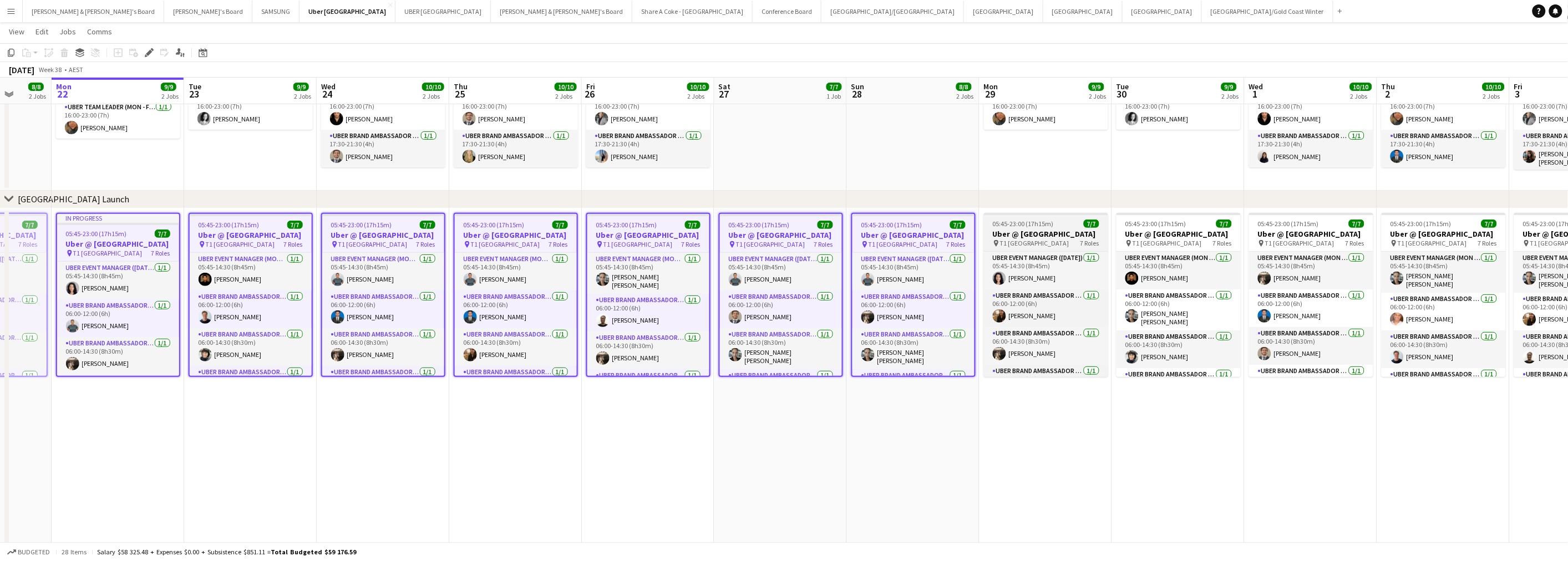
click at [1033, 221] on span "05:45-23:00 (17h15m)" at bounding box center [1023, 224] width 61 height 9
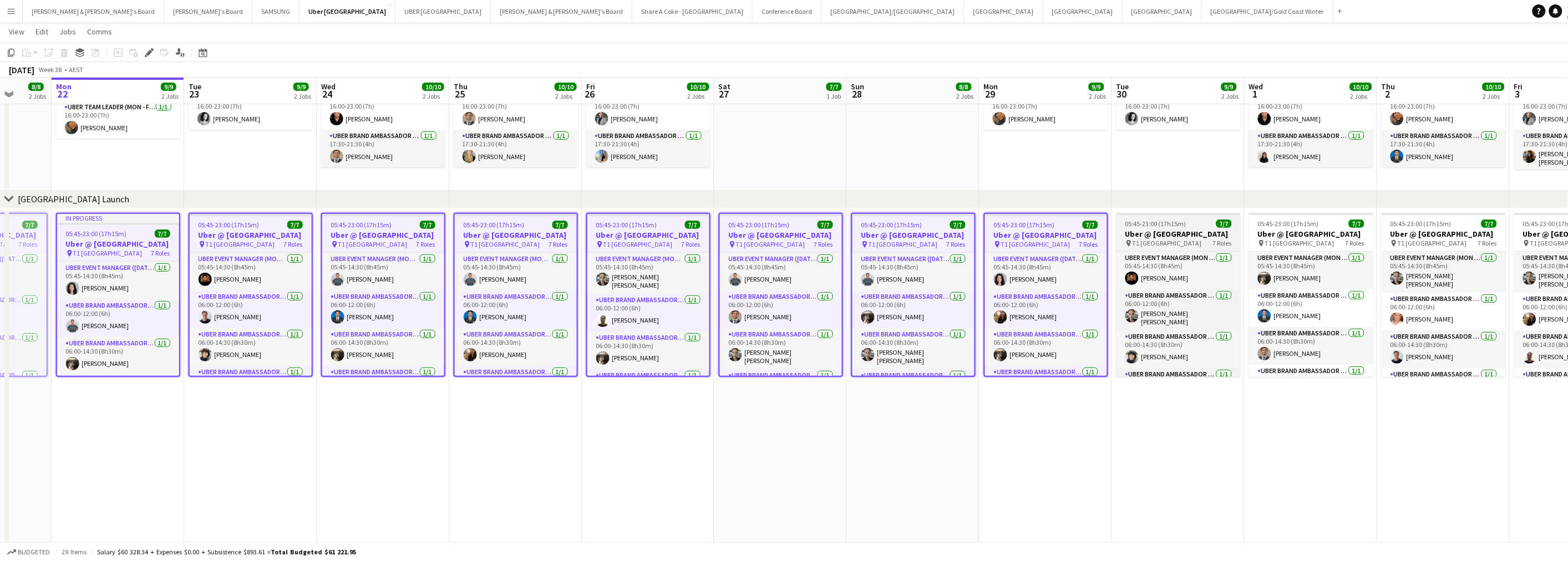
click at [1212, 235] on h3 "Uber @ [GEOGRAPHIC_DATA]" at bounding box center [1178, 234] width 124 height 10
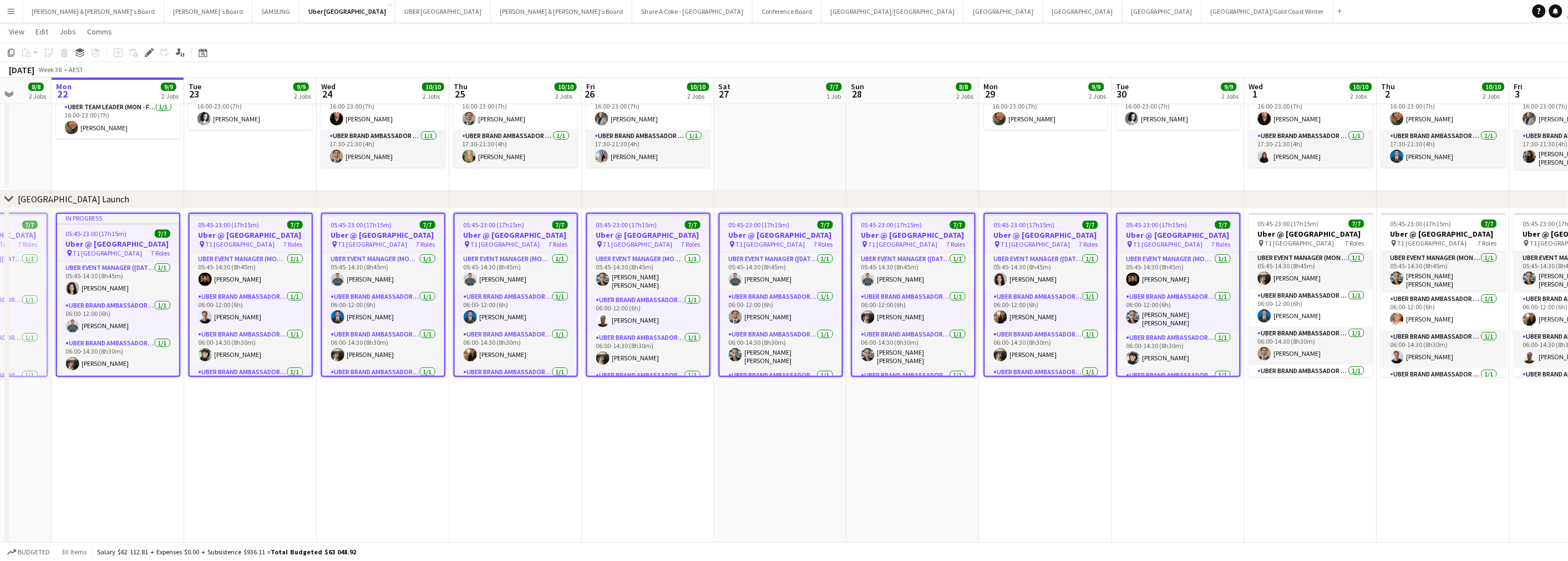
click at [709, 452] on app-date-cell "05:45-23:00 (17h15m) 7/7 Uber @ T1 Sydney International Airport pin T1 Sydney I…" at bounding box center [648, 388] width 132 height 359
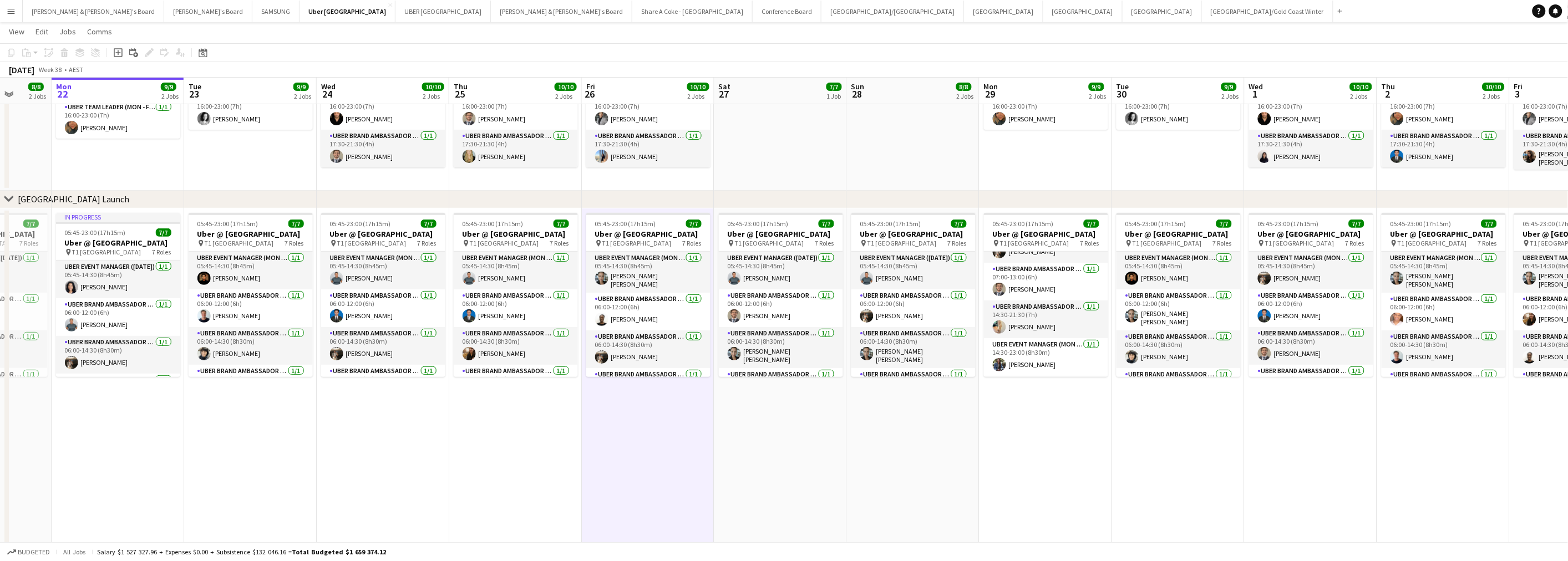
scroll to position [123, 0]
click at [9, 12] on app-icon "Menu" at bounding box center [11, 11] width 9 height 9
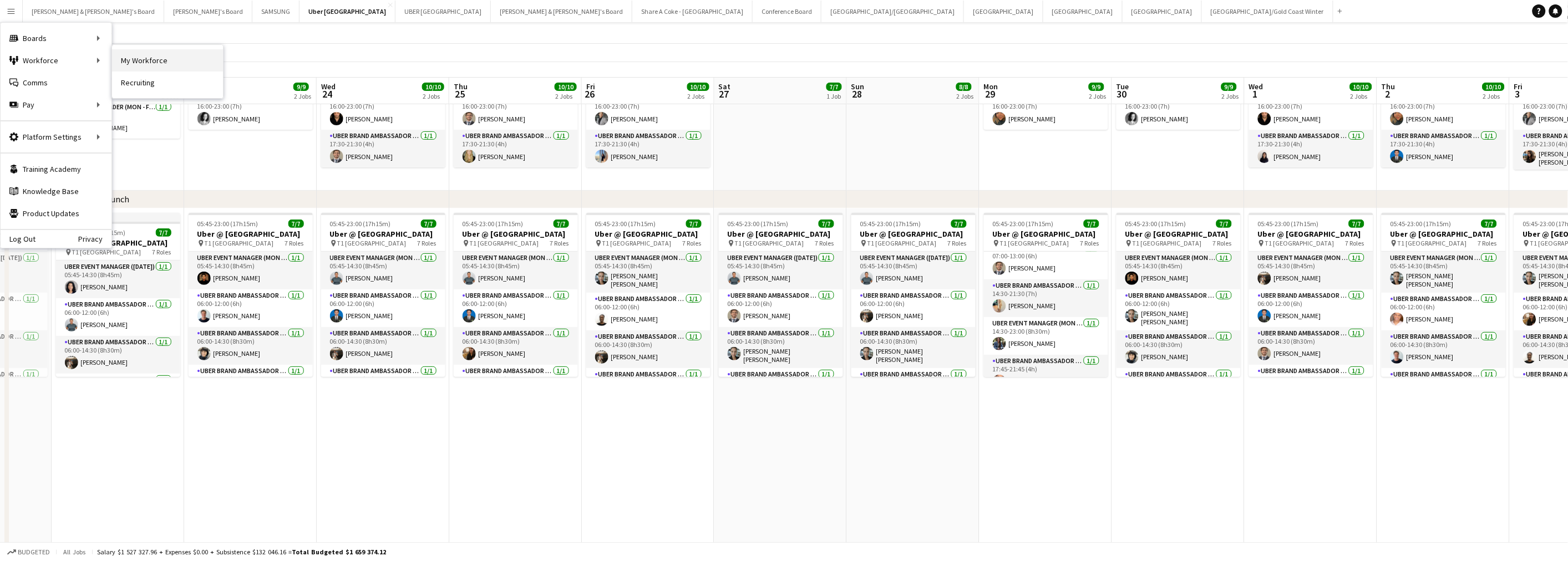
click at [162, 58] on link "My Workforce" at bounding box center [167, 61] width 111 height 22
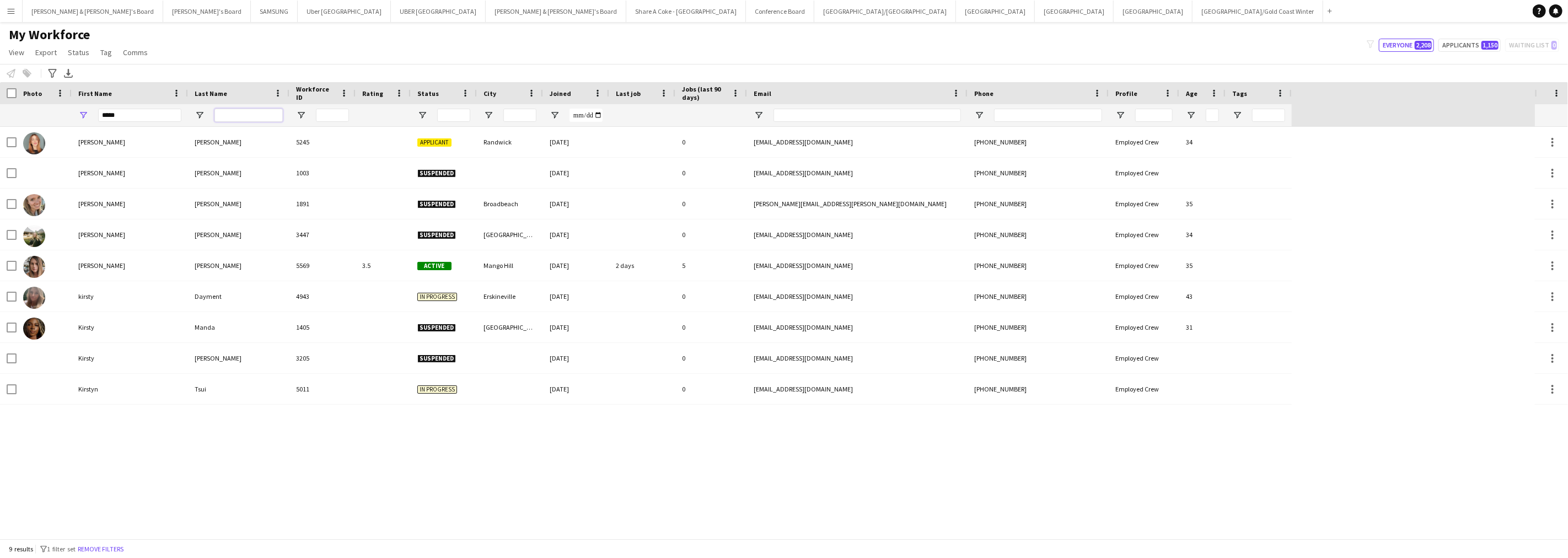
click at [281, 111] on input "Last Name Filter Input" at bounding box center [248, 115] width 68 height 13
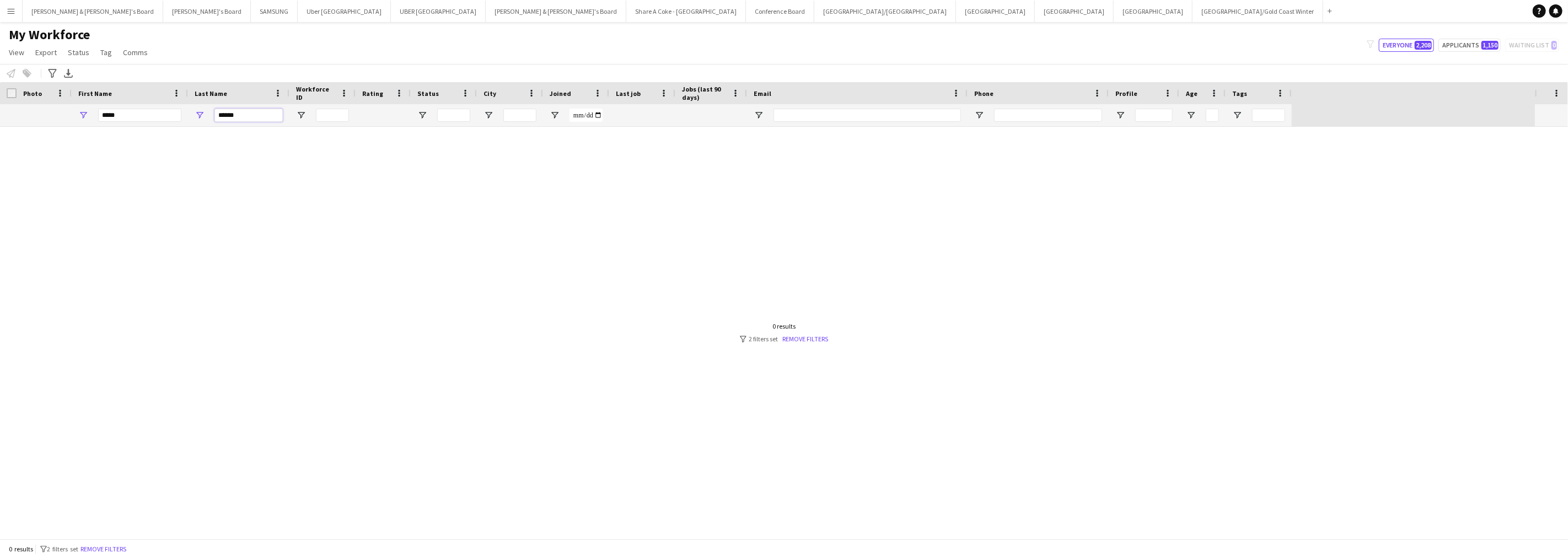
type input "******"
drag, startPoint x: 136, startPoint y: 108, endPoint x: 63, endPoint y: 109, distance: 73.0
click at [63, 109] on div "***** ******" at bounding box center [646, 115] width 1292 height 22
drag, startPoint x: 138, startPoint y: 114, endPoint x: 41, endPoint y: 114, distance: 97.0
click at [41, 114] on div "***** ******" at bounding box center [646, 115] width 1292 height 22
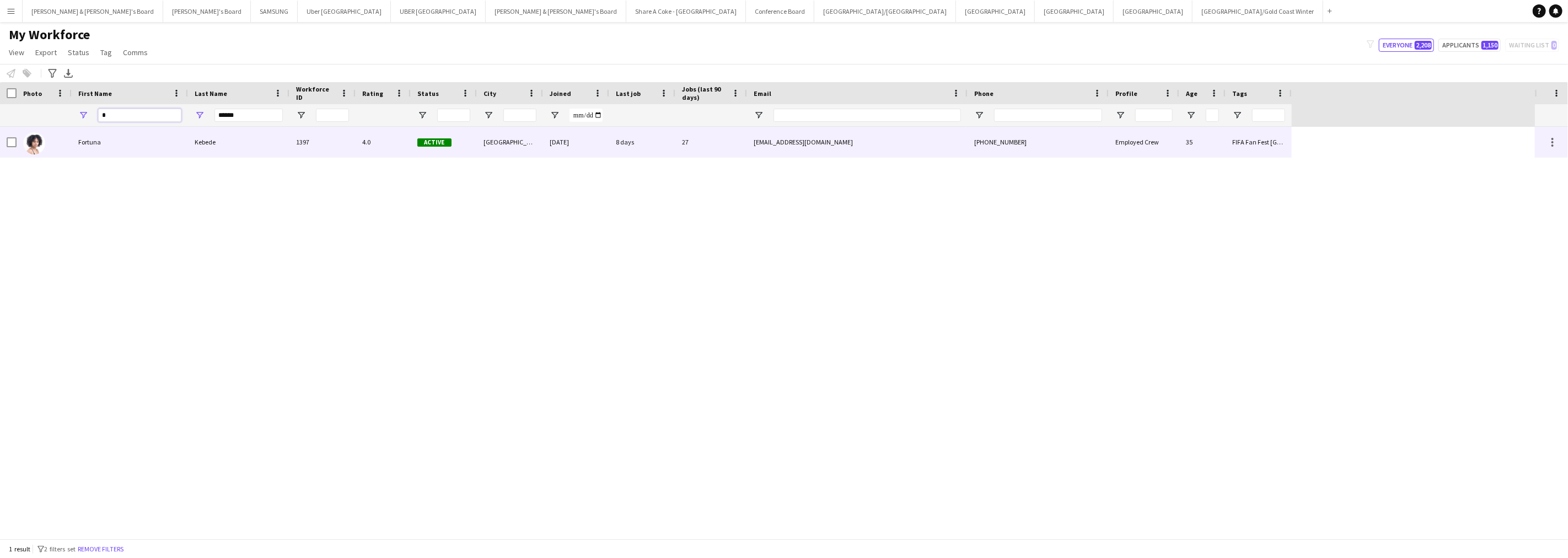
type input "*"
click at [93, 139] on div "Fortuna" at bounding box center [130, 142] width 116 height 30
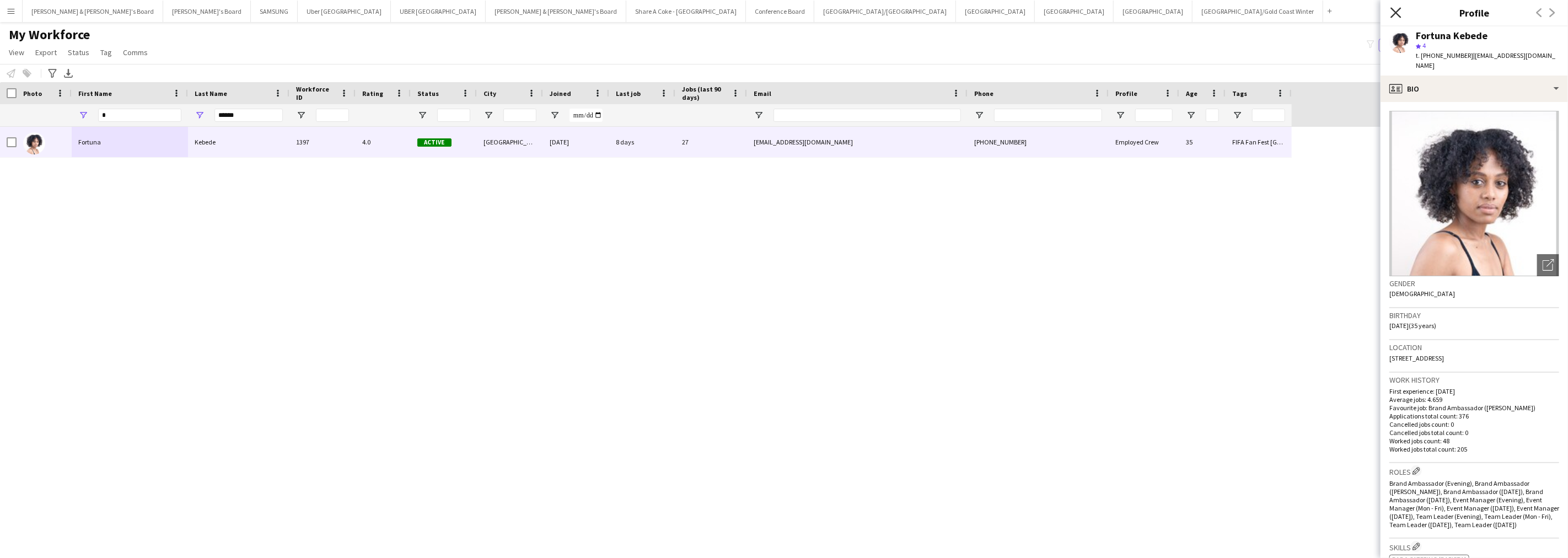
click at [1393, 10] on icon at bounding box center [1395, 12] width 10 height 10
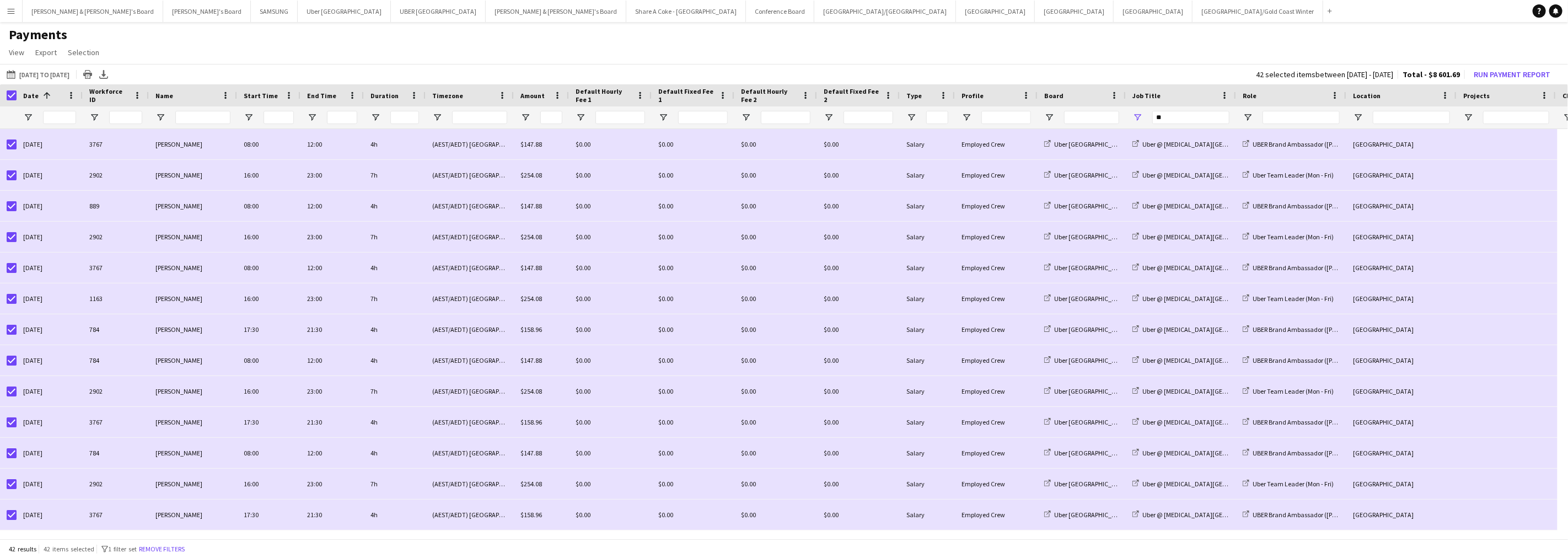
scroll to position [246, 0]
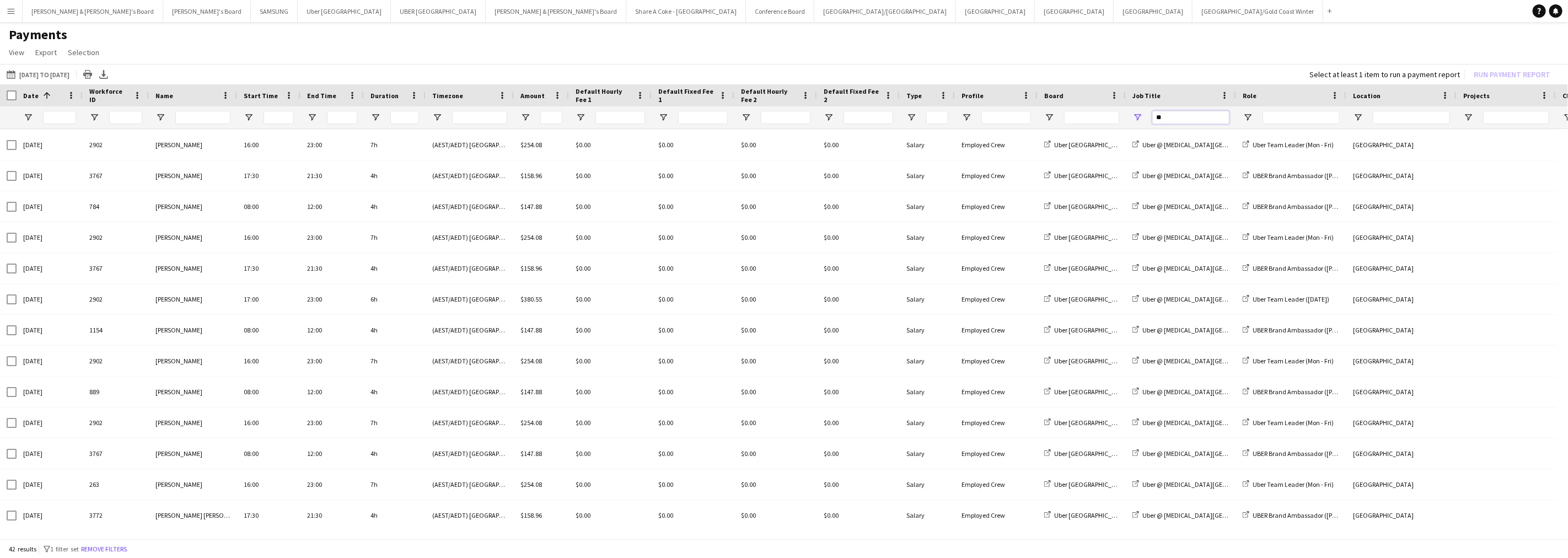
drag, startPoint x: 1179, startPoint y: 120, endPoint x: 1121, endPoint y: 114, distance: 58.3
click at [1121, 114] on div "**" at bounding box center [921, 117] width 1843 height 22
click at [1051, 117] on span "Open Filter Menu" at bounding box center [1049, 117] width 10 height 10
click at [1056, 178] on div "(Select All)" at bounding box center [1101, 185] width 103 height 13
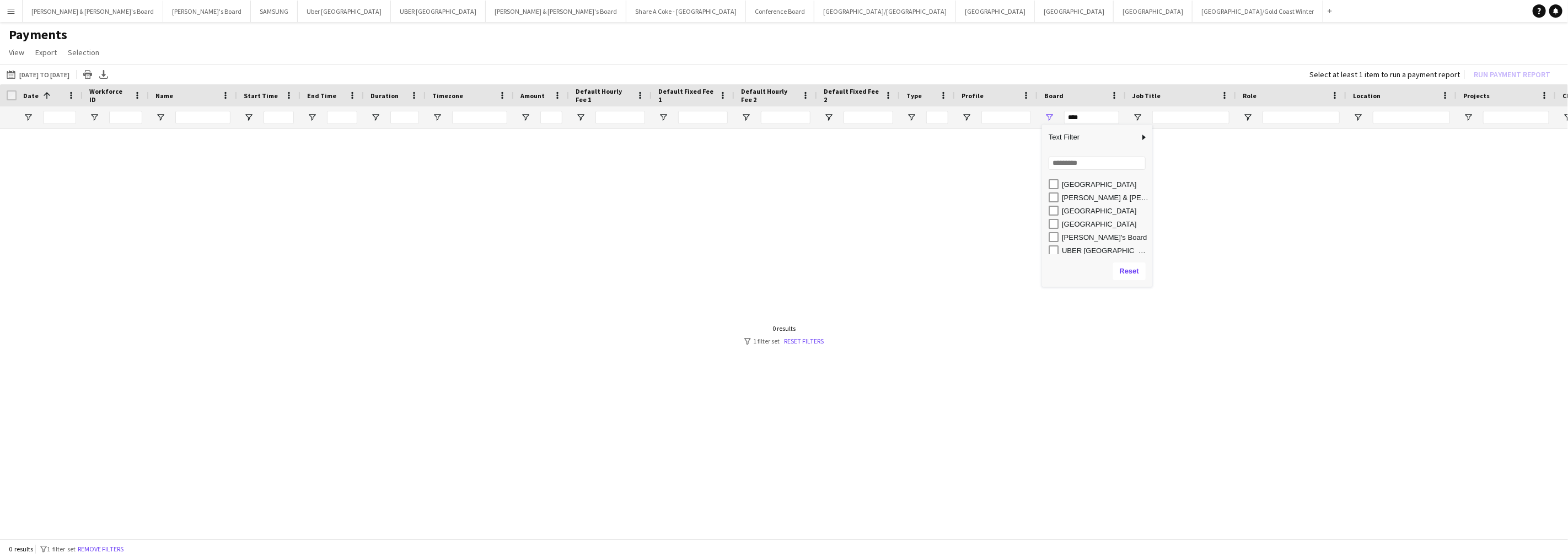
scroll to position [96, 0]
click at [1080, 222] on div "UBER [GEOGRAPHIC_DATA]" at bounding box center [1105, 222] width 87 height 9
type input "**********"
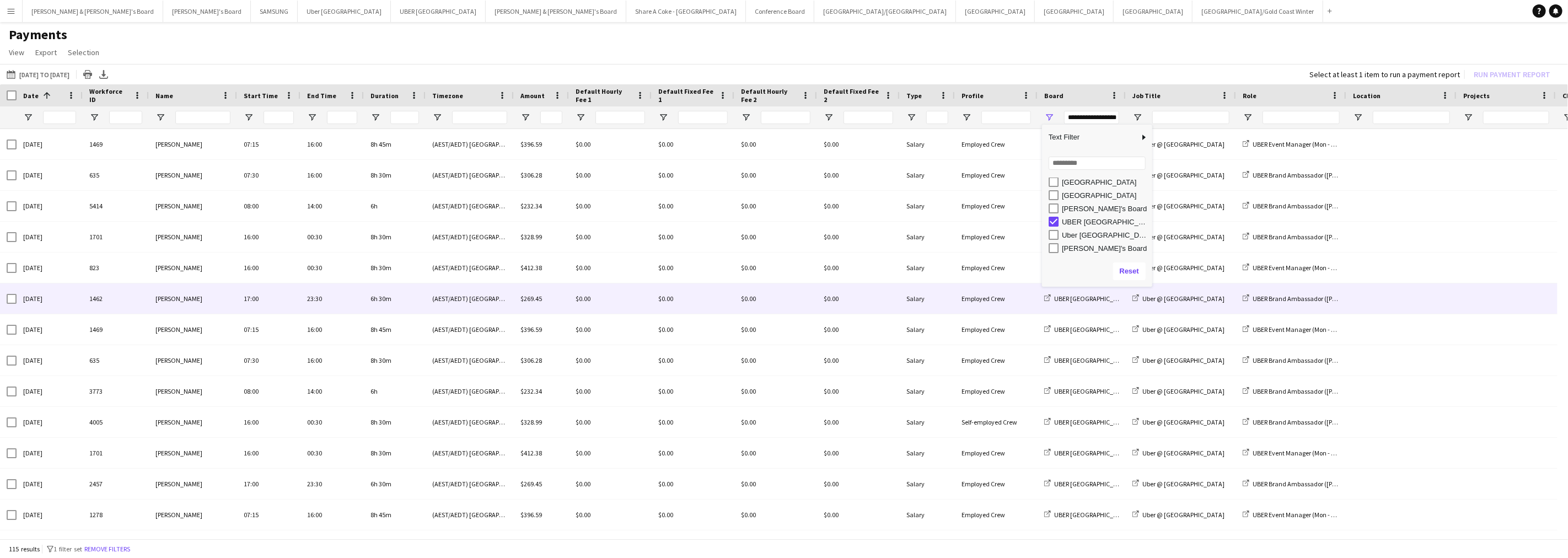
click at [1468, 299] on div at bounding box center [1506, 299] width 99 height 30
